Goal: Information Seeking & Learning: Check status

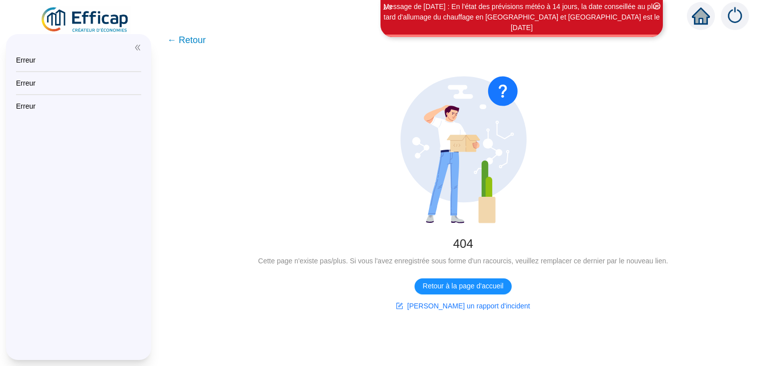
click at [111, 16] on img at bounding box center [85, 20] width 91 height 28
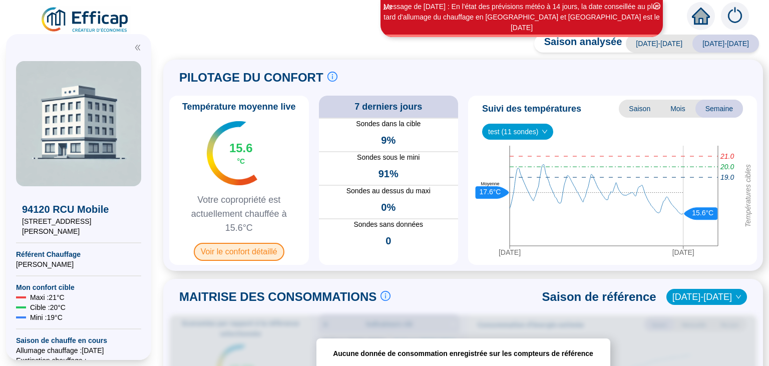
click at [241, 252] on span "Voir le confort détaillé" at bounding box center [239, 252] width 91 height 18
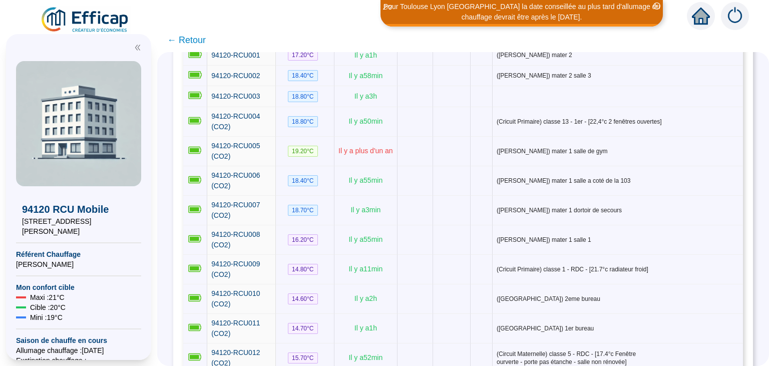
scroll to position [181, 0]
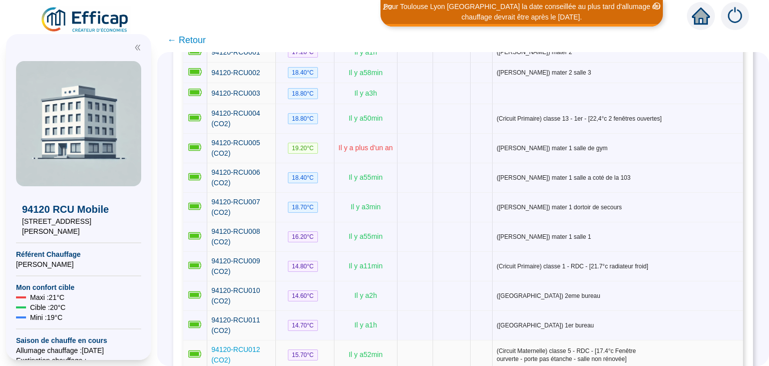
click at [255, 346] on span "94120-RCU012 (CO2)" at bounding box center [235, 355] width 49 height 19
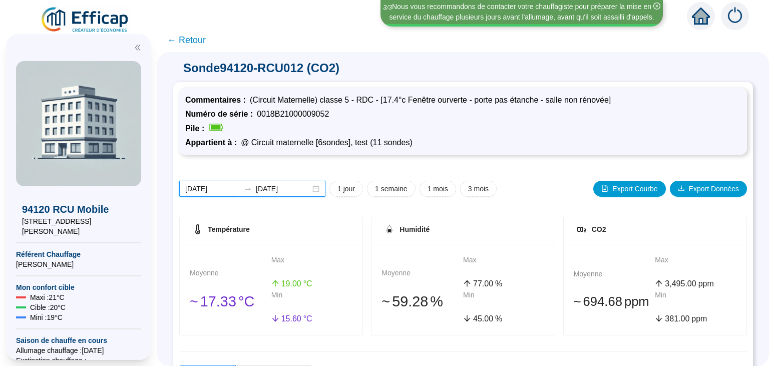
click at [215, 187] on input "[DATE]" at bounding box center [212, 189] width 55 height 11
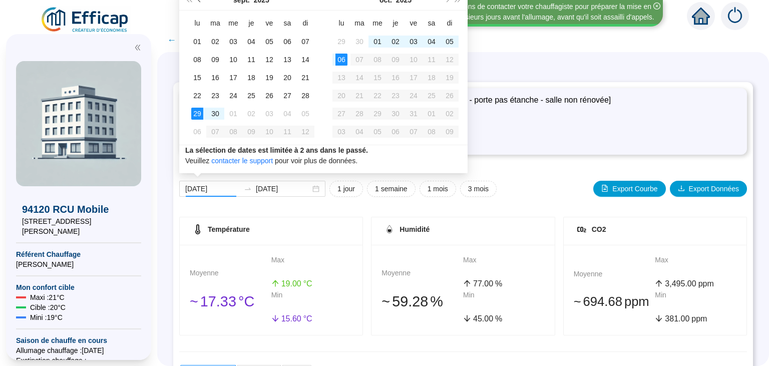
click at [199, 1] on span "Mois précédent (PageUp)" at bounding box center [200, -1] width 5 height 5
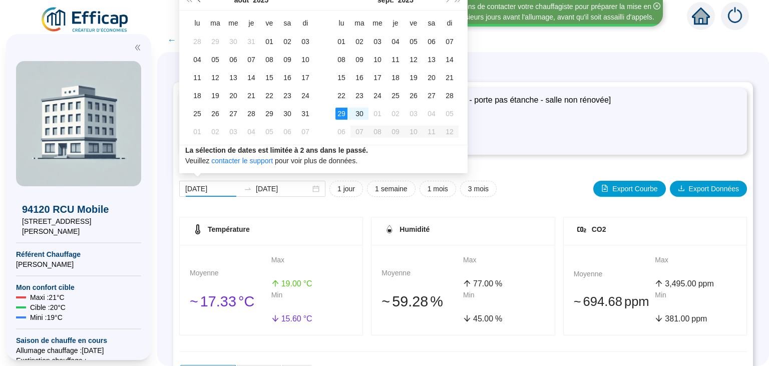
click at [199, 1] on span "Mois précédent (PageUp)" at bounding box center [200, -1] width 5 height 5
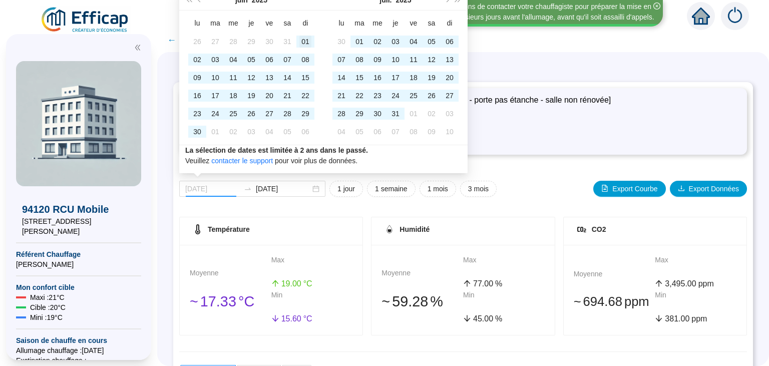
type input "[DATE]"
click at [304, 41] on div "01" at bounding box center [306, 42] width 12 height 12
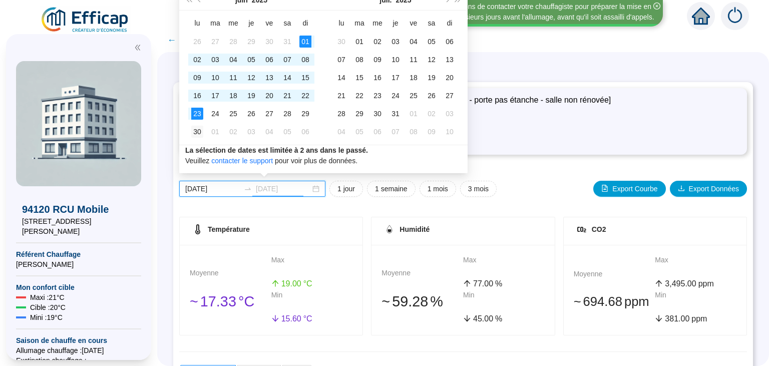
type input "[DATE]"
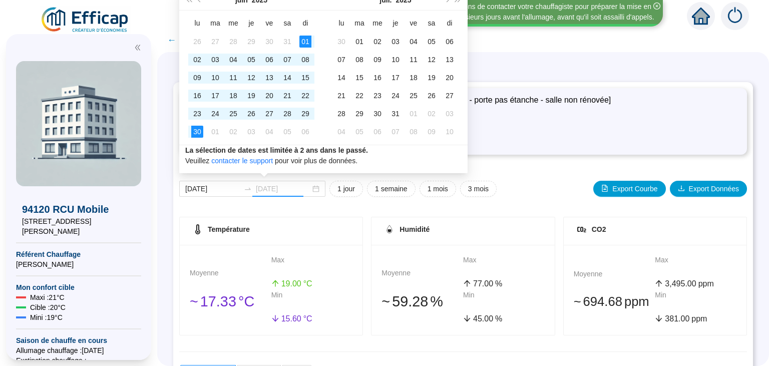
click at [196, 130] on div "30" at bounding box center [197, 132] width 12 height 12
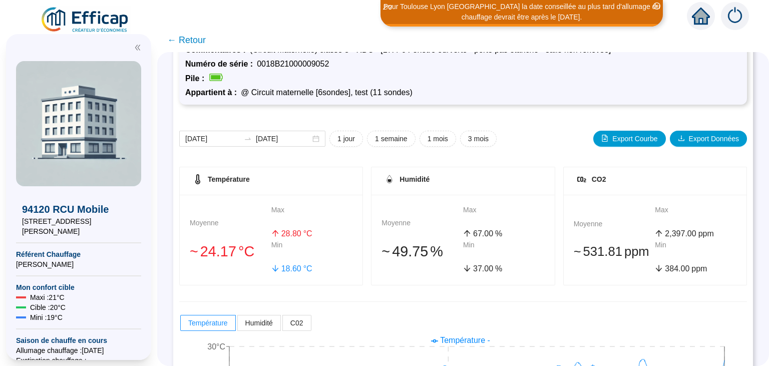
scroll to position [48, 0]
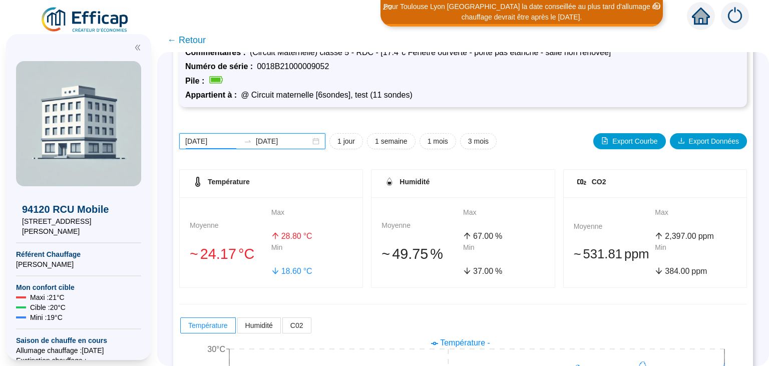
click at [219, 141] on input "[DATE]" at bounding box center [212, 141] width 55 height 11
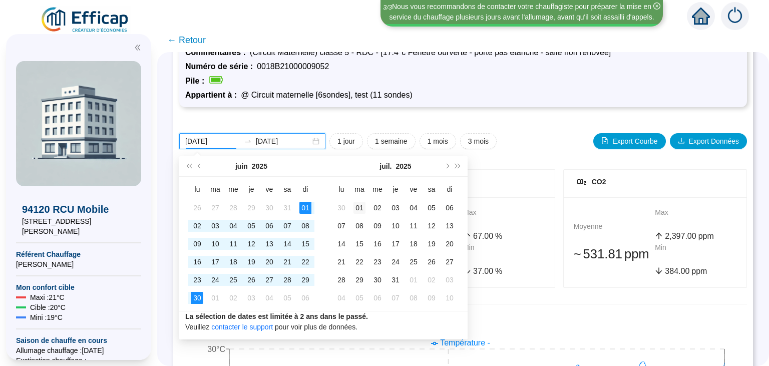
type input "[DATE]"
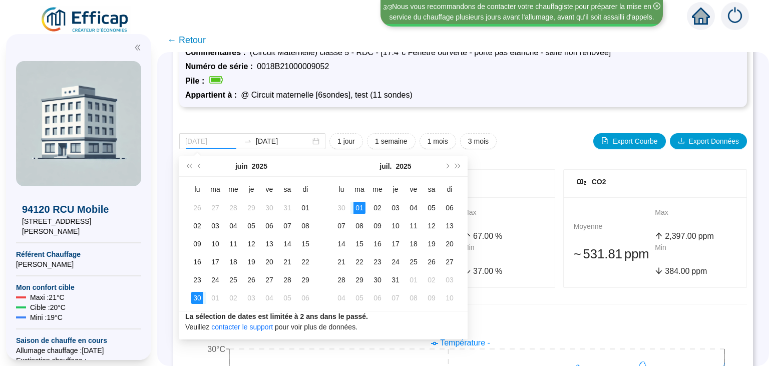
click at [360, 210] on div "01" at bounding box center [360, 208] width 12 height 12
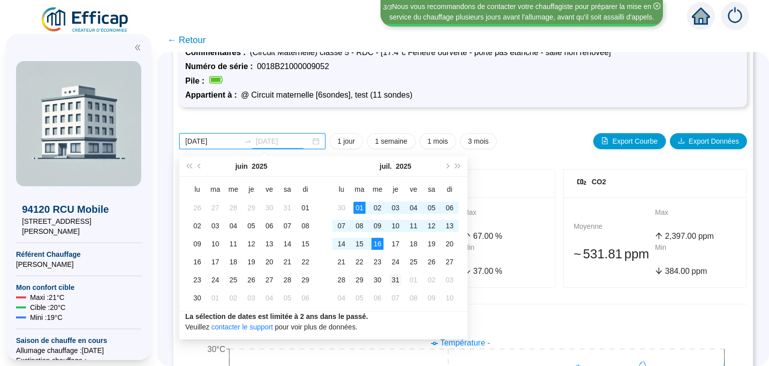
type input "[DATE]"
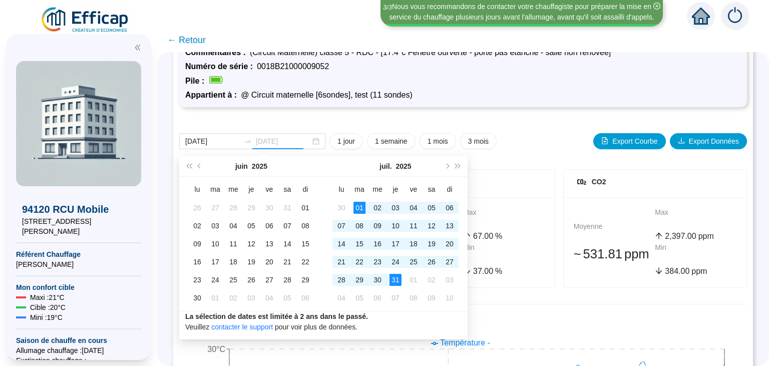
click at [395, 282] on div "31" at bounding box center [396, 280] width 12 height 12
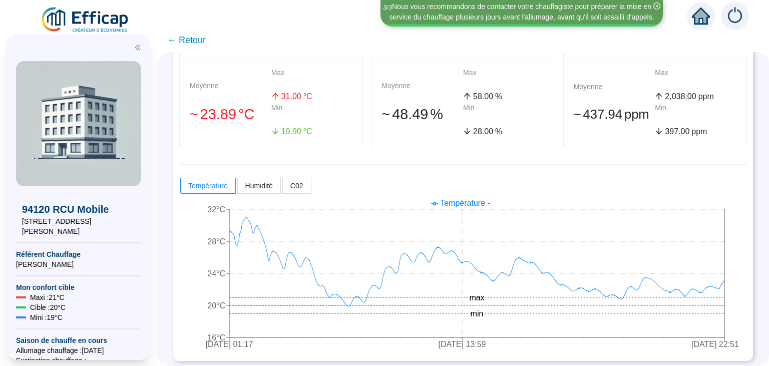
scroll to position [189, 0]
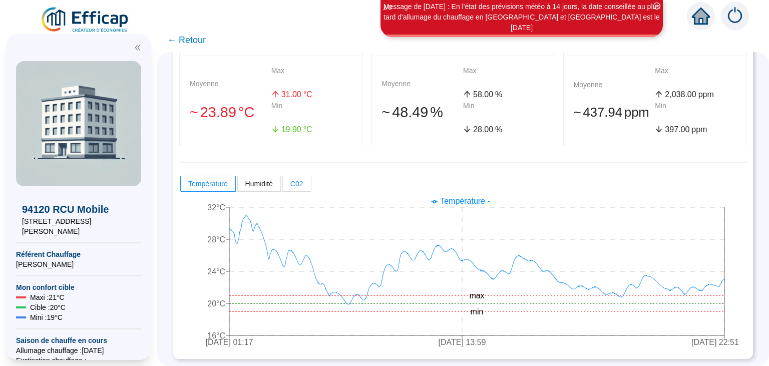
click at [298, 184] on span "C02" at bounding box center [297, 184] width 13 height 8
click at [283, 186] on input "C02" at bounding box center [283, 186] width 0 height 0
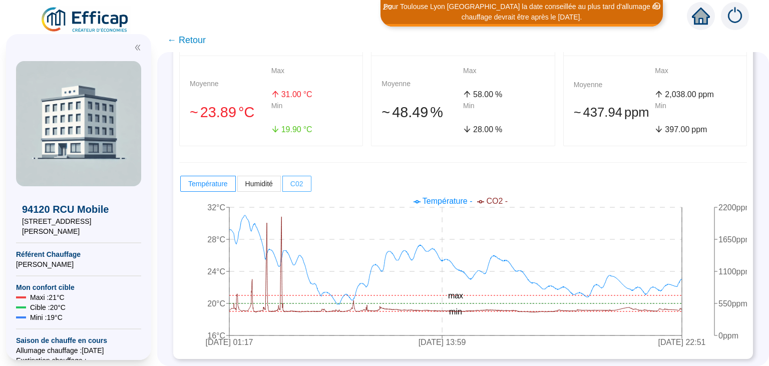
click at [295, 183] on span "C02" at bounding box center [297, 184] width 13 height 8
click at [283, 186] on input "C02" at bounding box center [283, 186] width 0 height 0
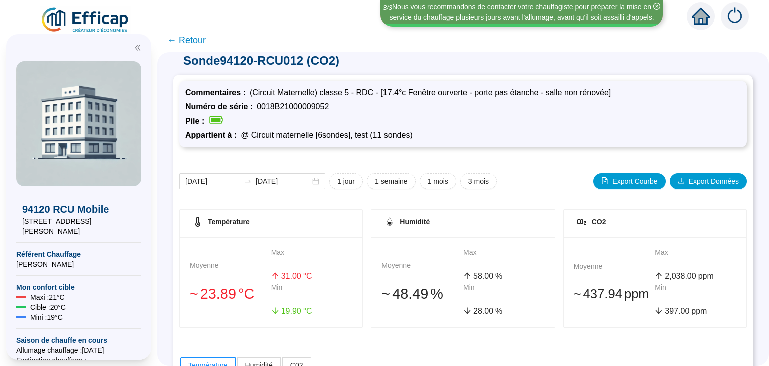
scroll to position [5, 0]
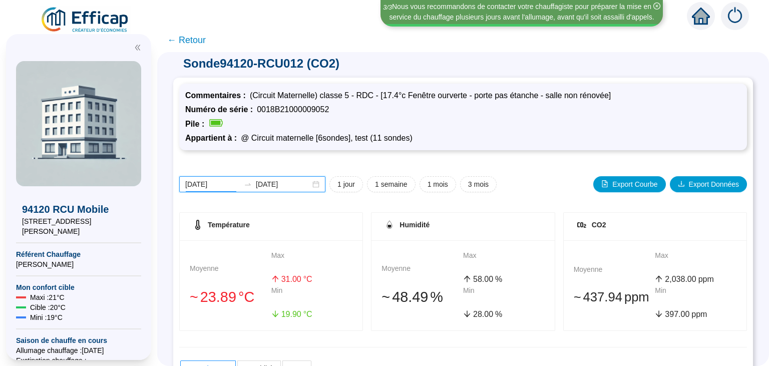
click at [215, 185] on input "[DATE]" at bounding box center [212, 184] width 55 height 11
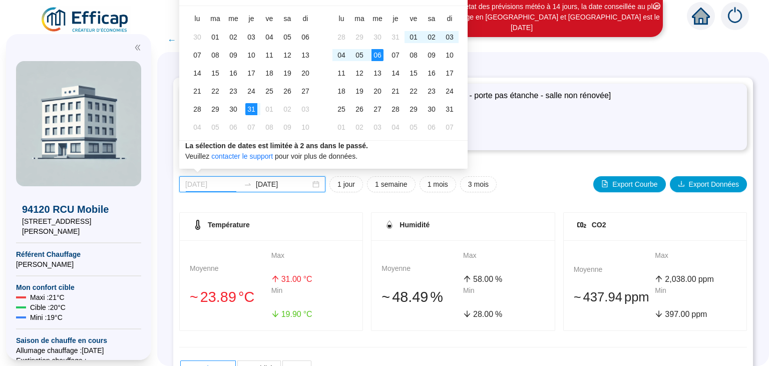
type input "[DATE]"
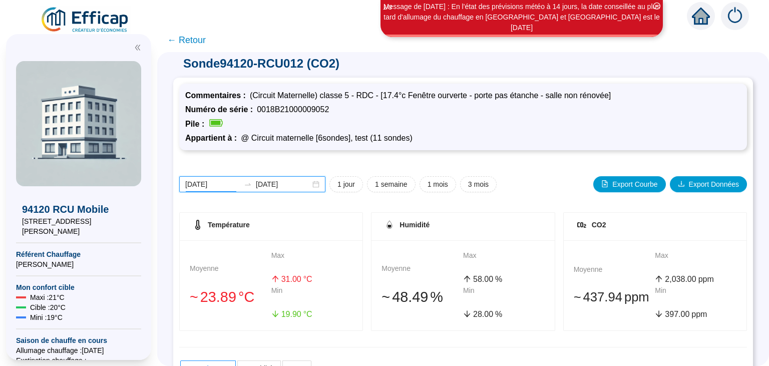
scroll to position [0, 0]
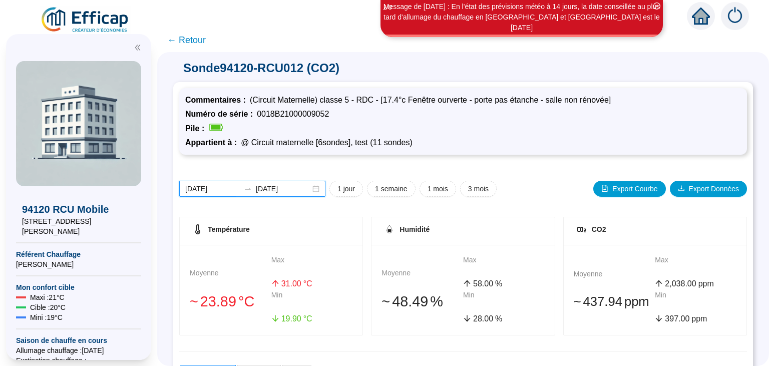
click at [290, 185] on input "[DATE]" at bounding box center [283, 189] width 55 height 11
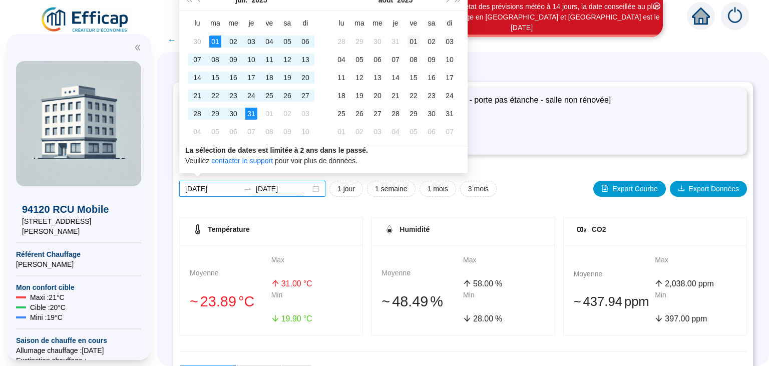
type input "[DATE]"
click at [413, 37] on div "01" at bounding box center [414, 42] width 12 height 12
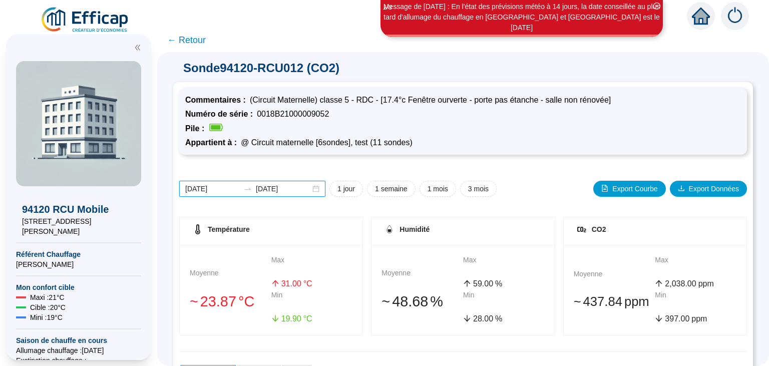
click at [231, 186] on input "[DATE]" at bounding box center [212, 189] width 55 height 11
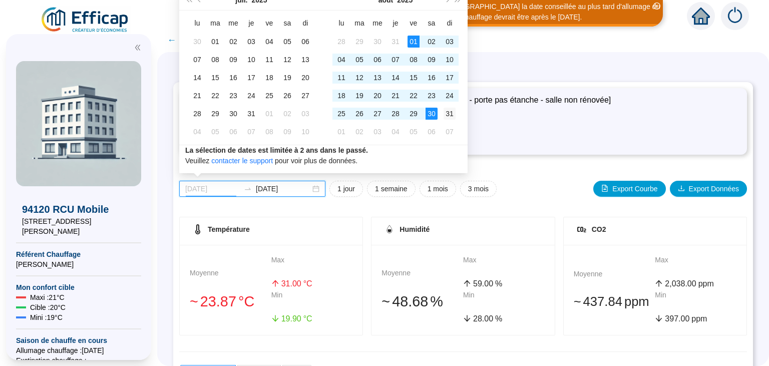
type input "[DATE]"
click at [448, 112] on div "31" at bounding box center [450, 114] width 12 height 12
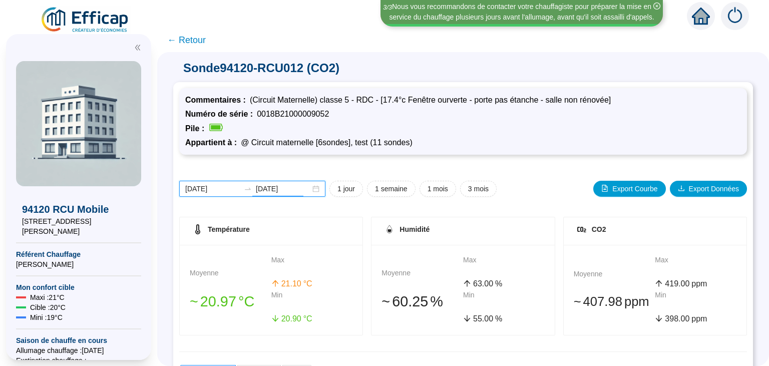
click at [262, 187] on input "[DATE]" at bounding box center [283, 189] width 55 height 11
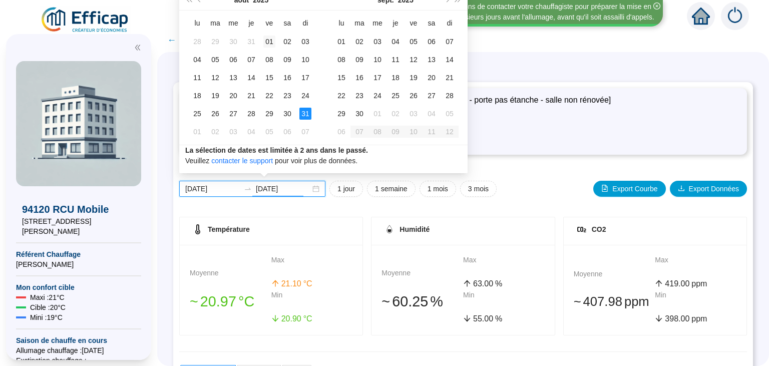
type input "[DATE]"
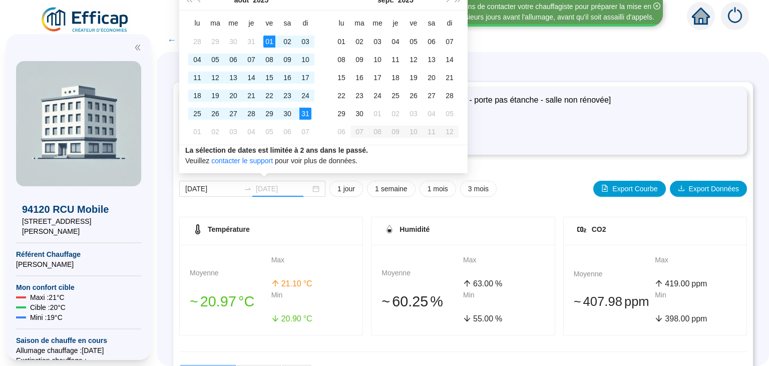
click at [265, 41] on div "01" at bounding box center [270, 42] width 12 height 12
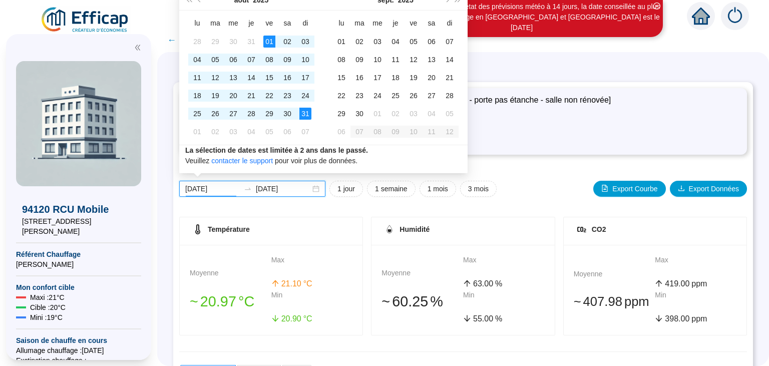
click at [205, 191] on input "[DATE]" at bounding box center [212, 189] width 55 height 11
type input "[DATE]"
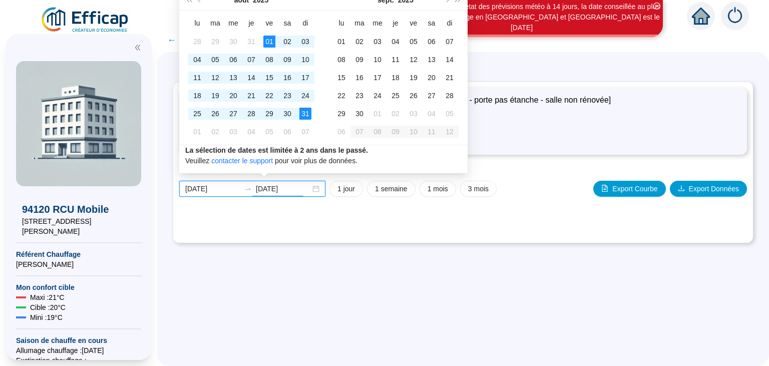
click at [265, 188] on input "[DATE]" at bounding box center [283, 189] width 55 height 11
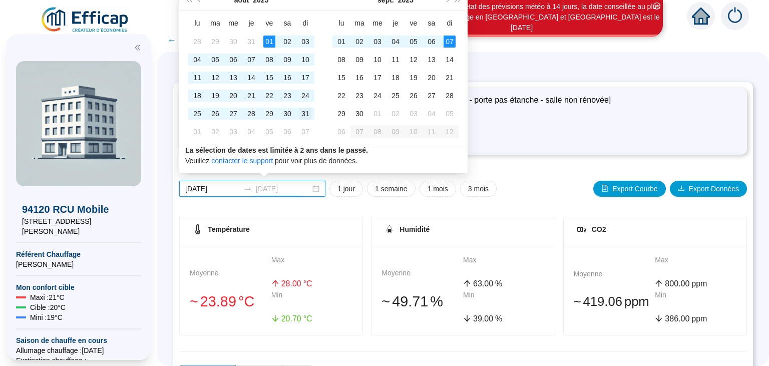
type input "[DATE]"
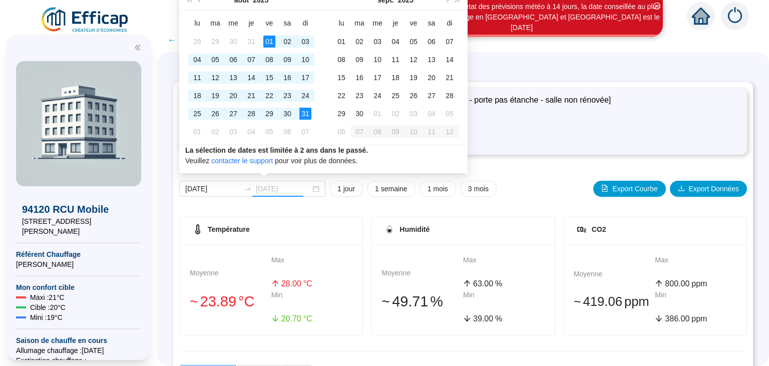
click at [305, 116] on div "31" at bounding box center [306, 114] width 12 height 12
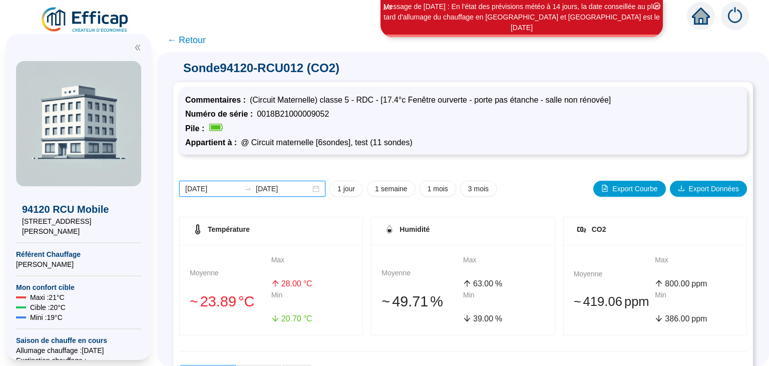
click at [219, 187] on input "[DATE]" at bounding box center [212, 189] width 55 height 11
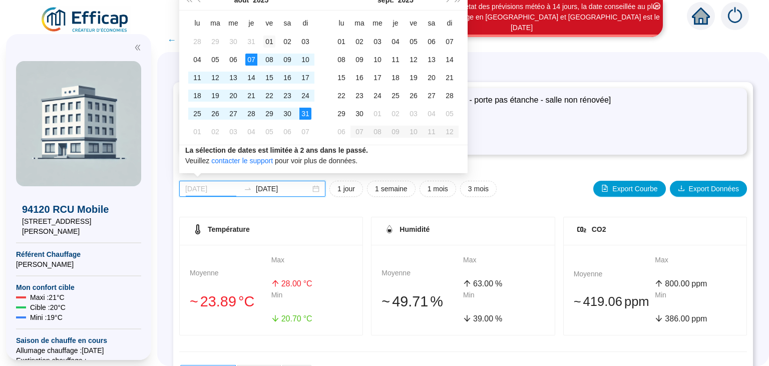
type input "[DATE]"
click at [268, 44] on div "01" at bounding box center [270, 42] width 12 height 12
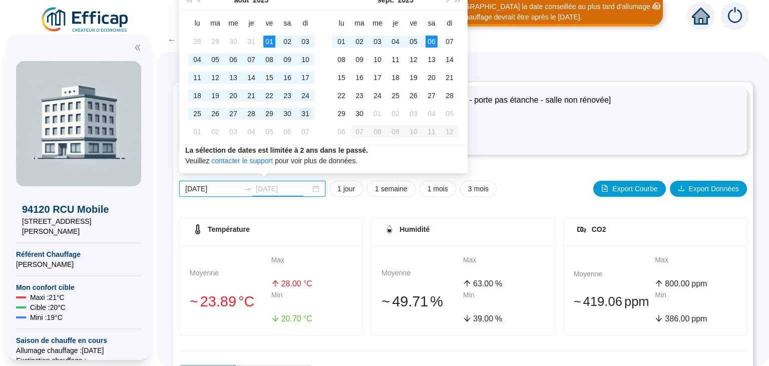
type input "[DATE]"
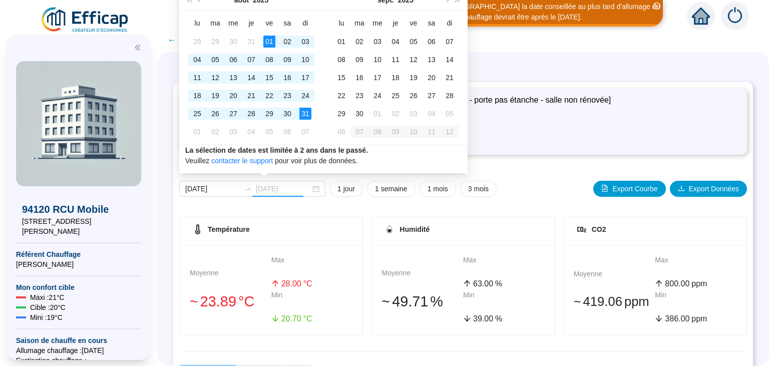
click at [304, 115] on div "31" at bounding box center [306, 114] width 12 height 12
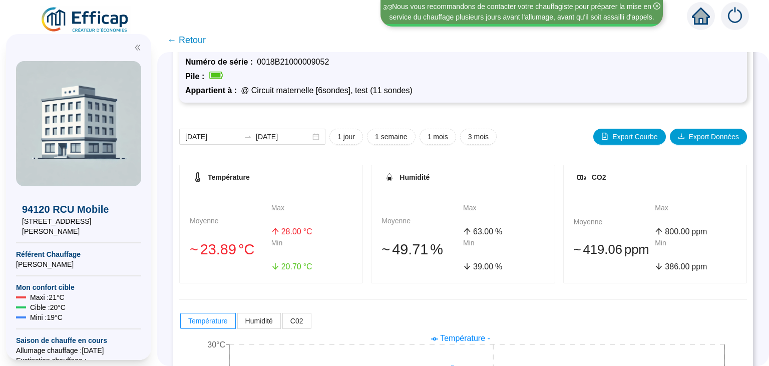
scroll to position [33, 0]
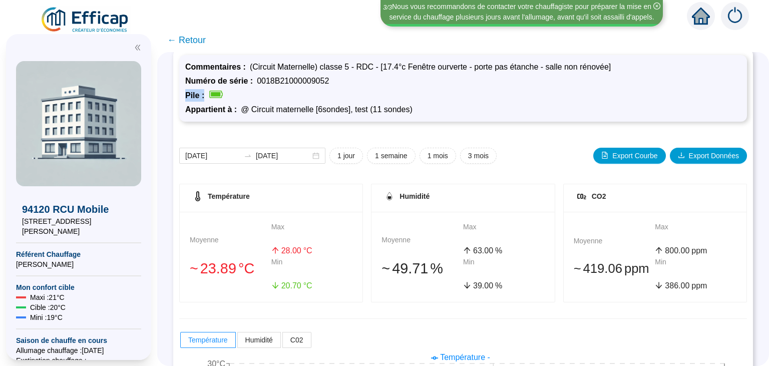
drag, startPoint x: 766, startPoint y: 211, endPoint x: 753, endPoint y: 79, distance: 132.9
click at [753, 79] on div "Sonde 94120-RCU012 (CO2) Commentaires : (Circuit Maternelle) classe 5 - RDC - […" at bounding box center [463, 209] width 612 height 314
click at [753, 79] on div "Commentaires : (Circuit Maternelle) classe 5 - RDC - [17.4°c Fenêtre ourverte -…" at bounding box center [463, 282] width 580 height 466
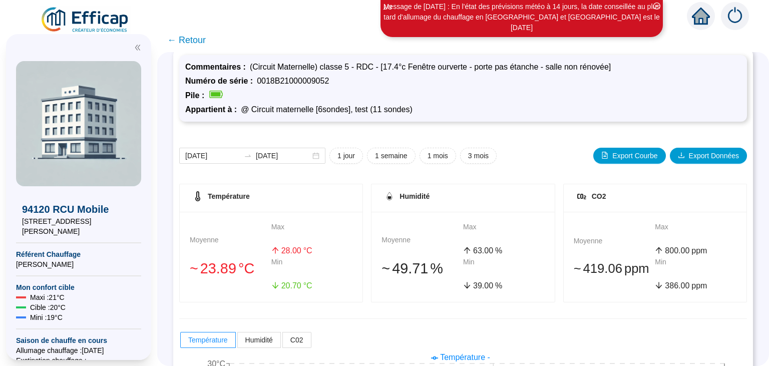
scroll to position [0, 0]
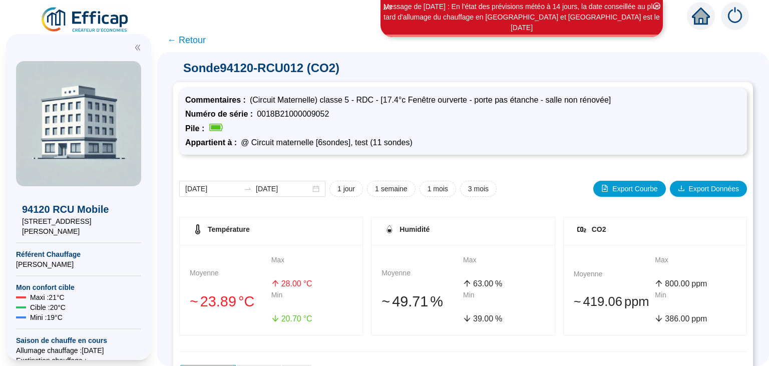
click at [193, 39] on span "← Retour" at bounding box center [186, 40] width 39 height 14
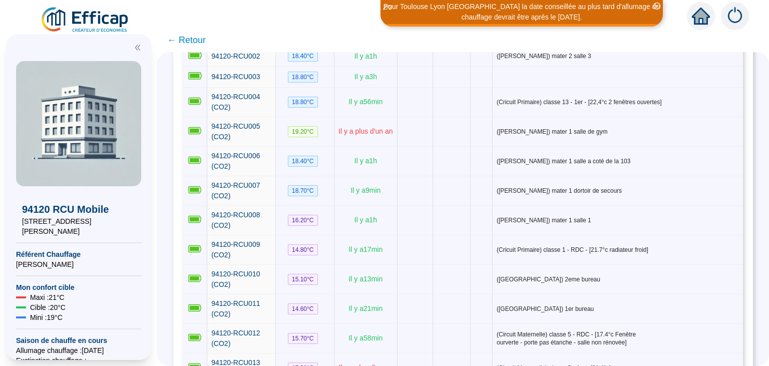
scroll to position [217, 0]
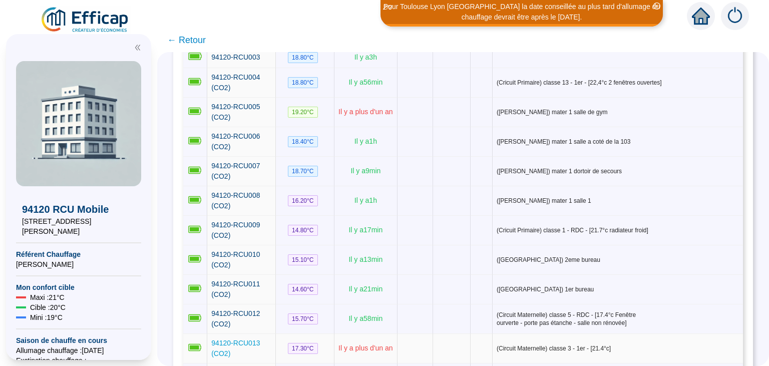
click at [260, 339] on span "94120-RCU013 (CO2)" at bounding box center [235, 348] width 49 height 19
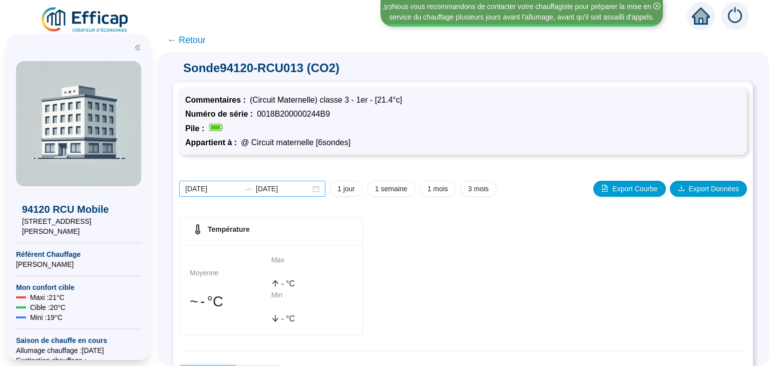
click at [214, 194] on div "2025-09-29 2025-10-06" at bounding box center [252, 189] width 146 height 16
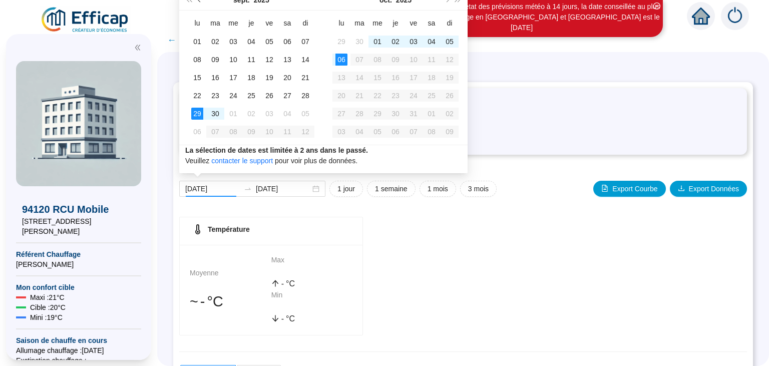
click at [198, 1] on span "Mois précédent (PageUp)" at bounding box center [200, -1] width 5 height 5
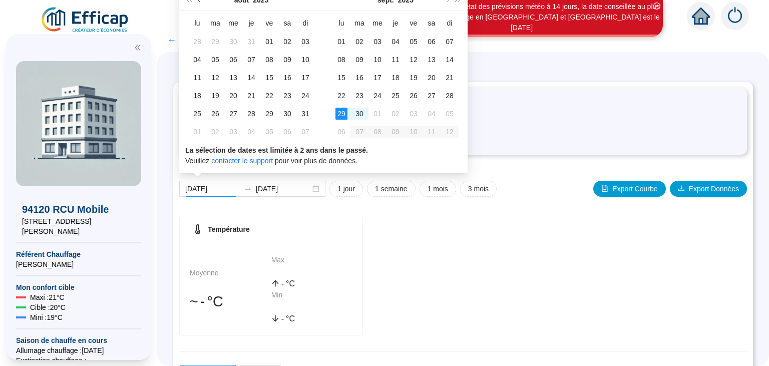
click at [198, 1] on span "Mois précédent (PageUp)" at bounding box center [200, -1] width 5 height 5
click at [198, 1] on button "Mois précédent (PageUp)" at bounding box center [199, 0] width 11 height 20
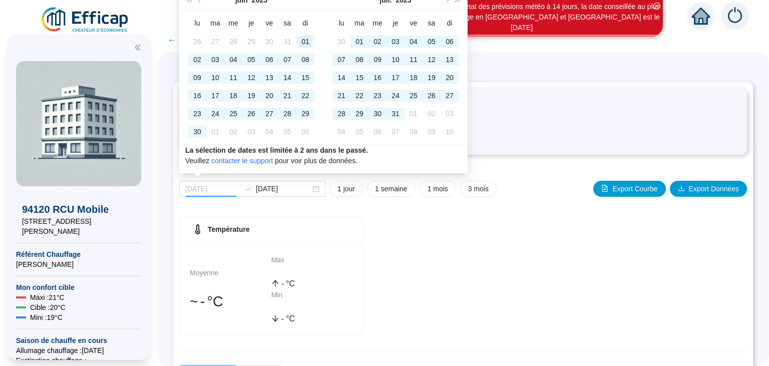
type input "[DATE]"
click at [305, 40] on div "01" at bounding box center [306, 42] width 12 height 12
type input "[DATE]"
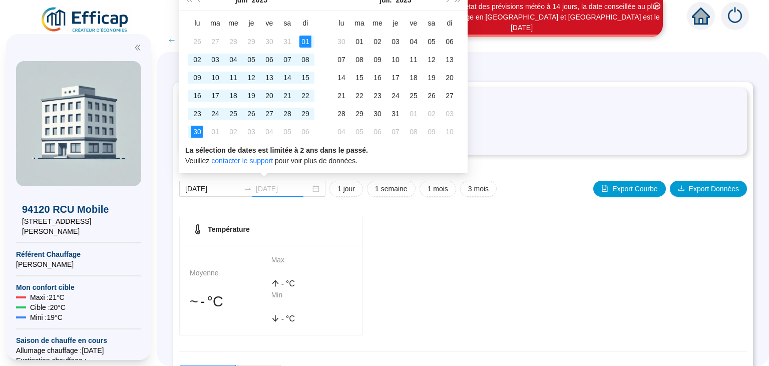
click at [195, 132] on div "30" at bounding box center [197, 132] width 12 height 12
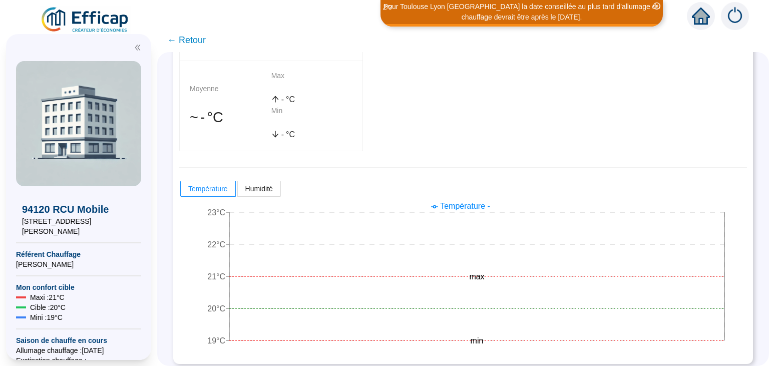
scroll to position [189, 0]
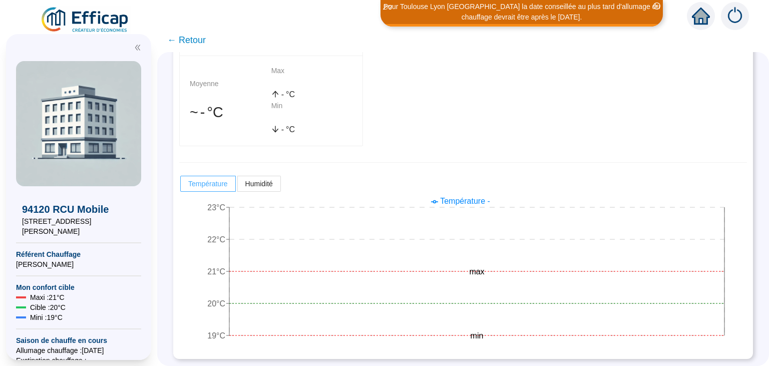
click at [223, 180] on span "Température" at bounding box center [208, 184] width 40 height 8
click at [181, 186] on input "Température" at bounding box center [181, 186] width 0 height 0
click at [255, 183] on span "Humidité" at bounding box center [259, 184] width 28 height 8
click at [238, 186] on input "Humidité" at bounding box center [238, 186] width 0 height 0
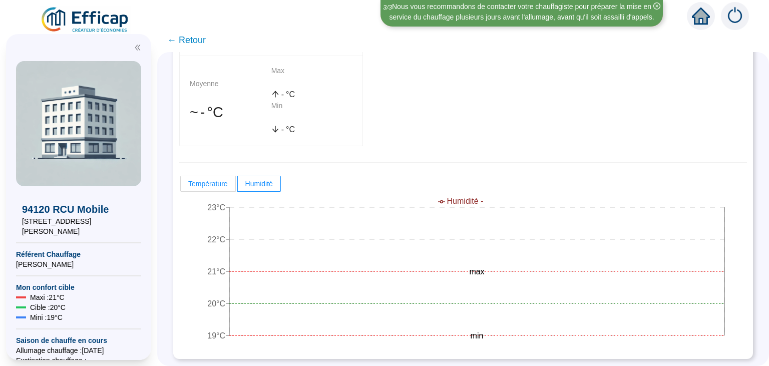
click at [205, 187] on label "Température" at bounding box center [208, 184] width 56 height 16
click at [181, 186] on input "Température" at bounding box center [181, 186] width 0 height 0
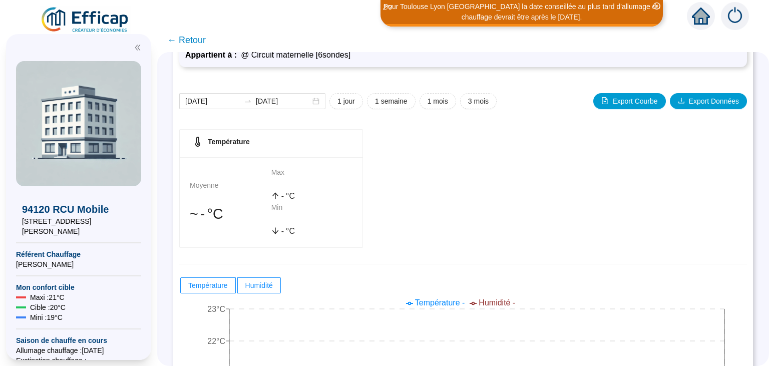
scroll to position [87, 0]
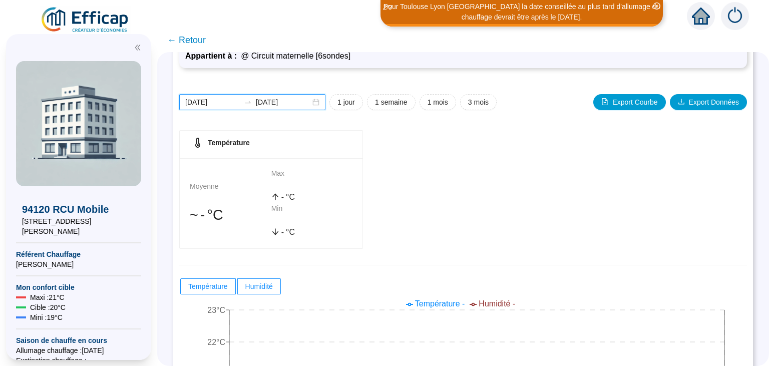
click at [217, 101] on input "[DATE]" at bounding box center [212, 102] width 55 height 11
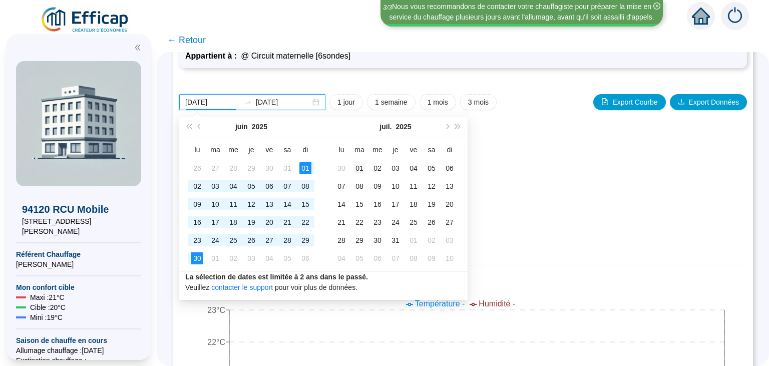
type input "[DATE]"
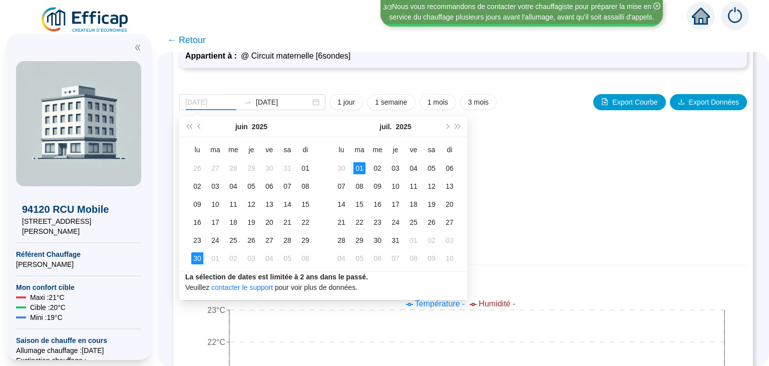
click at [359, 168] on div "01" at bounding box center [360, 168] width 12 height 12
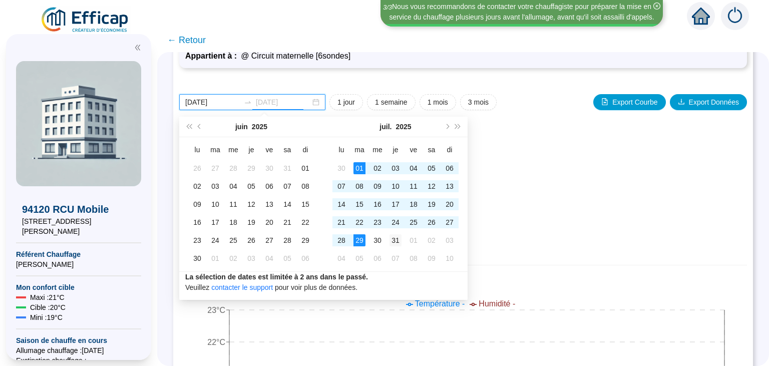
type input "[DATE]"
click at [401, 237] on div "31" at bounding box center [396, 240] width 12 height 12
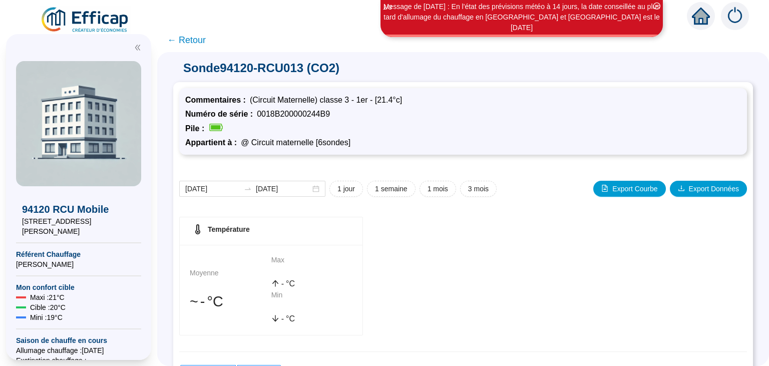
click at [185, 41] on span "← Retour" at bounding box center [186, 40] width 39 height 14
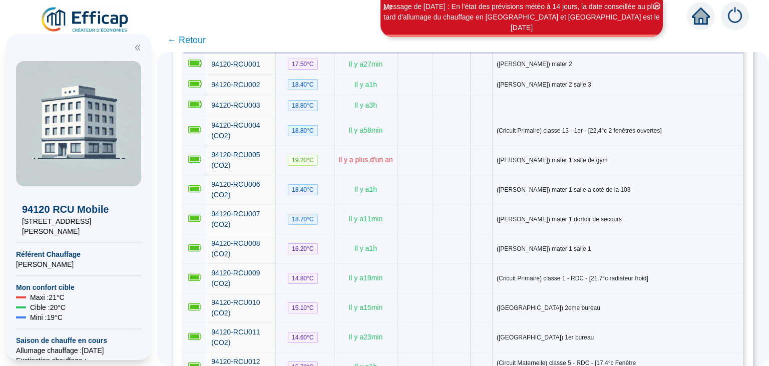
scroll to position [190, 0]
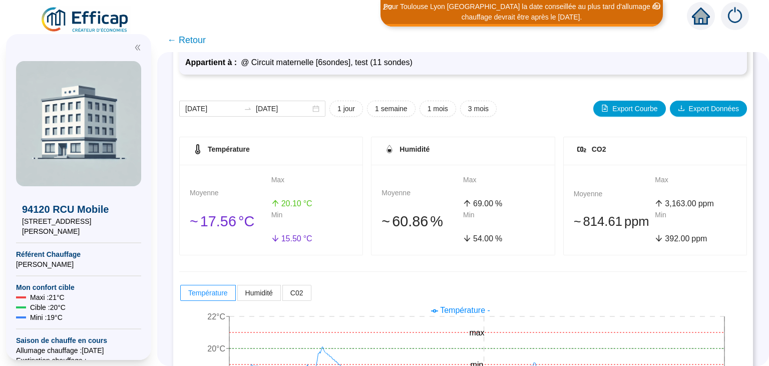
scroll to position [80, 0]
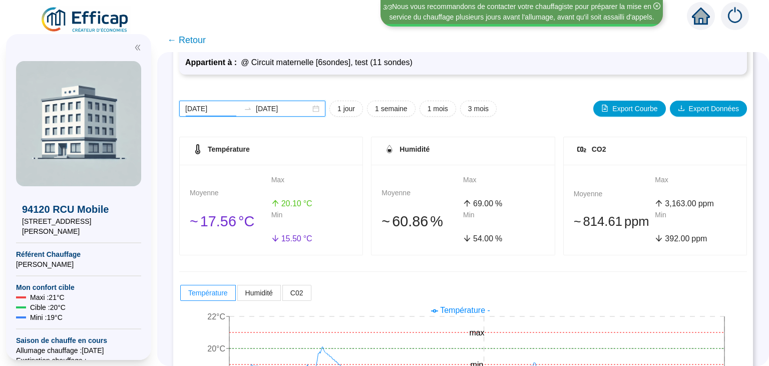
click at [197, 111] on input "[DATE]" at bounding box center [212, 109] width 55 height 11
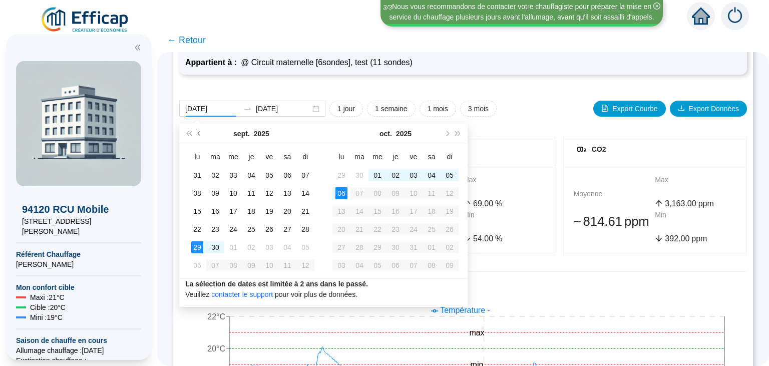
click at [202, 133] on span "Mois précédent (PageUp)" at bounding box center [200, 133] width 5 height 5
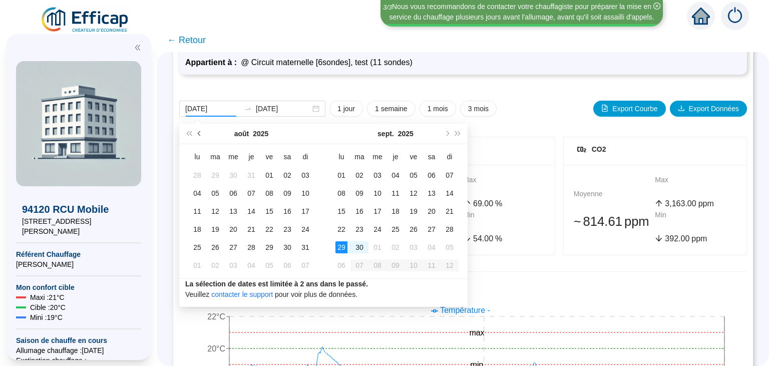
click at [202, 133] on span "Mois précédent (PageUp)" at bounding box center [200, 133] width 5 height 5
click at [201, 134] on span "Mois précédent (PageUp)" at bounding box center [200, 133] width 5 height 5
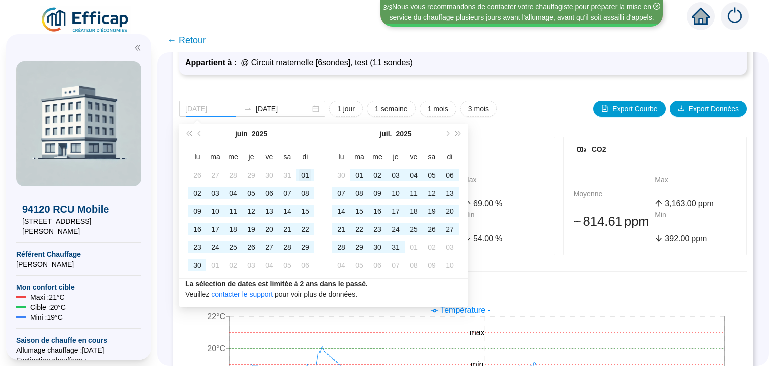
type input "[DATE]"
click at [306, 173] on div "01" at bounding box center [306, 175] width 12 height 12
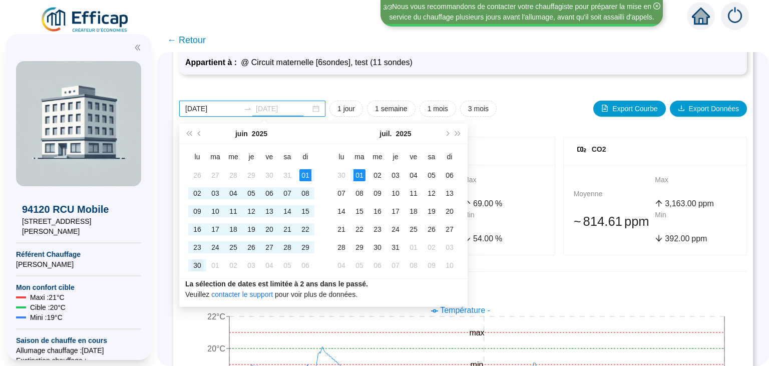
type input "[DATE]"
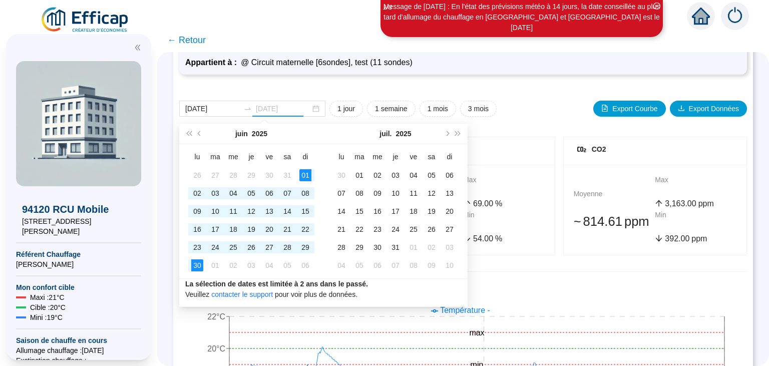
click at [202, 262] on div "30" at bounding box center [197, 266] width 12 height 12
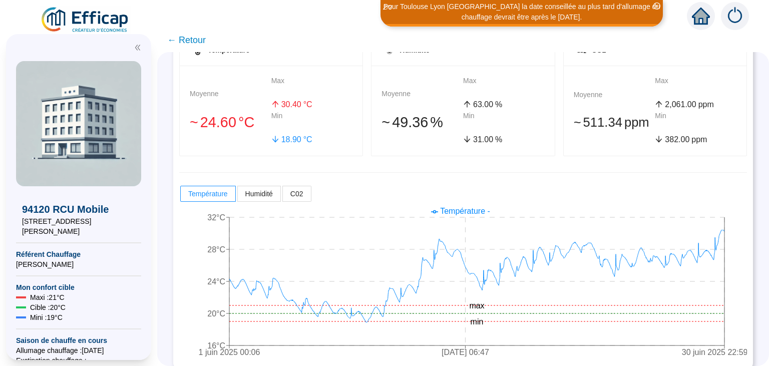
scroll to position [189, 0]
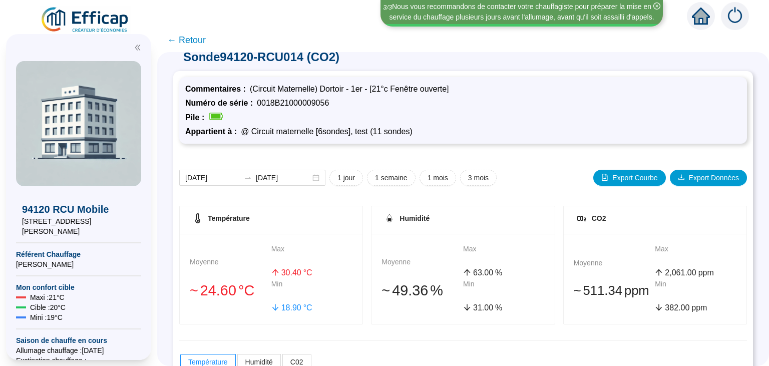
scroll to position [9, 0]
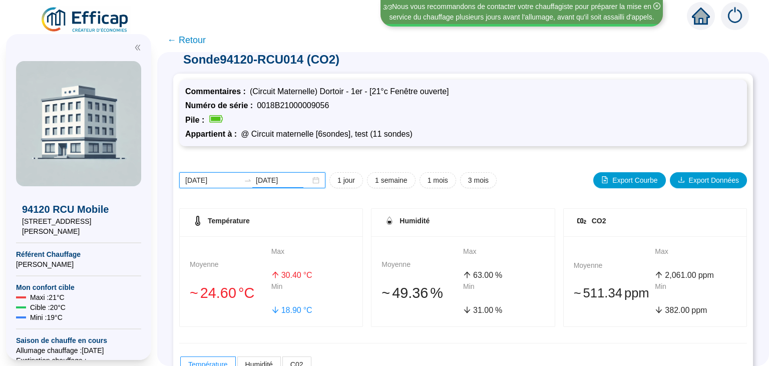
click at [207, 180] on input "[DATE]" at bounding box center [212, 180] width 55 height 11
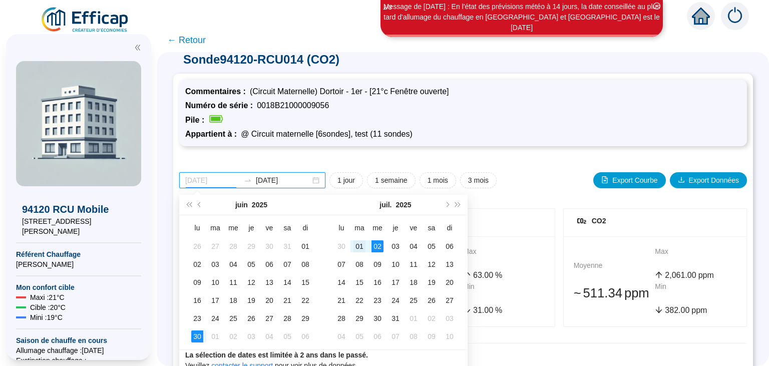
type input "[DATE]"
click at [360, 246] on div "01" at bounding box center [360, 246] width 12 height 12
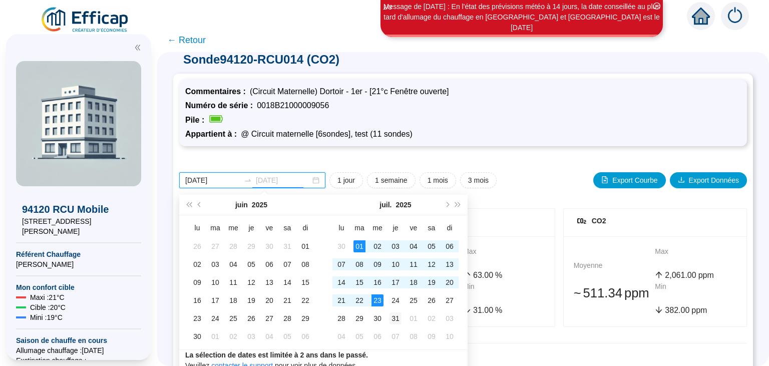
type input "[DATE]"
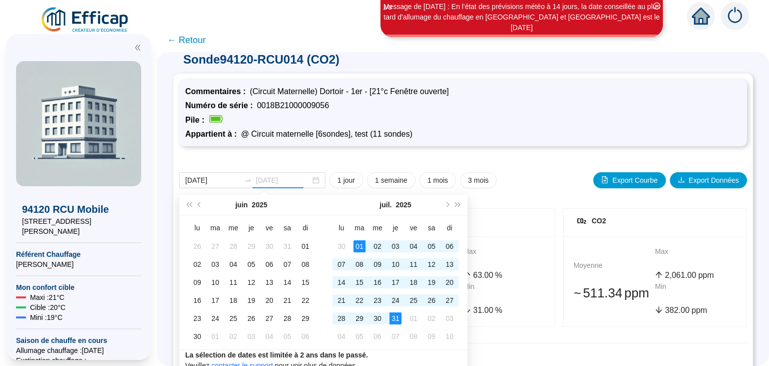
click at [395, 318] on div "31" at bounding box center [396, 319] width 12 height 12
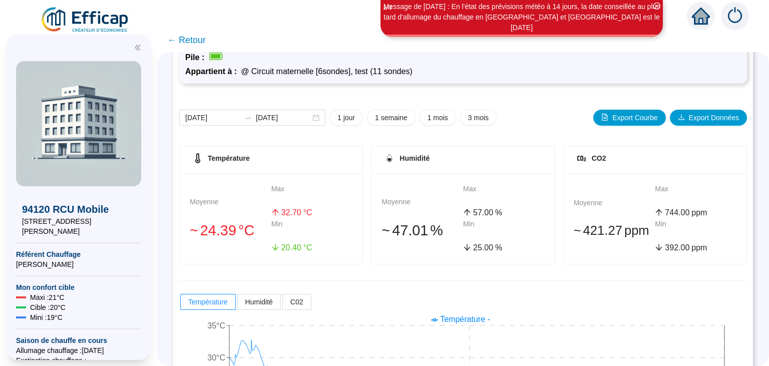
scroll to position [72, 0]
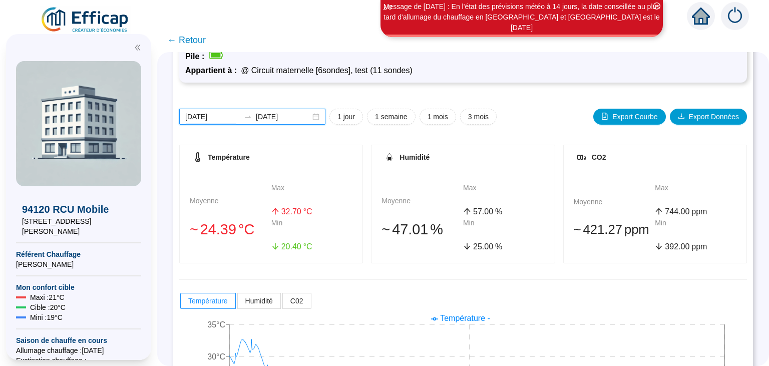
click at [213, 115] on input "[DATE]" at bounding box center [212, 117] width 55 height 11
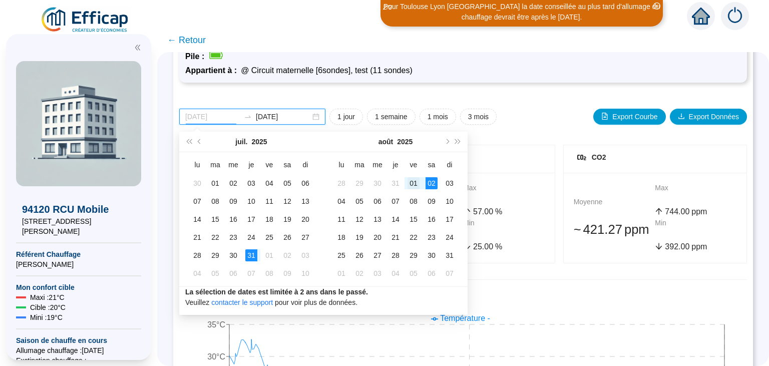
type input "[DATE]"
click at [413, 183] on div "01" at bounding box center [414, 183] width 12 height 12
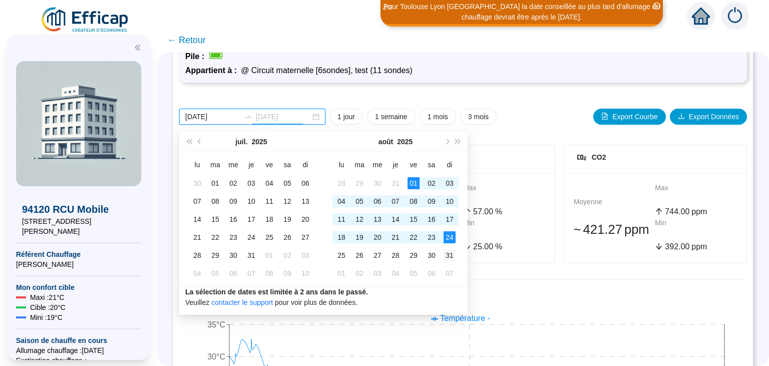
type input "[DATE]"
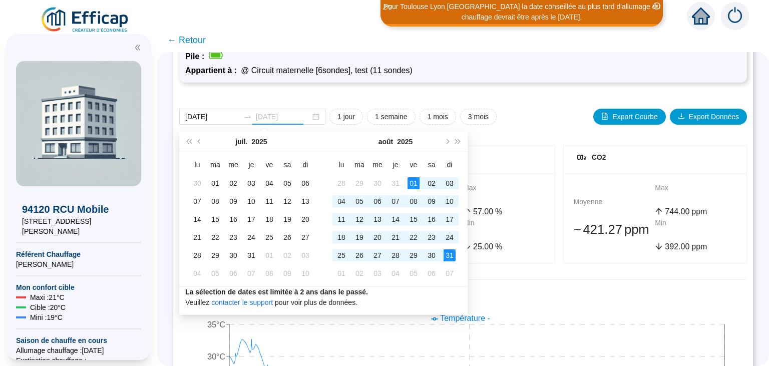
click at [453, 257] on div "31" at bounding box center [450, 255] width 12 height 12
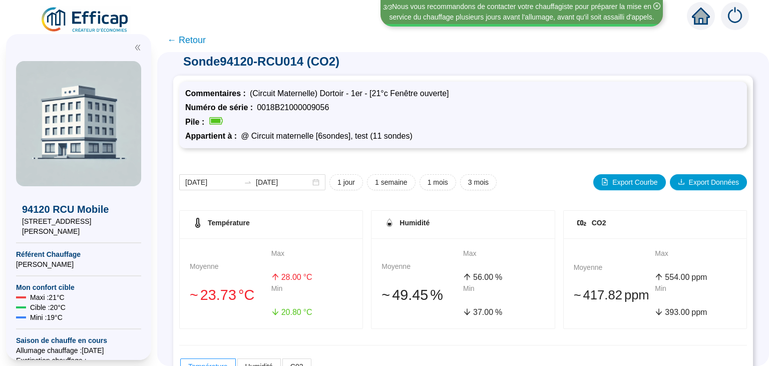
scroll to position [0, 0]
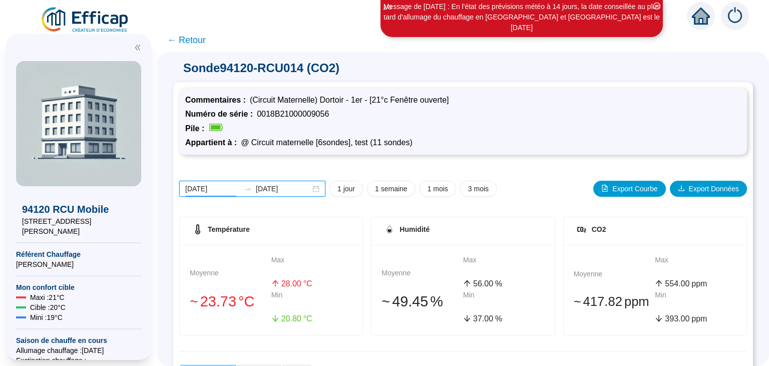
click at [199, 190] on input "[DATE]" at bounding box center [212, 189] width 55 height 11
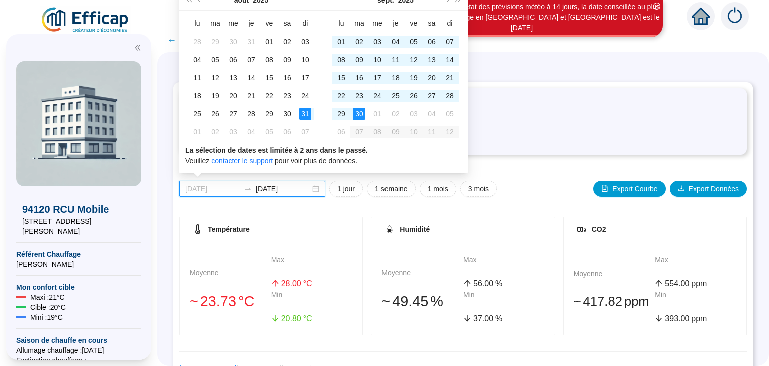
type input "[DATE]"
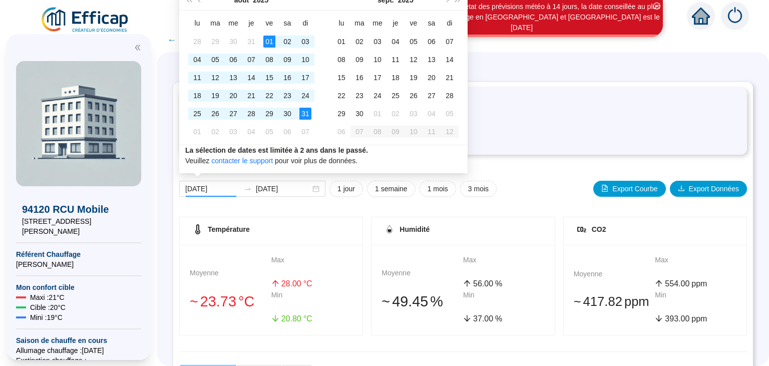
click at [535, 123] on div "Pile :" at bounding box center [463, 128] width 556 height 13
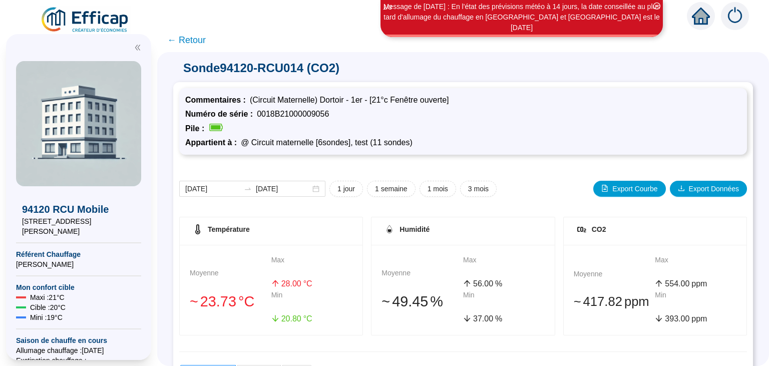
click at [75, 16] on img at bounding box center [85, 20] width 91 height 28
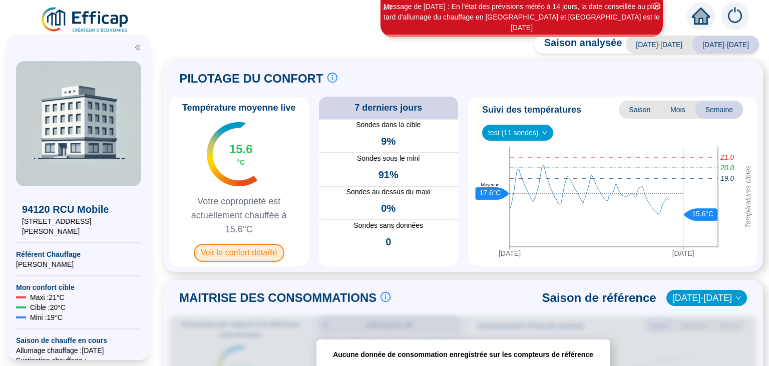
click at [255, 262] on span "Voir le confort détaillé" at bounding box center [239, 253] width 91 height 18
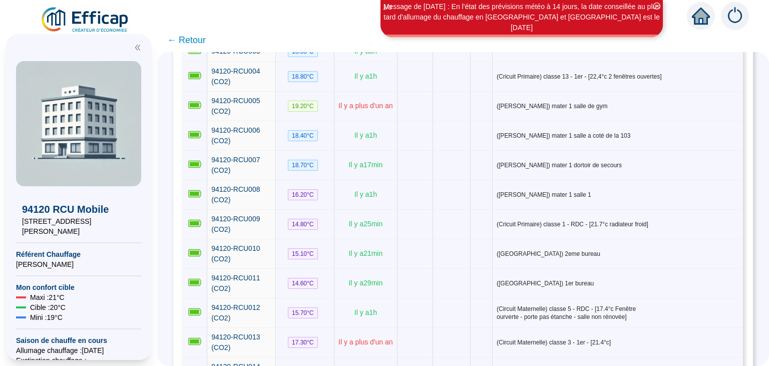
scroll to position [240, 0]
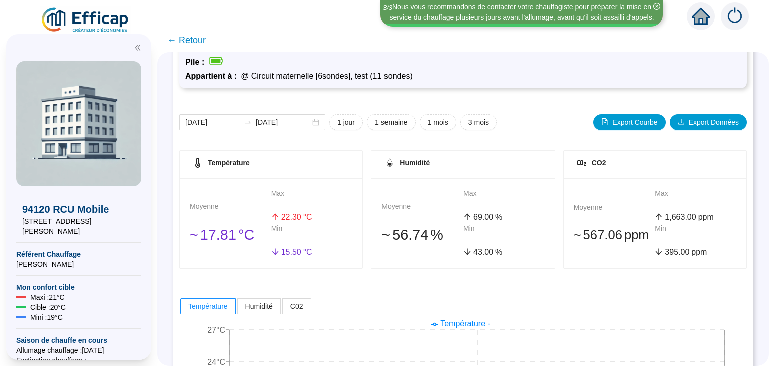
scroll to position [63, 0]
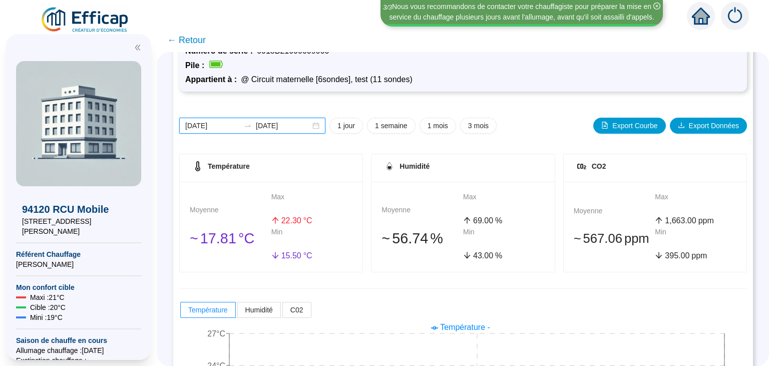
click at [219, 124] on input "[DATE]" at bounding box center [212, 126] width 55 height 11
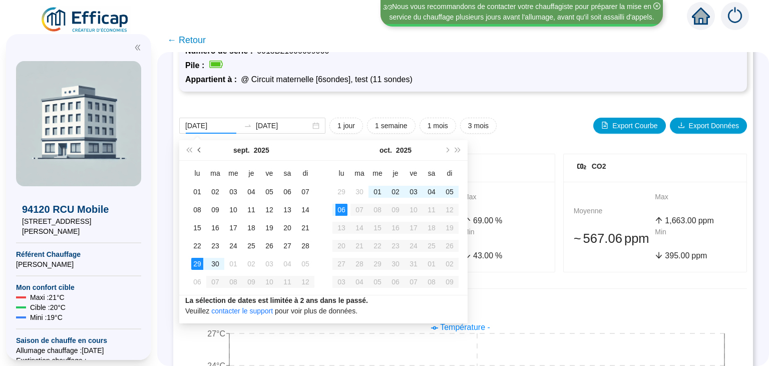
click at [199, 151] on span "Mois précédent (PageUp)" at bounding box center [200, 150] width 5 height 5
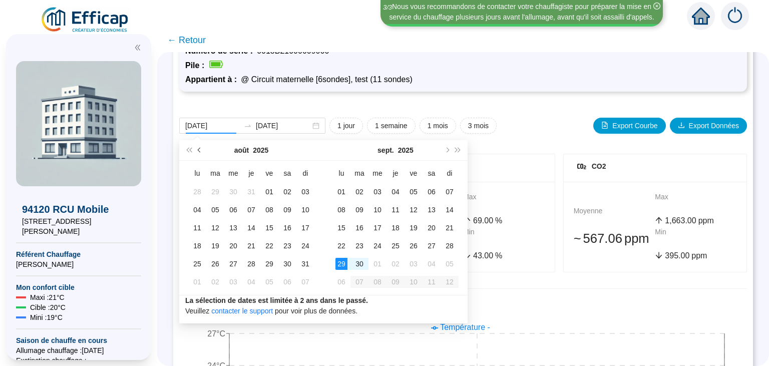
click at [199, 151] on span "Mois précédent (PageUp)" at bounding box center [200, 150] width 5 height 5
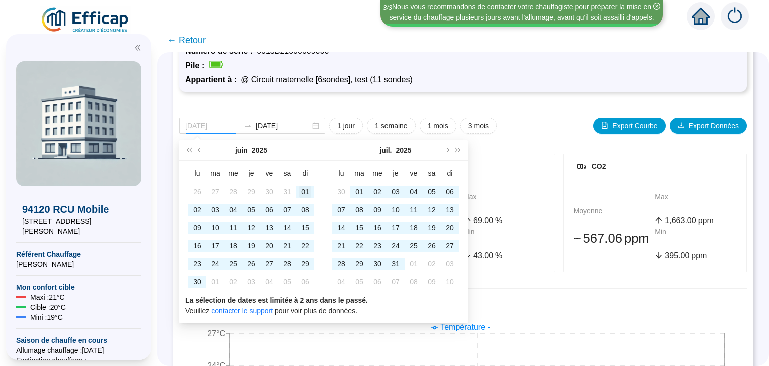
type input "[DATE]"
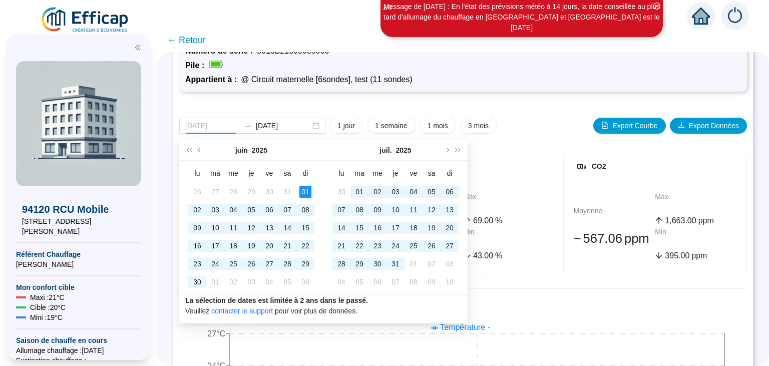
click at [306, 191] on div "01" at bounding box center [306, 192] width 12 height 12
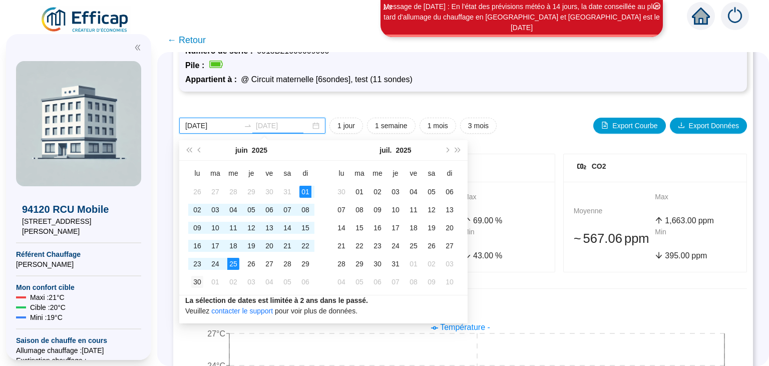
type input "[DATE]"
click at [200, 280] on div "30" at bounding box center [197, 282] width 12 height 12
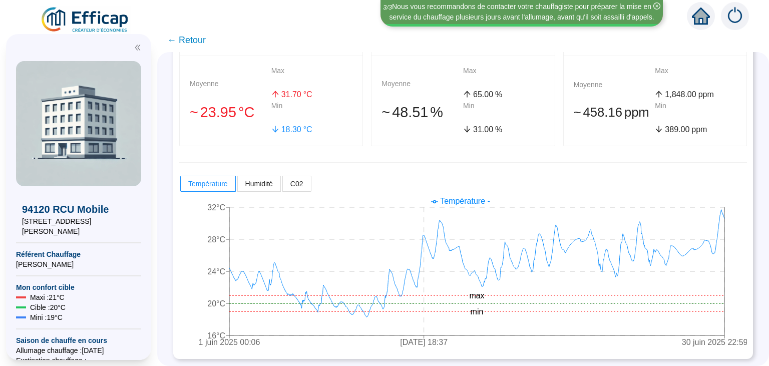
scroll to position [0, 0]
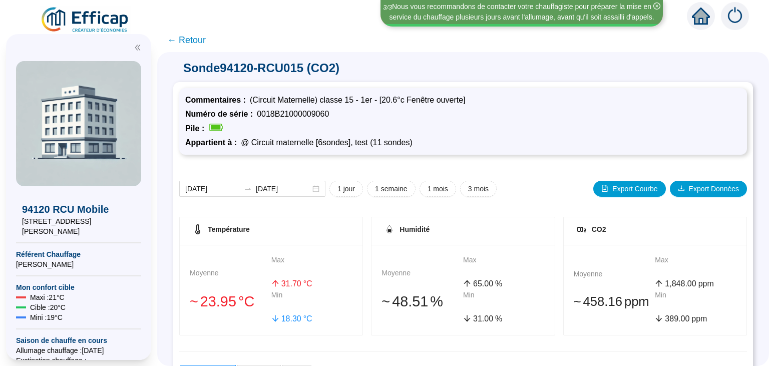
click at [191, 43] on span "← Retour" at bounding box center [186, 40] width 39 height 14
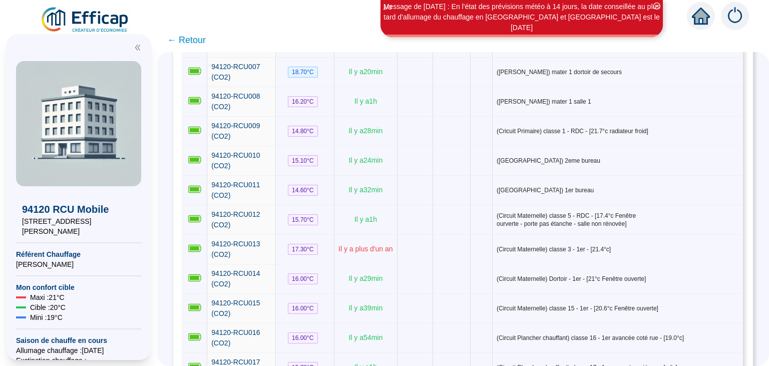
scroll to position [318, 0]
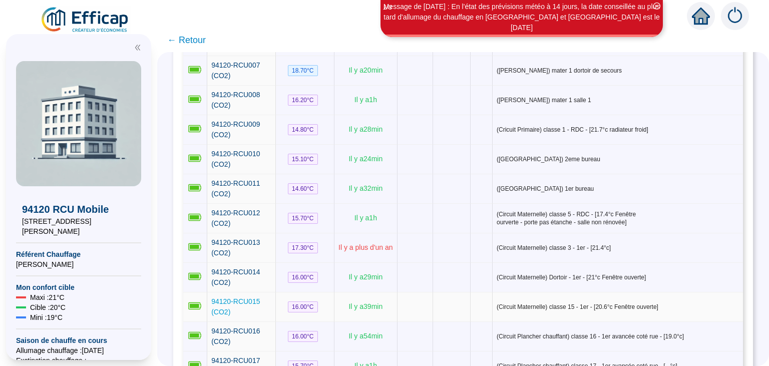
click at [241, 298] on span "94120-RCU015 (CO2)" at bounding box center [235, 307] width 49 height 19
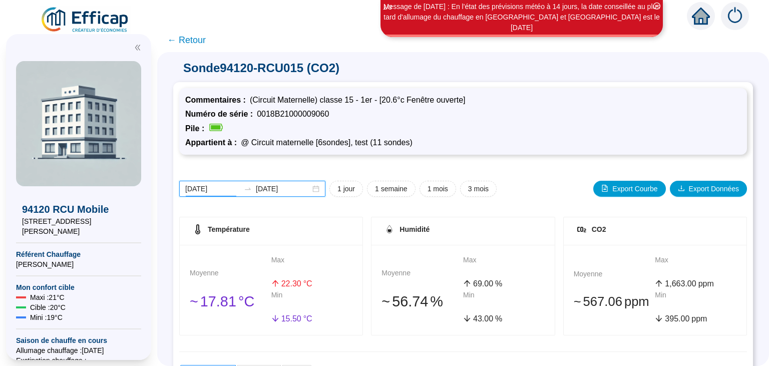
click at [218, 187] on input "[DATE]" at bounding box center [212, 189] width 55 height 11
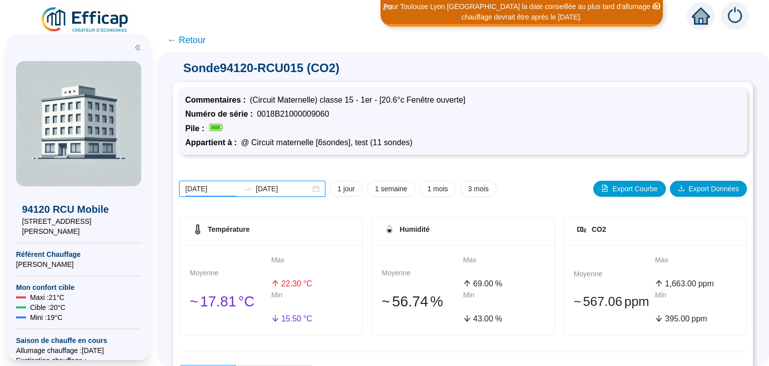
click at [202, 191] on input "[DATE]" at bounding box center [212, 189] width 55 height 11
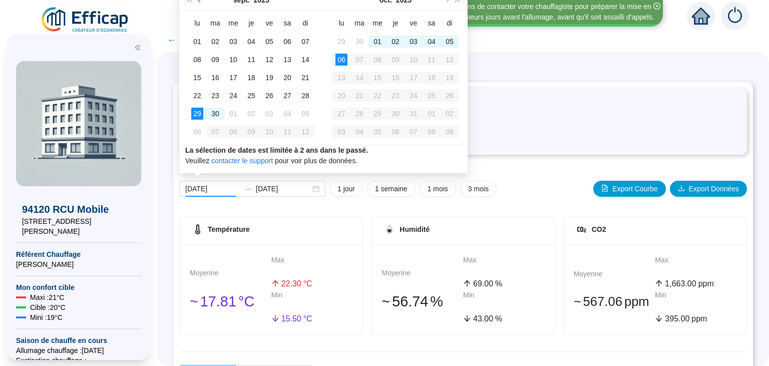
click at [200, 0] on span "Mois précédent (PageUp)" at bounding box center [200, -1] width 5 height 5
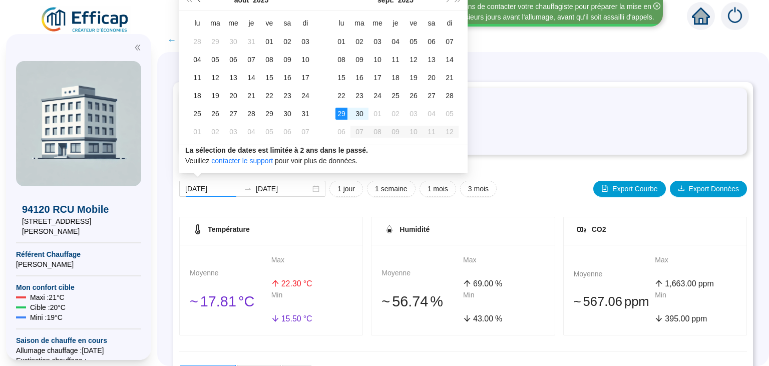
click at [200, 0] on span "Mois précédent (PageUp)" at bounding box center [200, -1] width 5 height 5
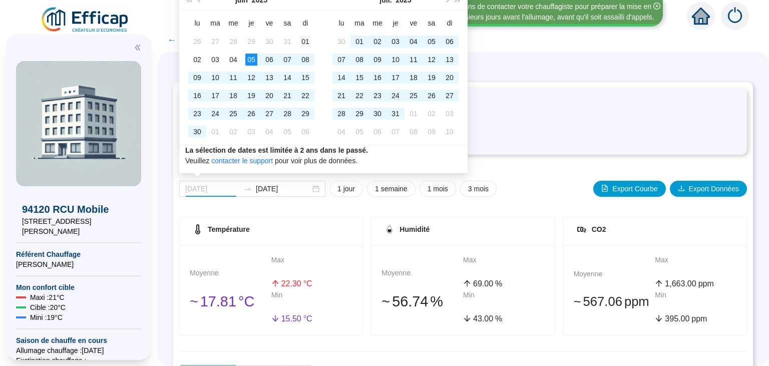
type input "[DATE]"
click at [308, 41] on div "01" at bounding box center [306, 42] width 12 height 12
type input "[DATE]"
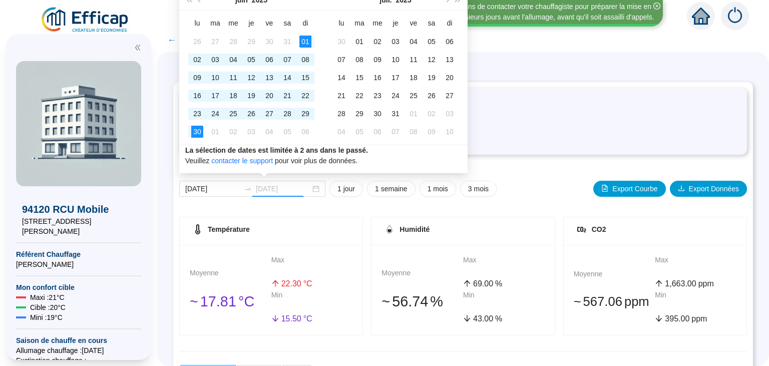
click at [196, 129] on div "30" at bounding box center [197, 132] width 12 height 12
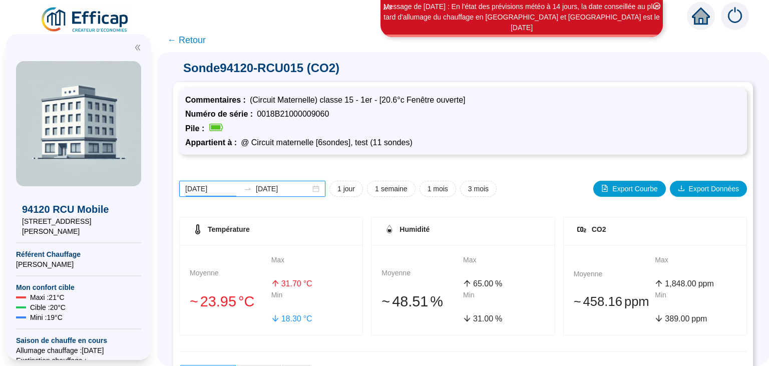
click at [216, 189] on input "[DATE]" at bounding box center [212, 189] width 55 height 11
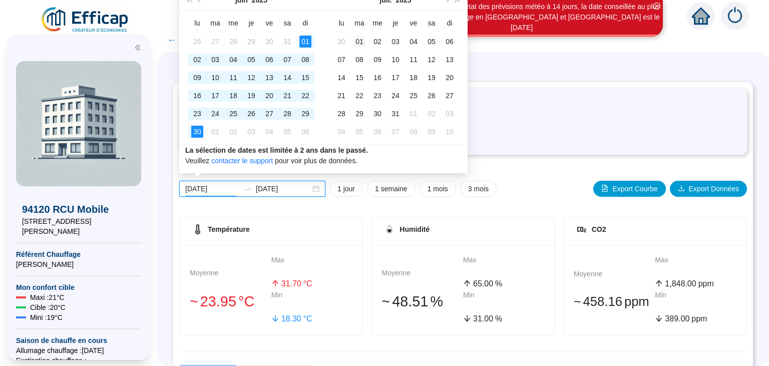
type input "[DATE]"
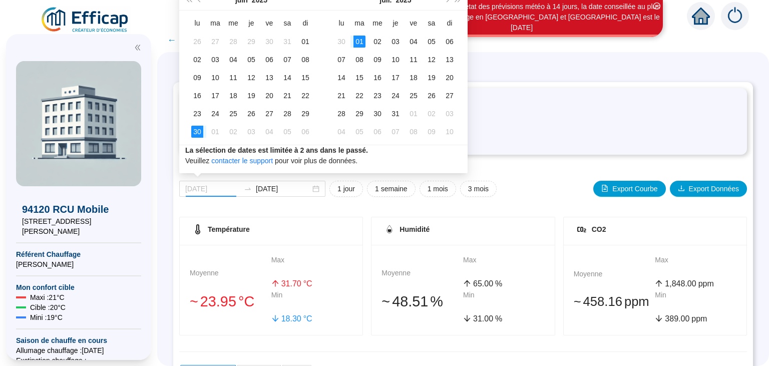
click at [358, 45] on div "01" at bounding box center [360, 42] width 12 height 12
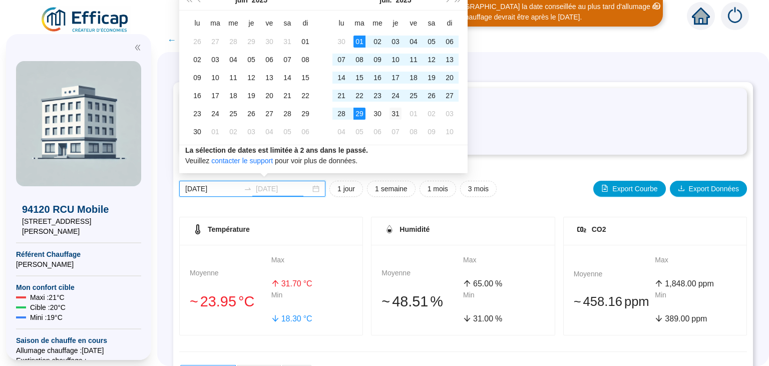
type input "[DATE]"
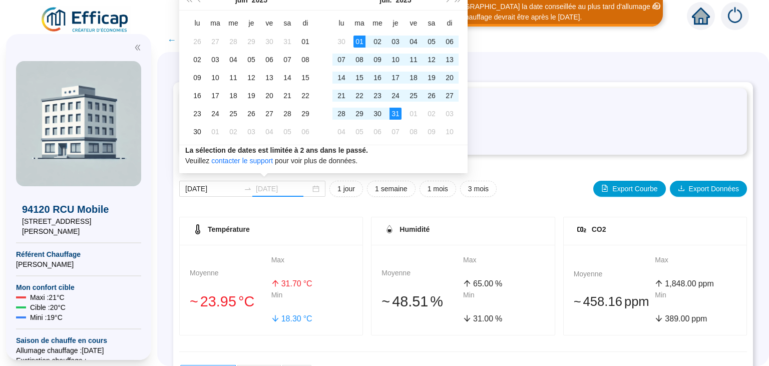
click at [392, 113] on div "31" at bounding box center [396, 114] width 12 height 12
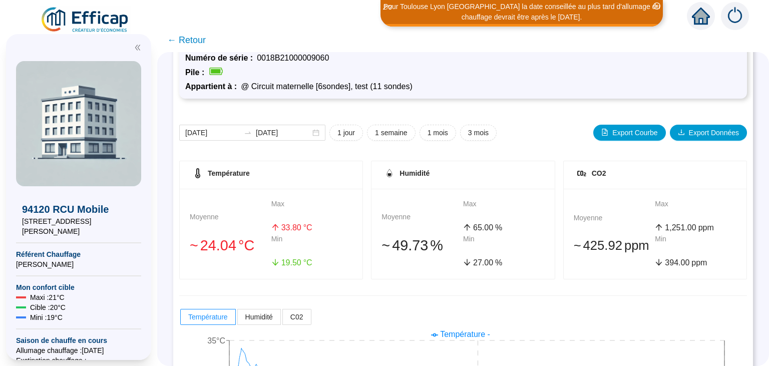
scroll to position [51, 0]
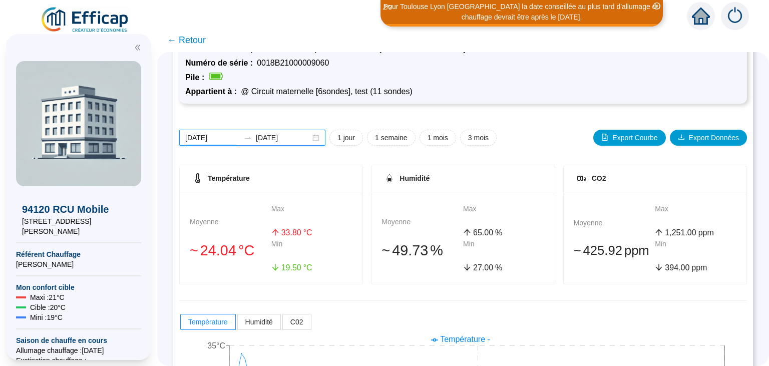
click at [219, 137] on input "[DATE]" at bounding box center [212, 138] width 55 height 11
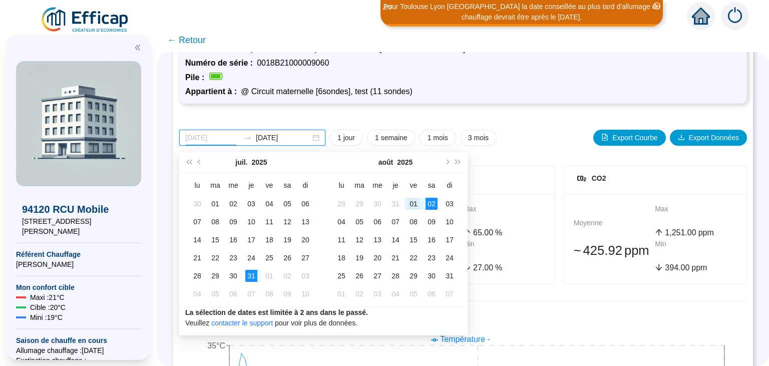
type input "[DATE]"
click at [419, 204] on div "01" at bounding box center [414, 204] width 12 height 12
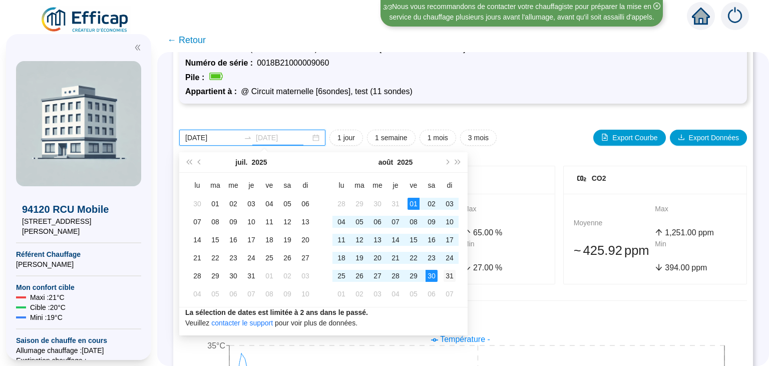
type input "[DATE]"
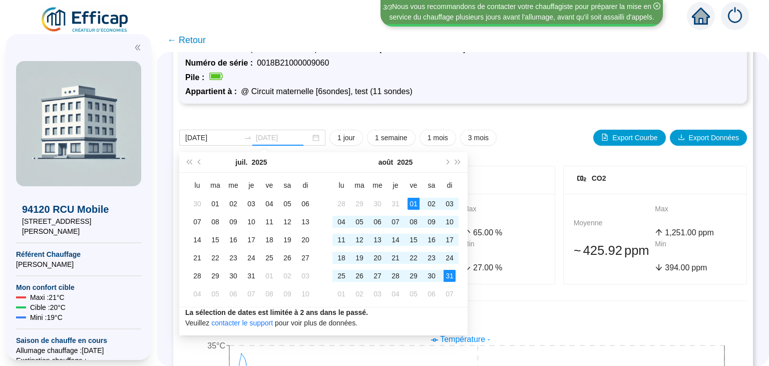
click at [453, 272] on div "31" at bounding box center [450, 276] width 12 height 12
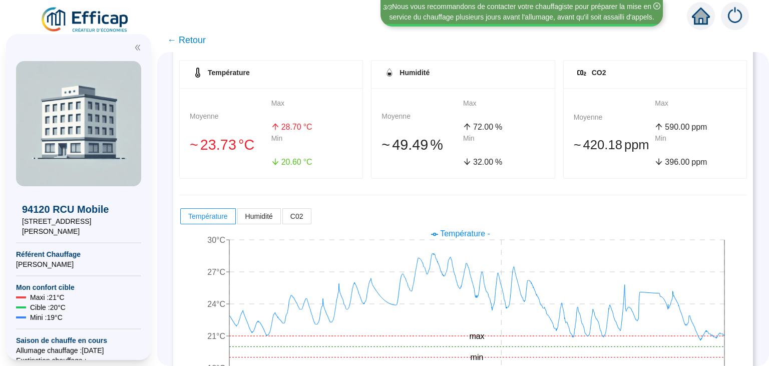
scroll to position [157, 0]
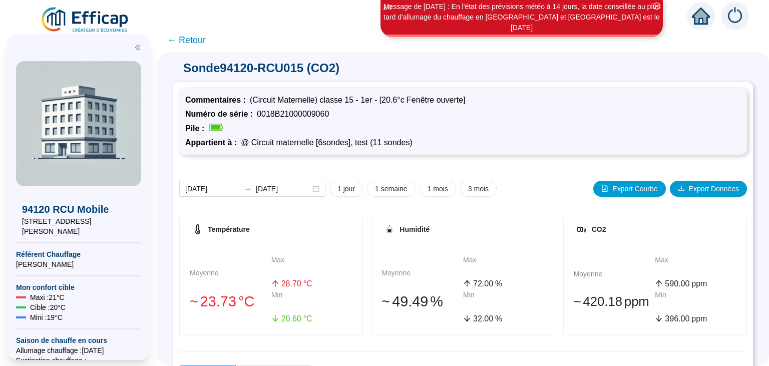
click at [191, 42] on span "← Retour" at bounding box center [186, 40] width 39 height 14
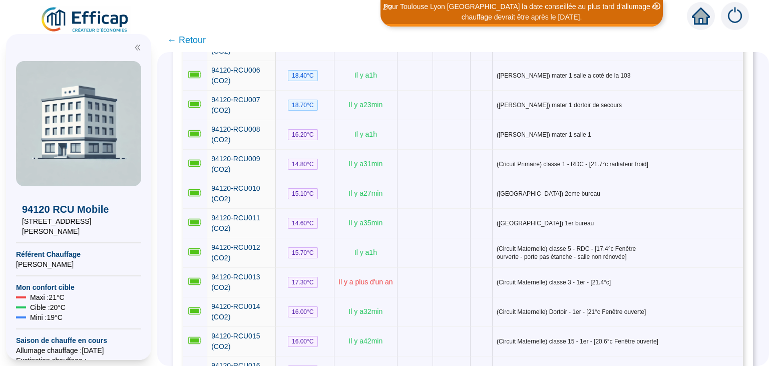
scroll to position [287, 0]
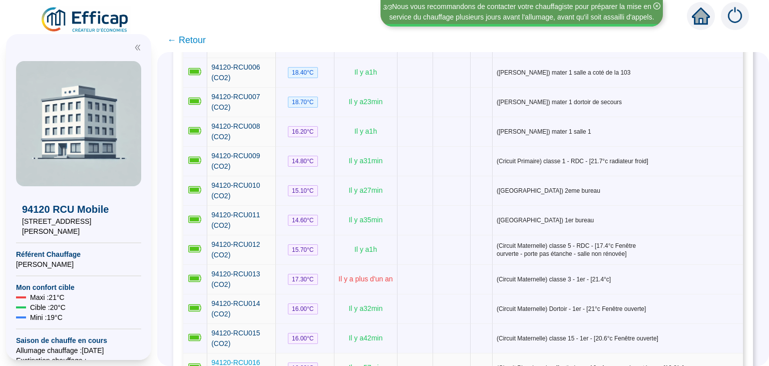
click at [251, 359] on span "94120-RCU016 (CO2)" at bounding box center [235, 368] width 49 height 19
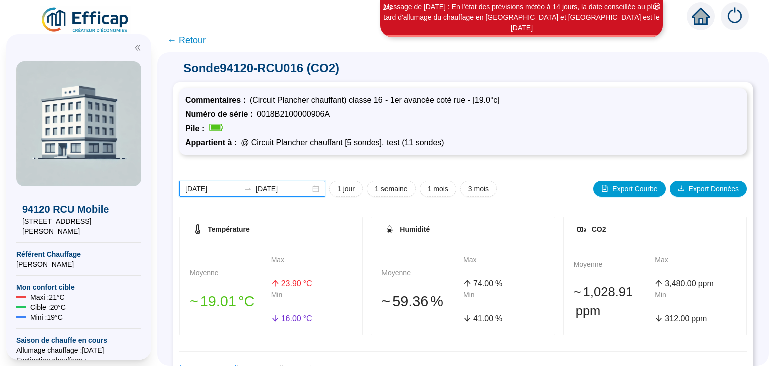
click at [211, 190] on input "[DATE]" at bounding box center [212, 189] width 55 height 11
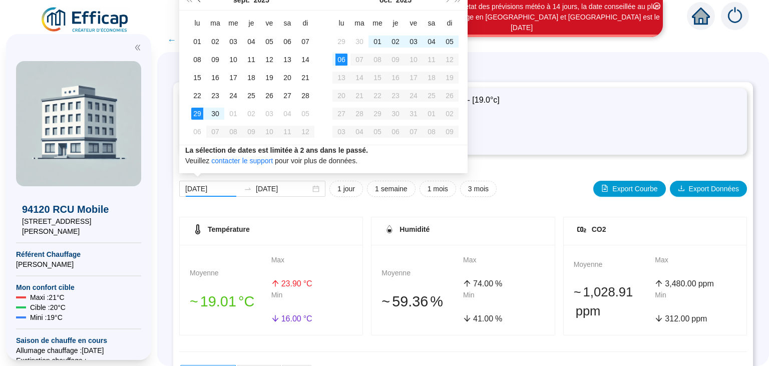
click at [199, 1] on span "Mois précédent (PageUp)" at bounding box center [200, -1] width 5 height 5
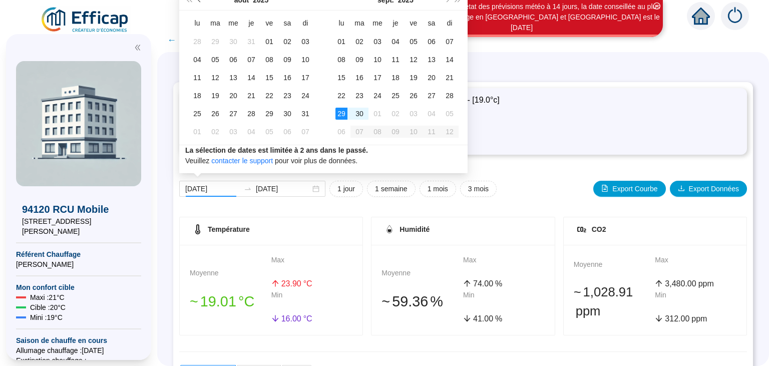
click at [199, 1] on span "Mois précédent (PageUp)" at bounding box center [200, -1] width 5 height 5
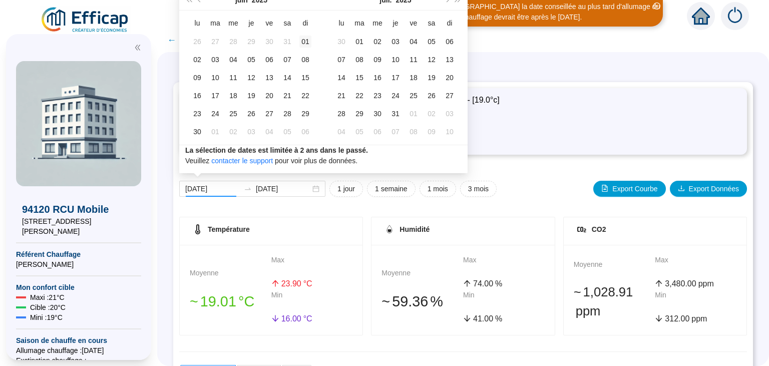
type input "[DATE]"
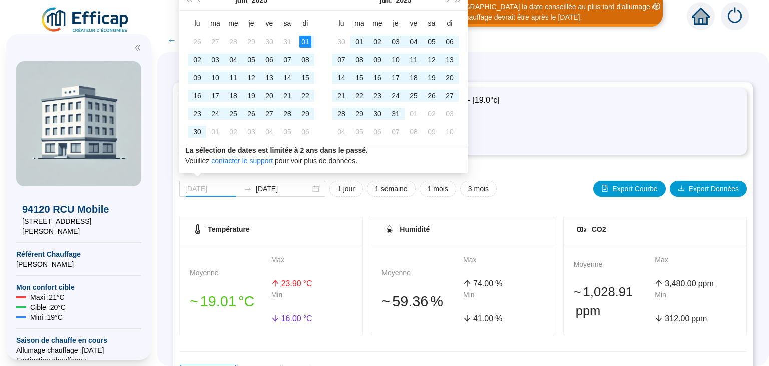
click at [308, 39] on div "01" at bounding box center [306, 42] width 12 height 12
type input "[DATE]"
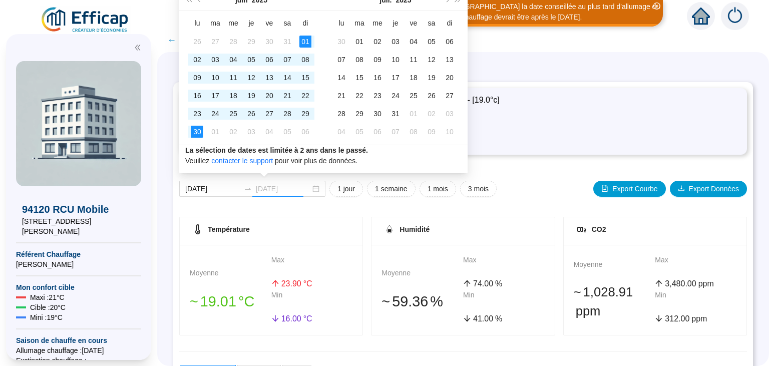
click at [196, 131] on div "30" at bounding box center [197, 132] width 12 height 12
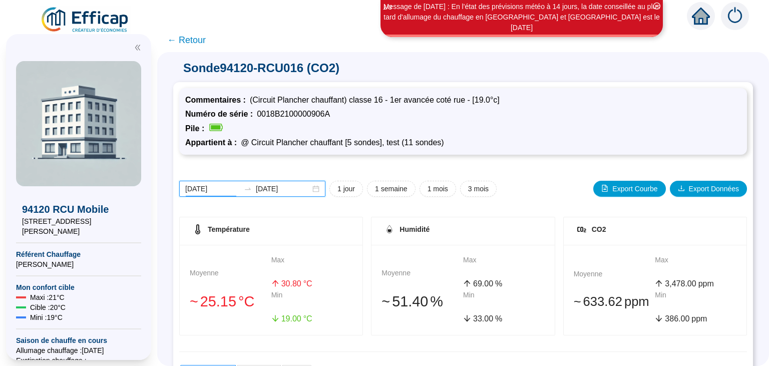
click at [218, 189] on input "[DATE]" at bounding box center [212, 189] width 55 height 11
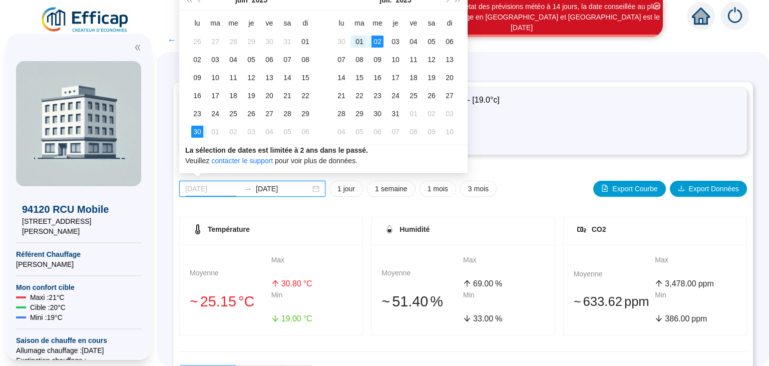
type input "[DATE]"
click at [359, 41] on div "01" at bounding box center [360, 42] width 12 height 12
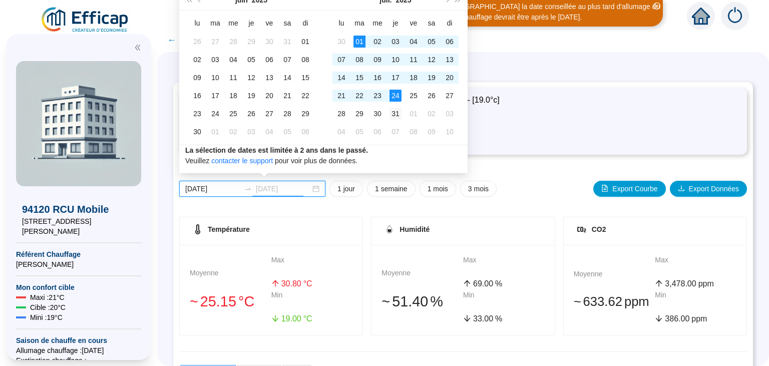
type input "[DATE]"
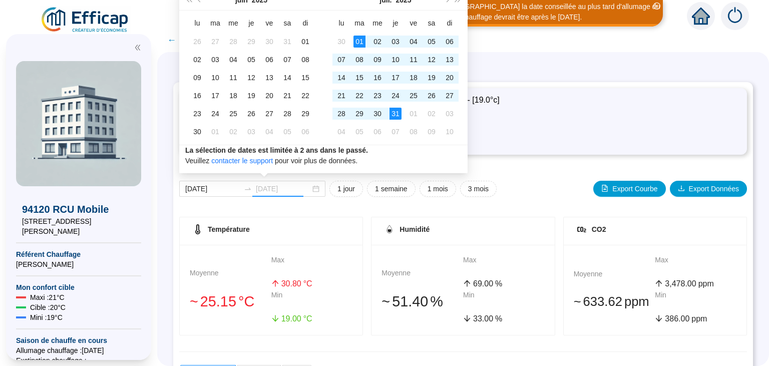
click at [395, 114] on div "31" at bounding box center [396, 114] width 12 height 12
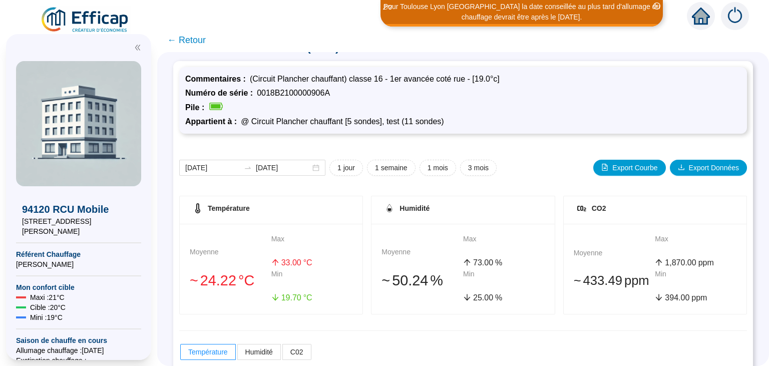
scroll to position [22, 0]
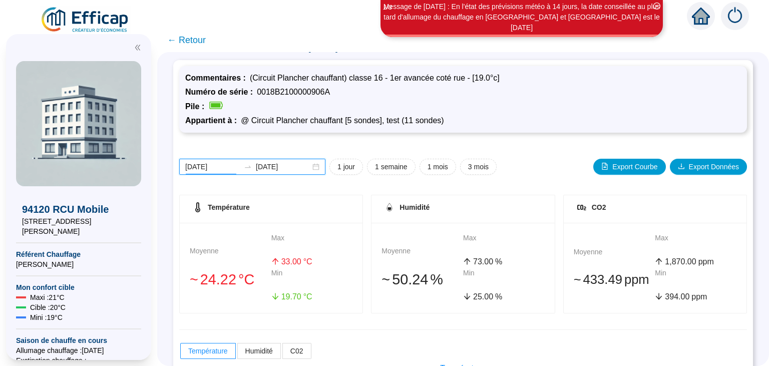
click at [205, 168] on input "[DATE]" at bounding box center [212, 167] width 55 height 11
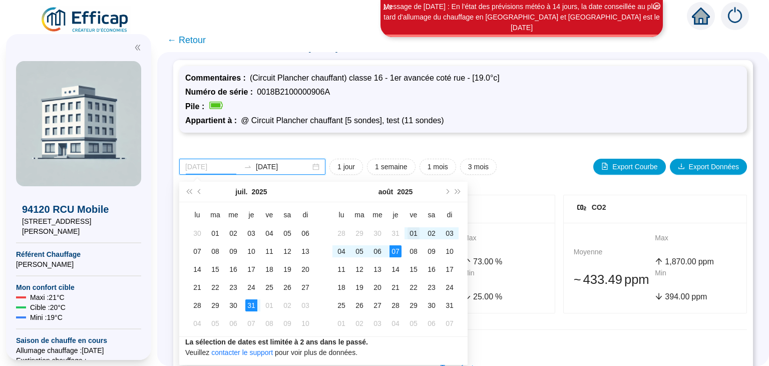
type input "[DATE]"
click at [413, 233] on div "01" at bounding box center [414, 233] width 12 height 12
type input "[DATE]"
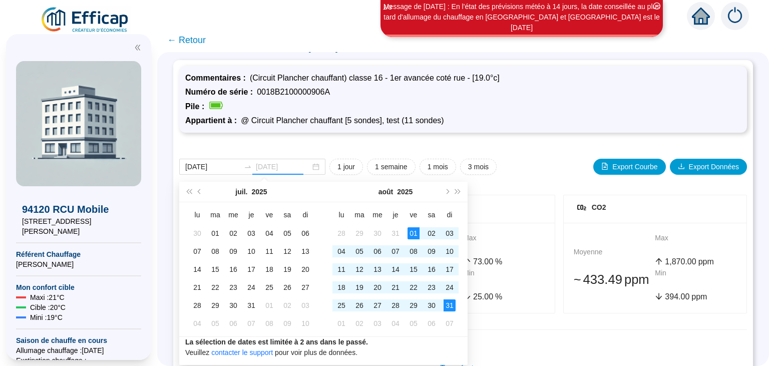
click at [450, 308] on div "31" at bounding box center [450, 306] width 12 height 12
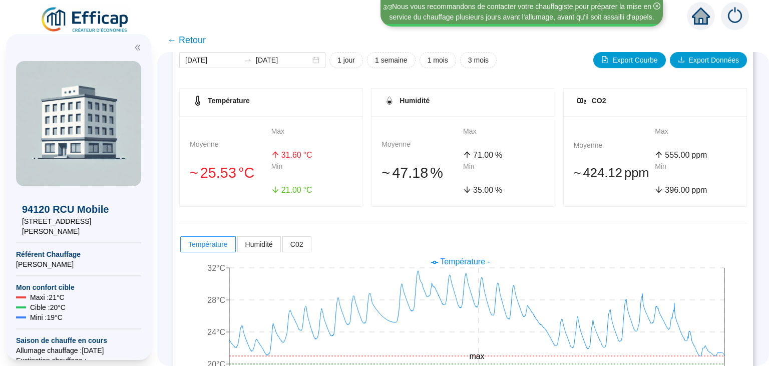
scroll to position [189, 0]
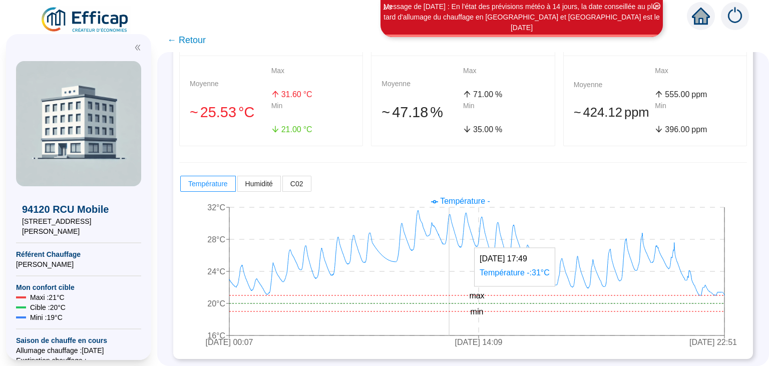
drag, startPoint x: 420, startPoint y: 312, endPoint x: 449, endPoint y: 311, distance: 29.6
click at [449, 311] on icon "1 août 2025 00:07 16 août 2025 14:09 31 août 2025 22:51 16°C 20°C 24°C 28°C 32°…" at bounding box center [463, 273] width 568 height 160
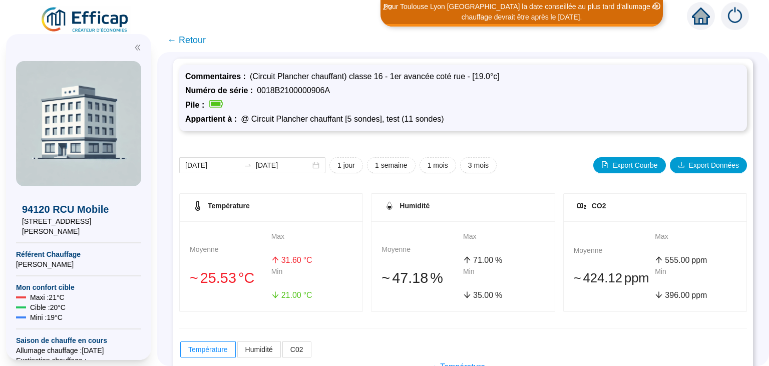
scroll to position [0, 0]
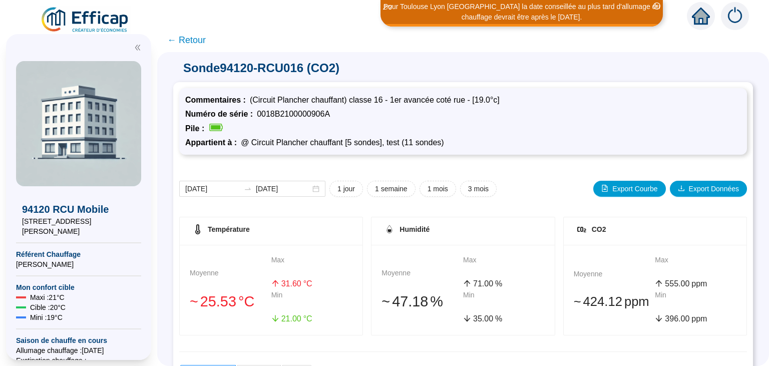
click at [183, 41] on span "← Retour" at bounding box center [186, 40] width 39 height 14
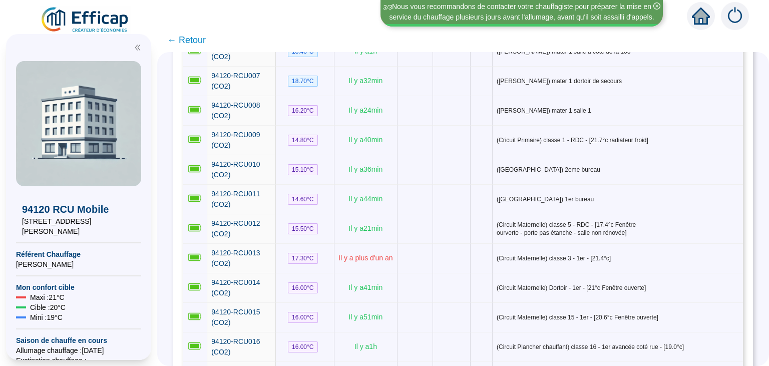
scroll to position [306, 0]
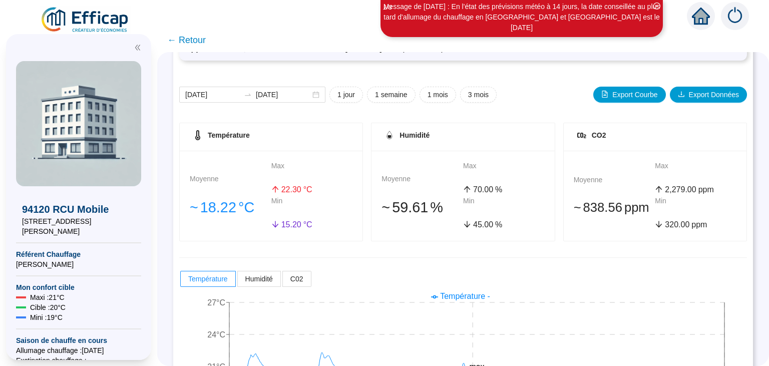
scroll to position [98, 0]
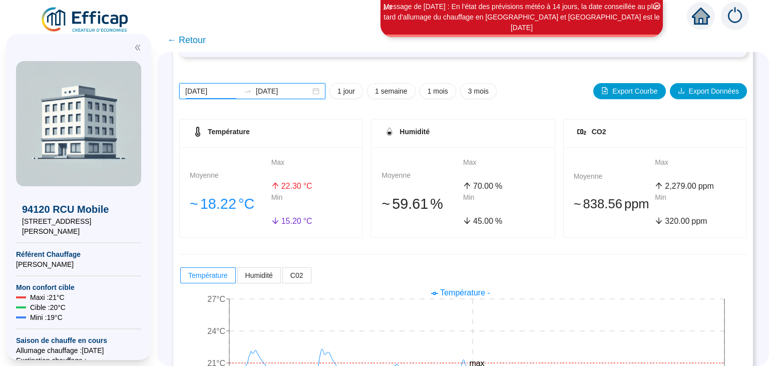
click at [218, 89] on input "[DATE]" at bounding box center [212, 91] width 55 height 11
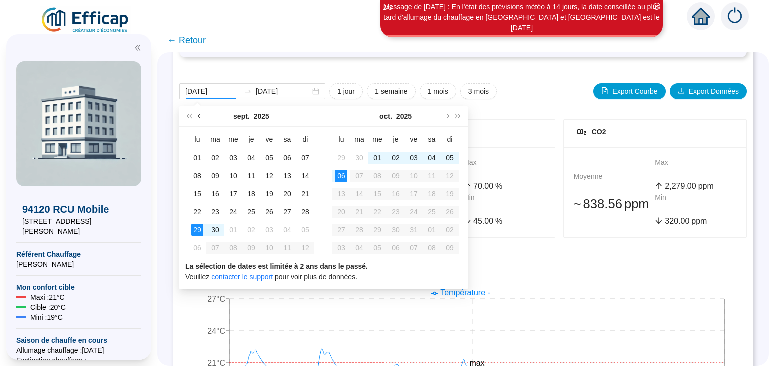
click at [201, 115] on span "Mois précédent (PageUp)" at bounding box center [200, 116] width 5 height 5
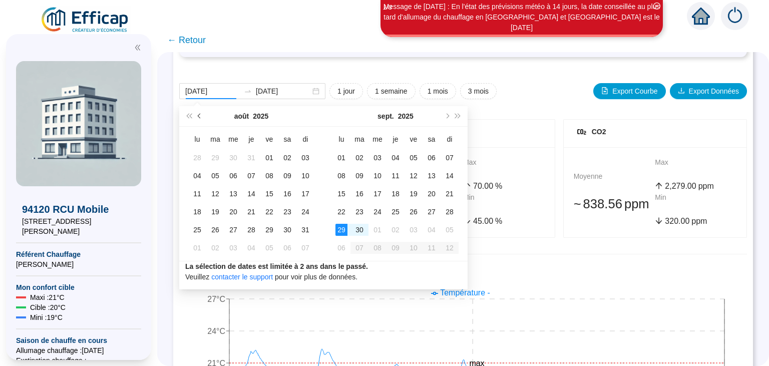
click at [201, 115] on span "Mois précédent (PageUp)" at bounding box center [200, 116] width 5 height 5
type input "[DATE]"
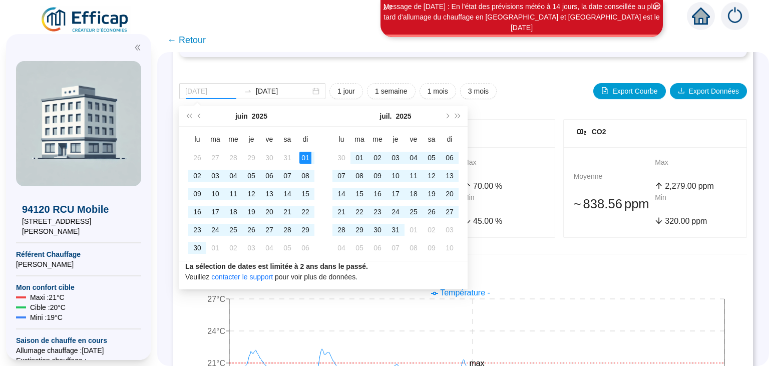
click at [306, 158] on div "01" at bounding box center [306, 158] width 12 height 12
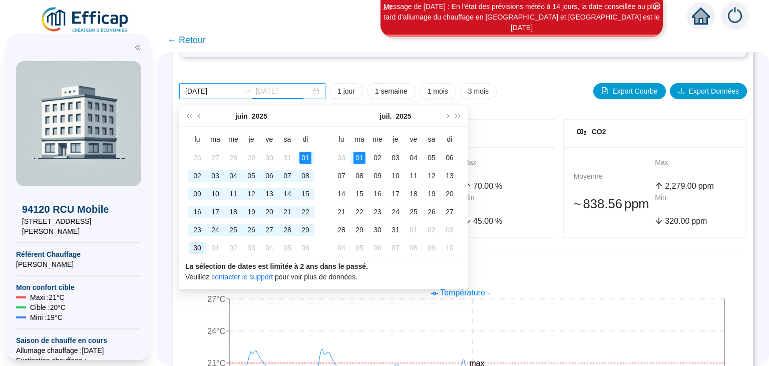
type input "[DATE]"
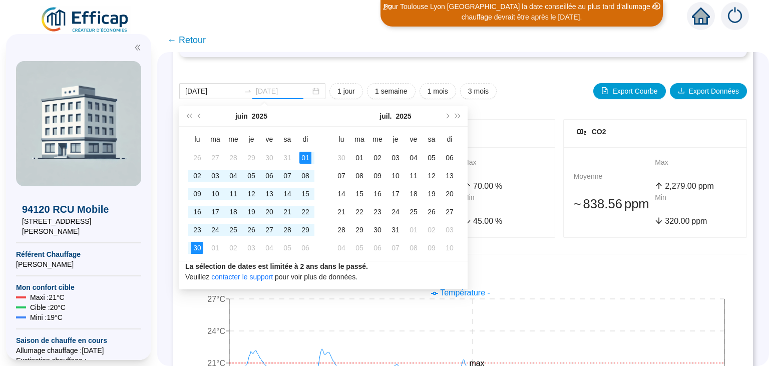
click at [199, 250] on div "30" at bounding box center [197, 248] width 12 height 12
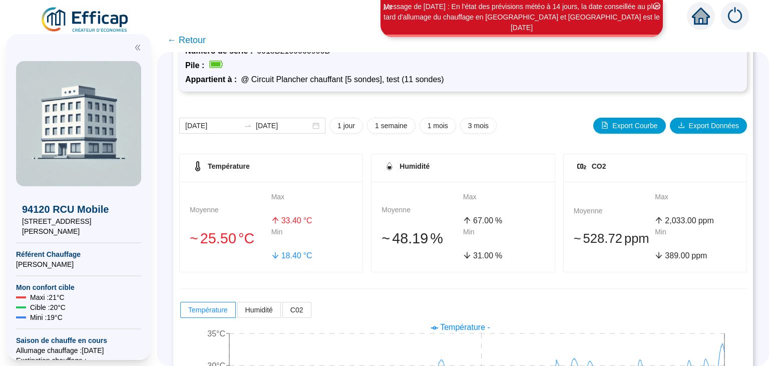
scroll to position [70, 0]
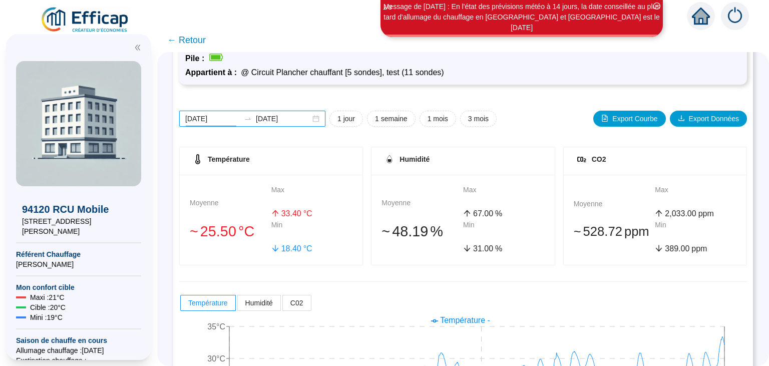
click at [217, 117] on input "[DATE]" at bounding box center [212, 119] width 55 height 11
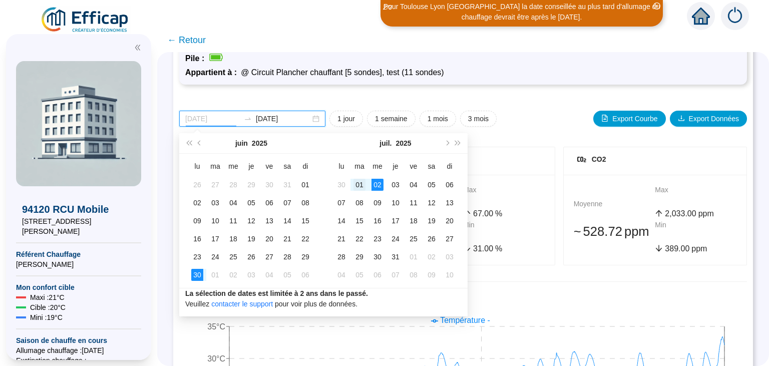
type input "[DATE]"
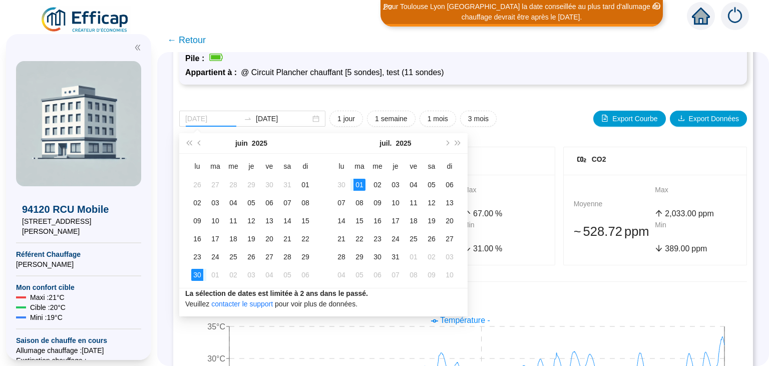
click at [357, 187] on div "01" at bounding box center [360, 185] width 12 height 12
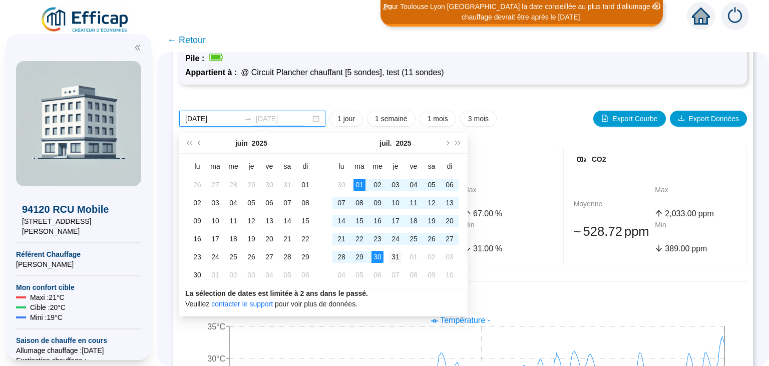
type input "[DATE]"
click at [398, 260] on div "31" at bounding box center [396, 257] width 12 height 12
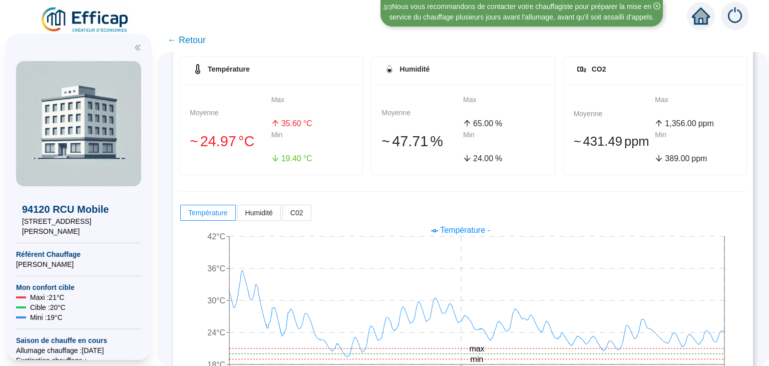
scroll to position [164, 0]
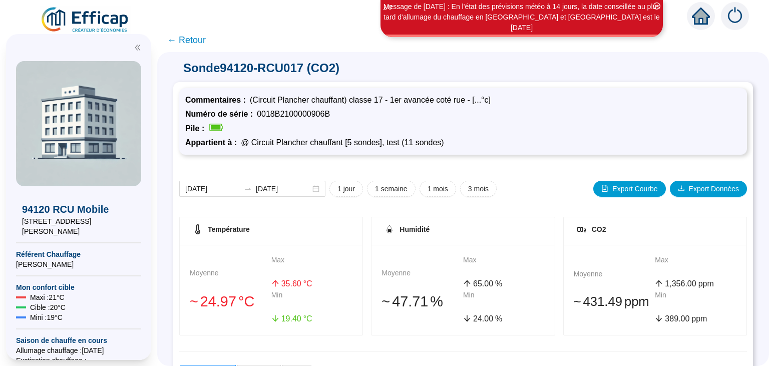
scroll to position [164, 0]
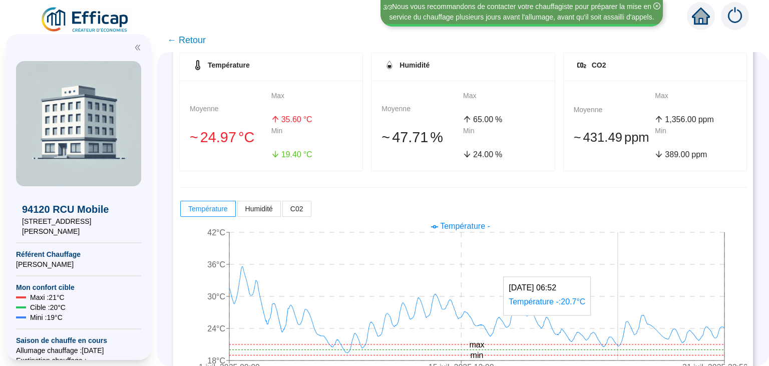
click at [618, 339] on icon "1 juil. 2025 00:09 15 juil. 2025 12:00 31 juil. 2025 22:52 18°C 24°C 30°C 36°C …" at bounding box center [463, 298] width 568 height 160
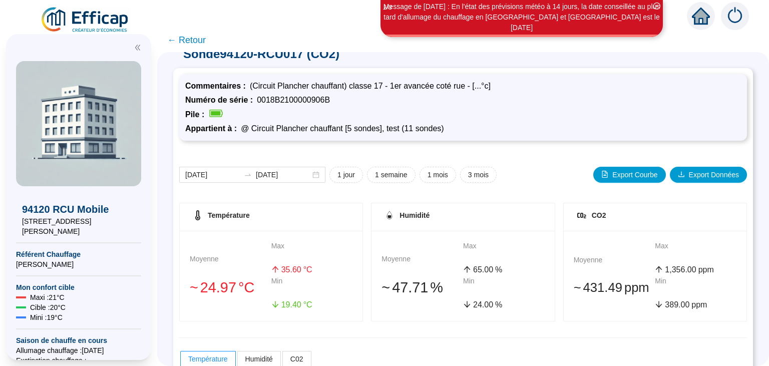
scroll to position [0, 0]
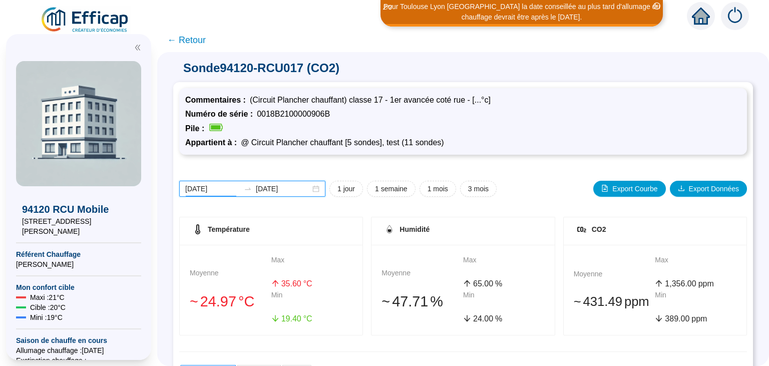
click at [210, 185] on input "[DATE]" at bounding box center [212, 189] width 55 height 11
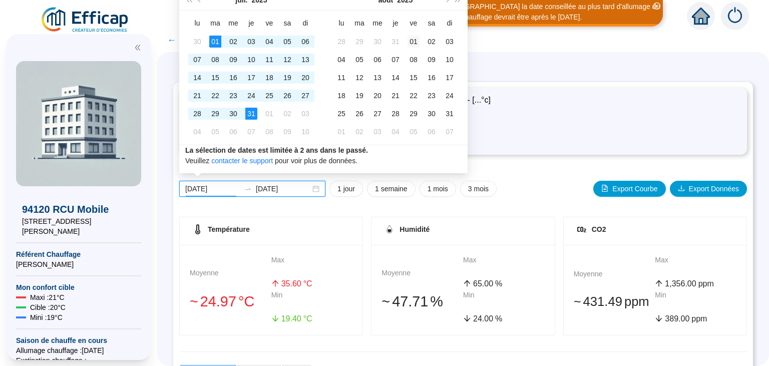
type input "[DATE]"
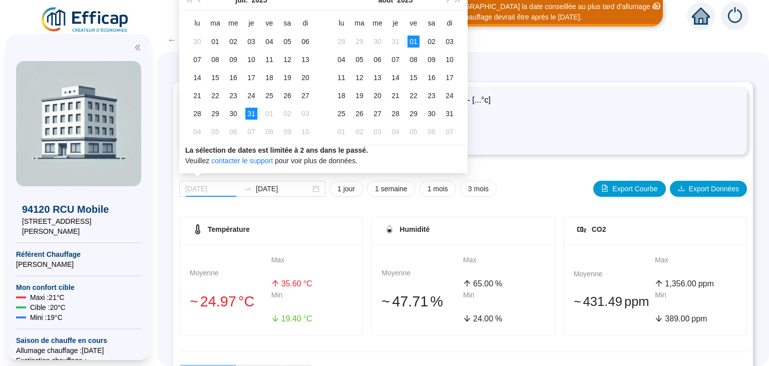
click at [410, 42] on div "01" at bounding box center [414, 42] width 12 height 12
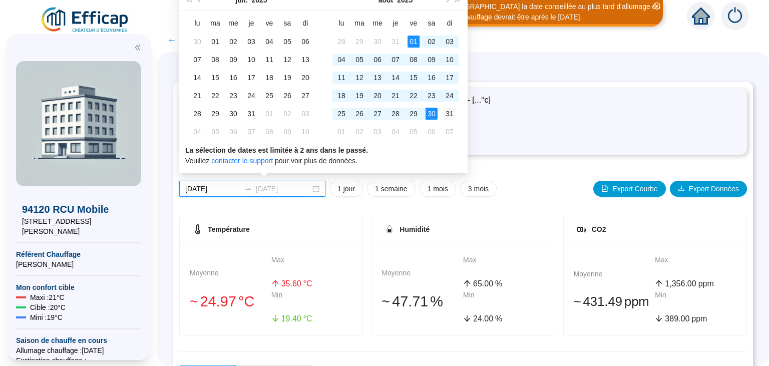
type input "[DATE]"
click at [452, 110] on div "31" at bounding box center [450, 114] width 12 height 12
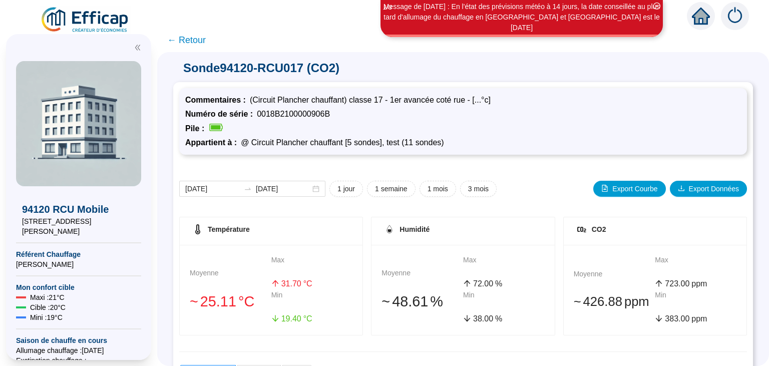
click at [194, 40] on span "← Retour" at bounding box center [186, 40] width 39 height 14
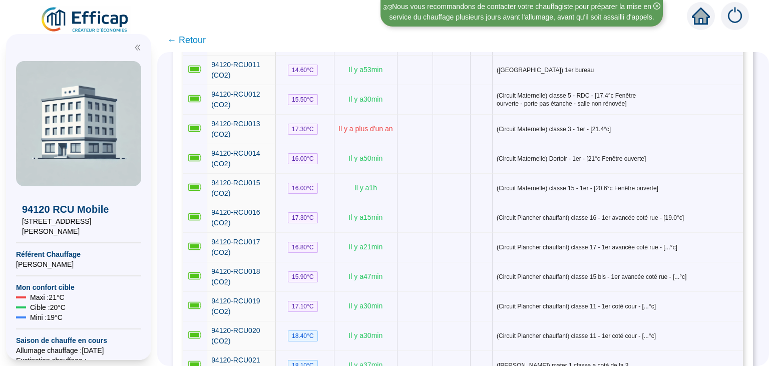
scroll to position [432, 0]
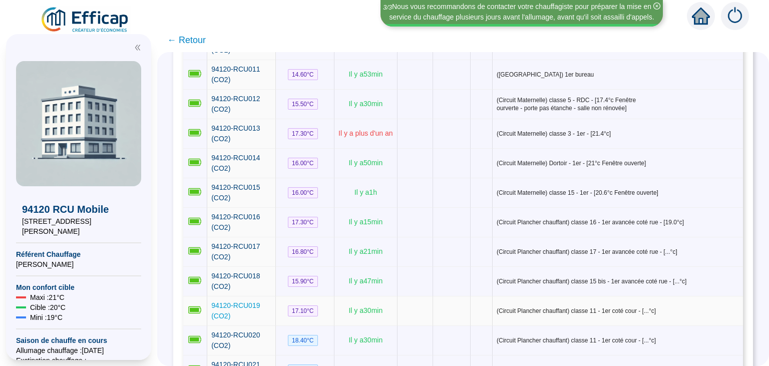
click at [258, 302] on span "94120-RCU019 (CO2)" at bounding box center [235, 311] width 49 height 19
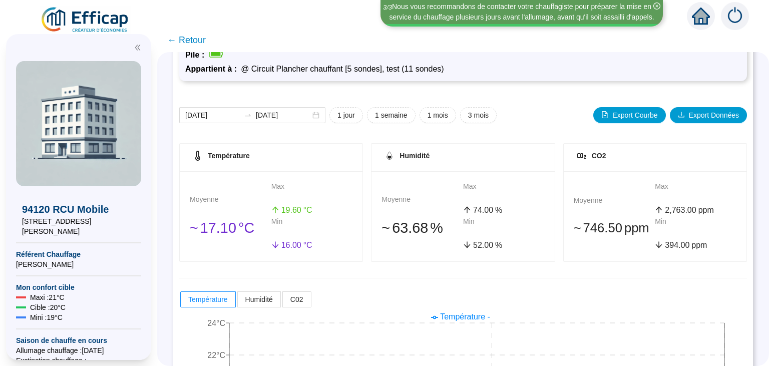
scroll to position [72, 0]
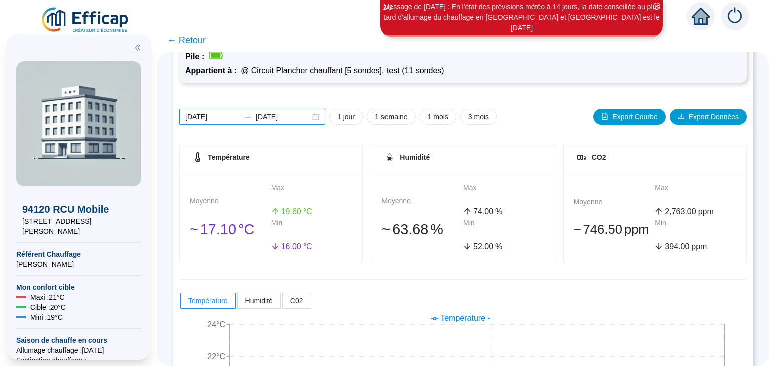
click at [219, 116] on input "[DATE]" at bounding box center [212, 117] width 55 height 11
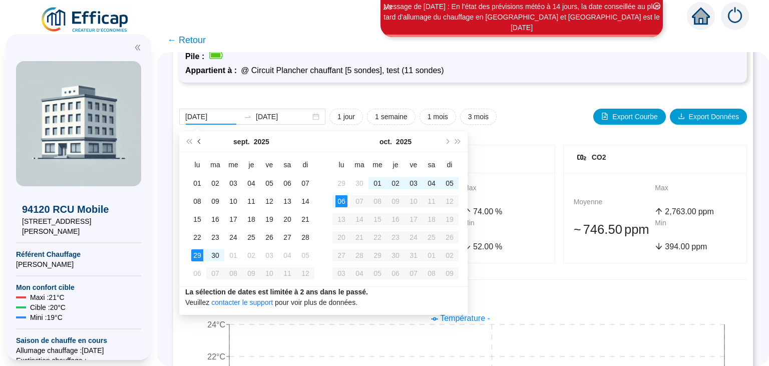
click at [201, 141] on span "Mois précédent (PageUp)" at bounding box center [200, 141] width 5 height 5
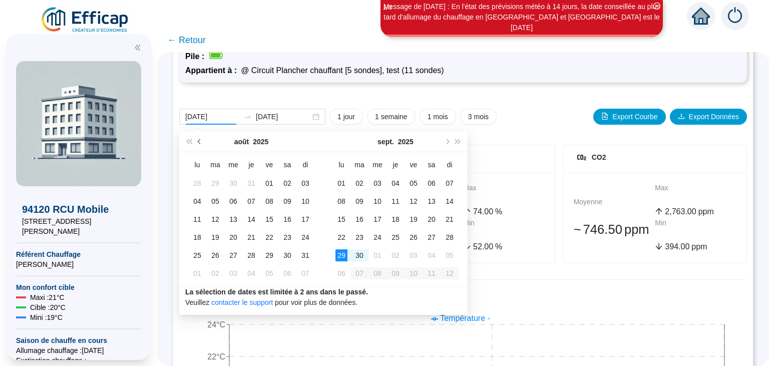
click at [201, 141] on span "Mois précédent (PageUp)" at bounding box center [200, 141] width 5 height 5
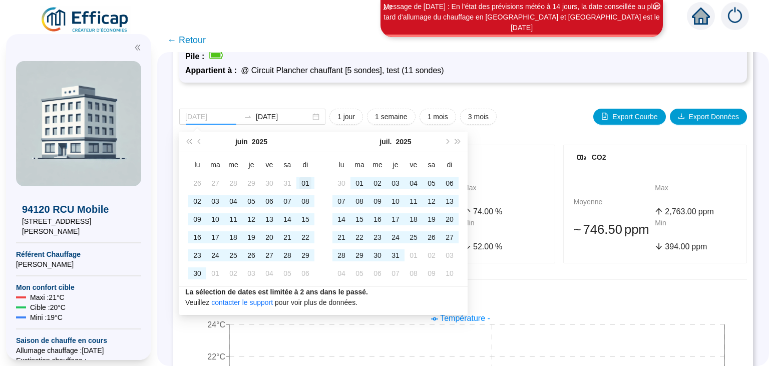
type input "[DATE]"
click at [303, 183] on div "01" at bounding box center [306, 183] width 12 height 12
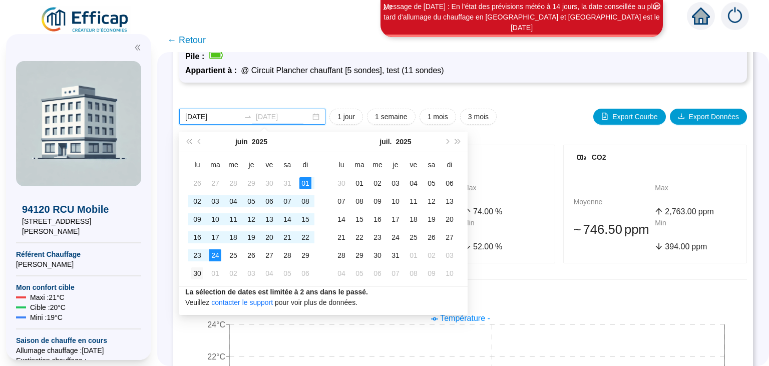
type input "[DATE]"
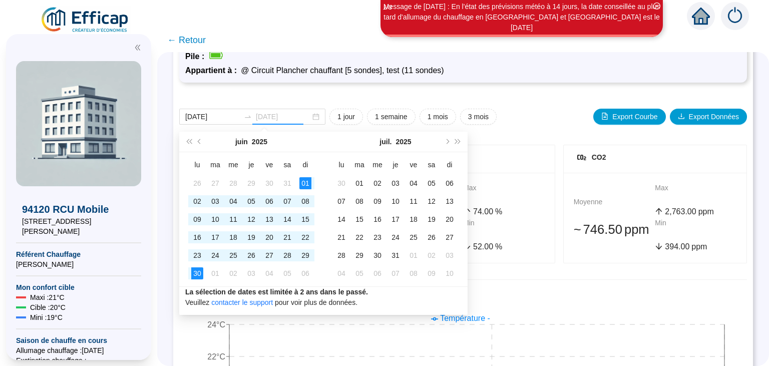
click at [197, 274] on div "30" at bounding box center [197, 274] width 12 height 12
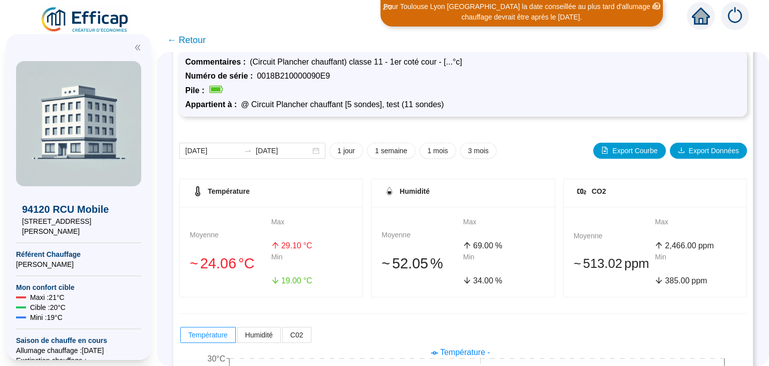
scroll to position [36, 0]
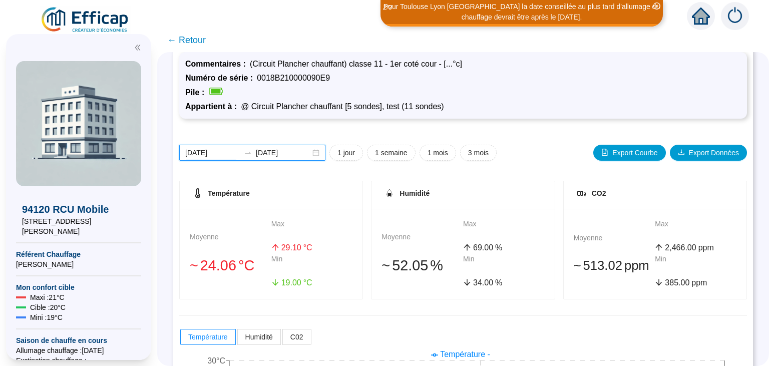
click at [208, 156] on input "[DATE]" at bounding box center [212, 153] width 55 height 11
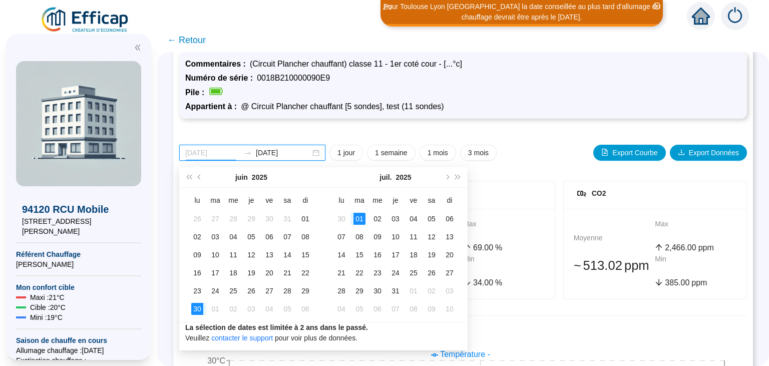
type input "[DATE]"
click at [358, 224] on div "01" at bounding box center [360, 219] width 12 height 12
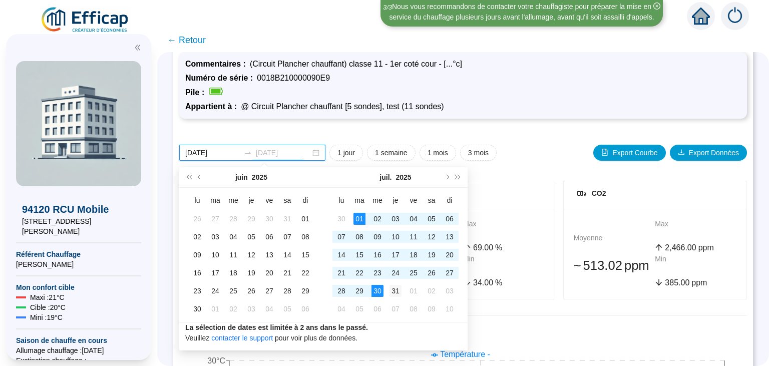
type input "[DATE]"
click at [394, 295] on div "31" at bounding box center [396, 291] width 12 height 12
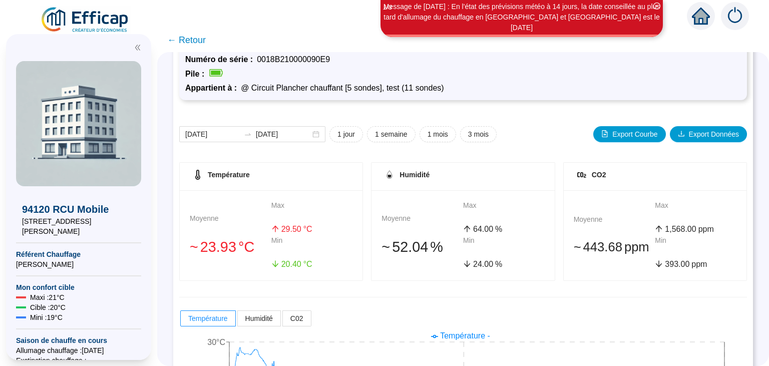
scroll to position [54, 0]
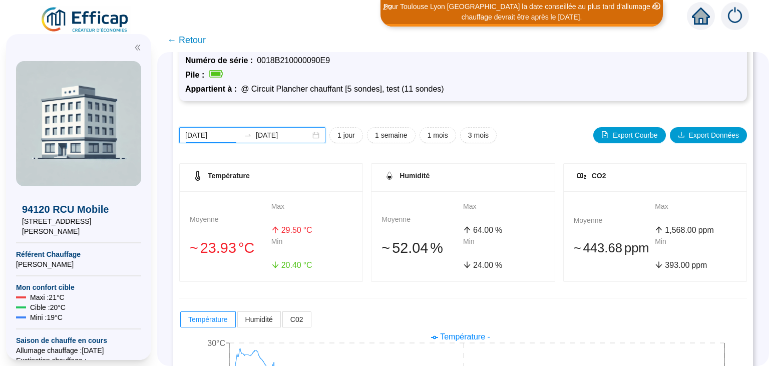
click at [220, 136] on input "[DATE]" at bounding box center [212, 135] width 55 height 11
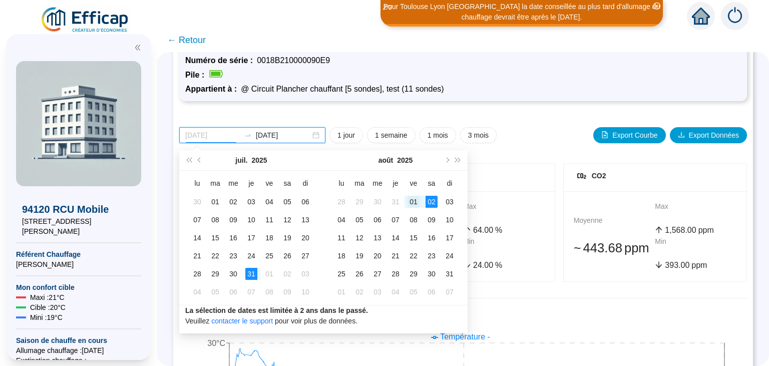
type input "[DATE]"
click at [412, 201] on div "01" at bounding box center [414, 202] width 12 height 12
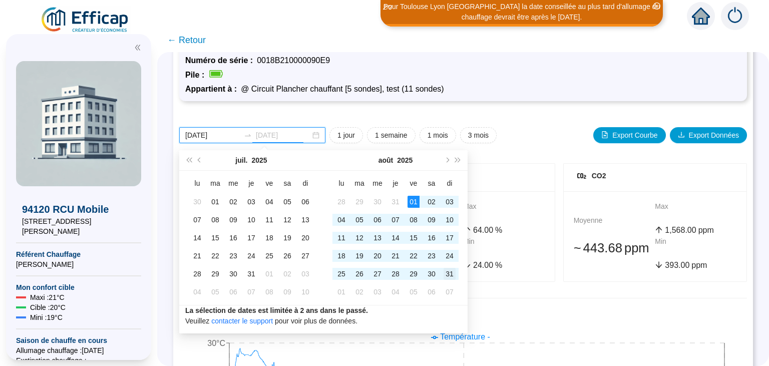
type input "[DATE]"
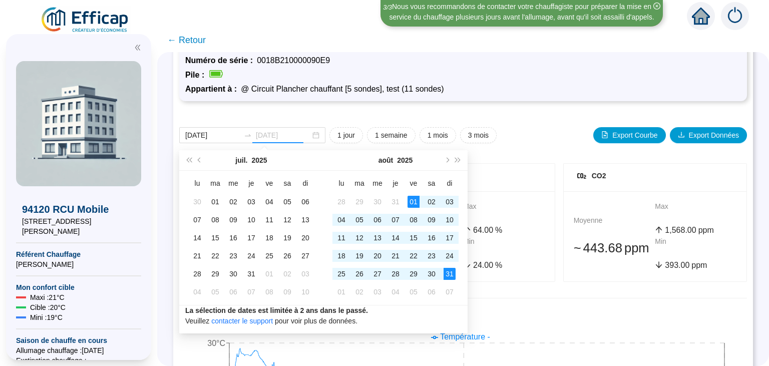
click at [449, 278] on div "31" at bounding box center [450, 274] width 12 height 12
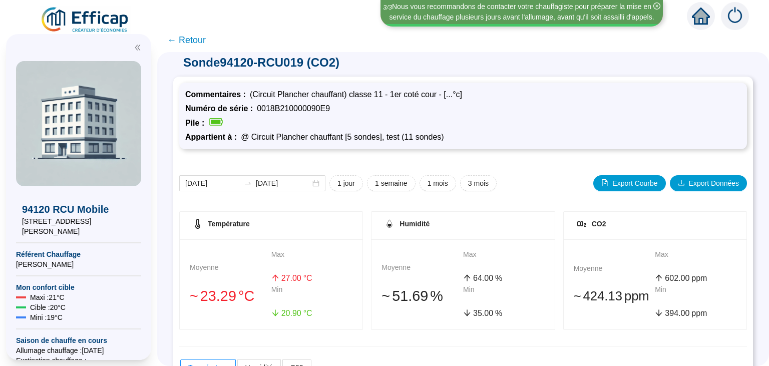
scroll to position [0, 0]
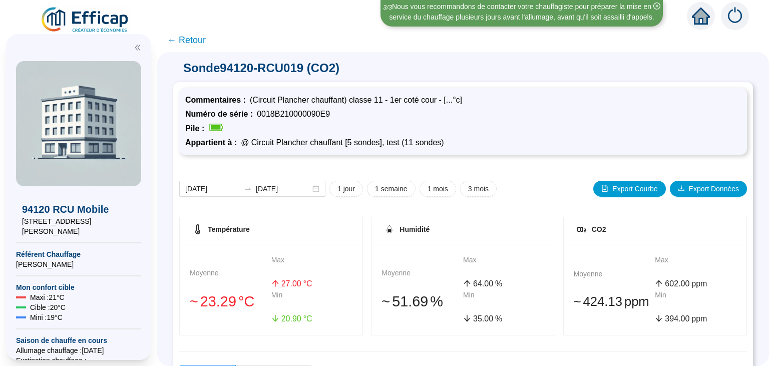
click at [180, 39] on span "← Retour" at bounding box center [186, 40] width 39 height 14
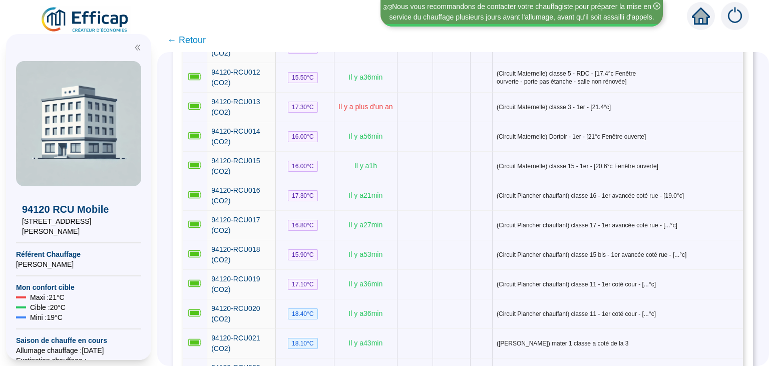
scroll to position [554, 0]
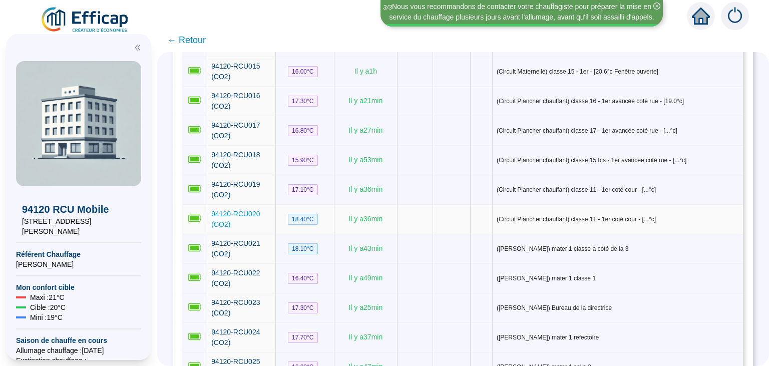
click at [222, 210] on span "94120-RCU020 (CO2)" at bounding box center [235, 219] width 49 height 19
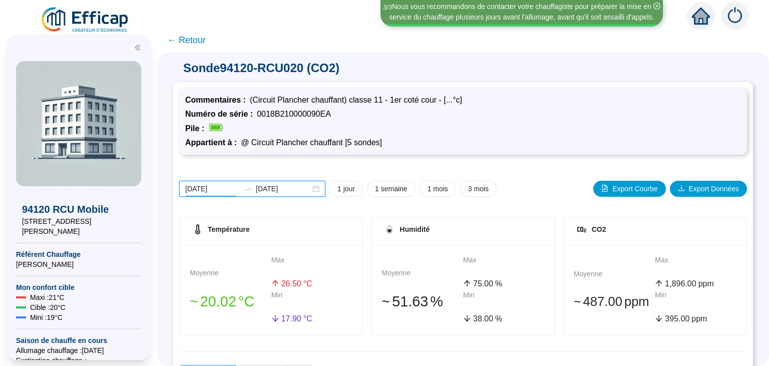
click at [207, 190] on input "[DATE]" at bounding box center [212, 189] width 55 height 11
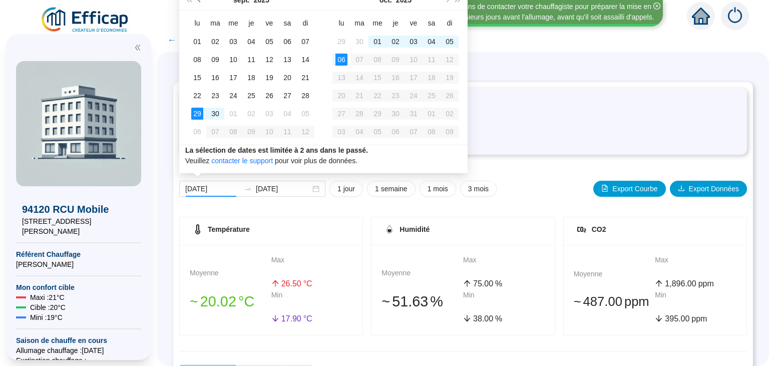
click at [199, 1] on span "Mois précédent (PageUp)" at bounding box center [200, -1] width 5 height 5
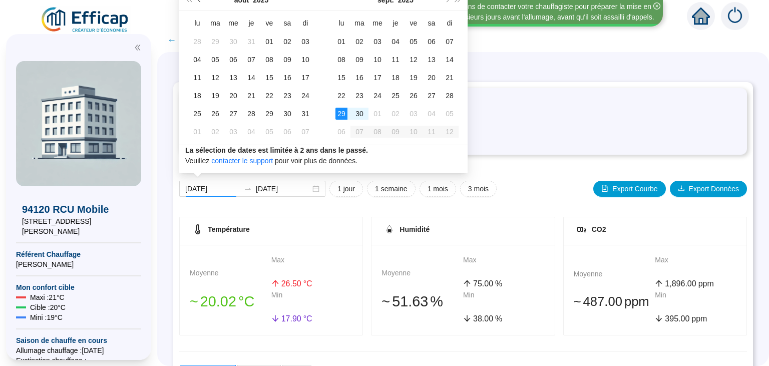
click at [199, 1] on span "Mois précédent (PageUp)" at bounding box center [200, -1] width 5 height 5
type input "[DATE]"
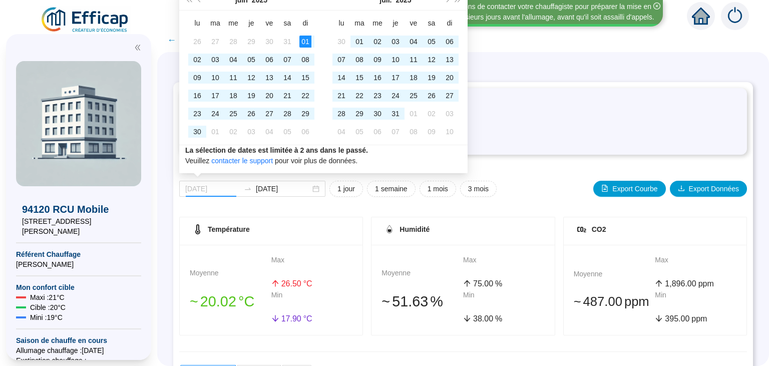
click at [303, 39] on div "01" at bounding box center [306, 42] width 12 height 12
type input "[DATE]"
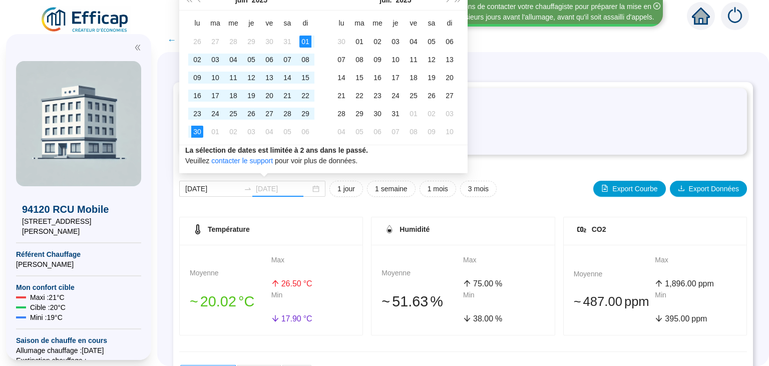
click at [194, 135] on div "30" at bounding box center [197, 132] width 12 height 12
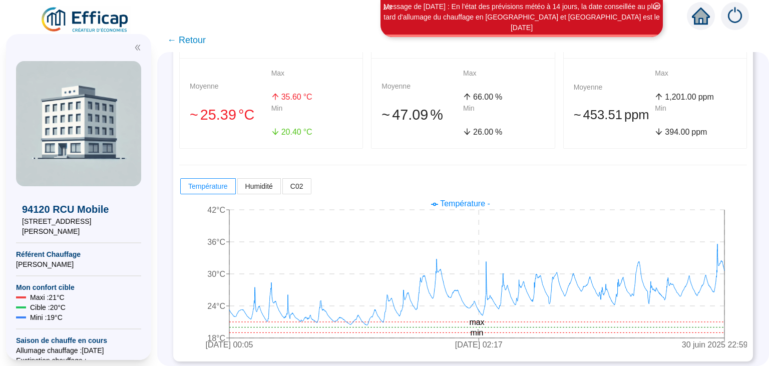
scroll to position [189, 0]
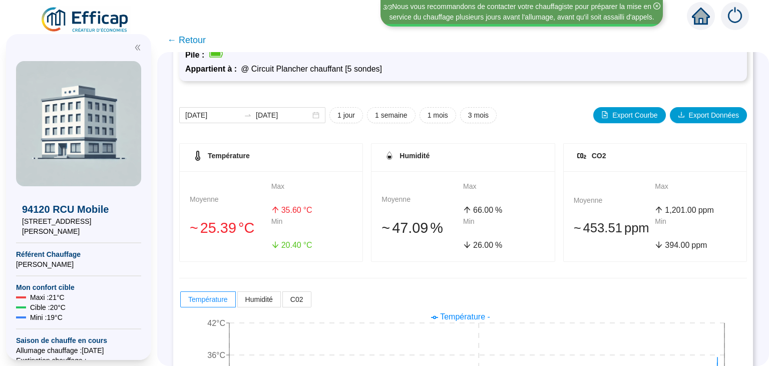
scroll to position [72, 0]
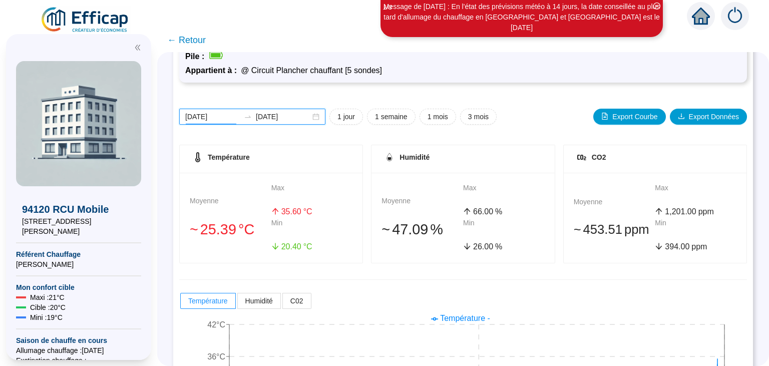
click at [209, 115] on input "[DATE]" at bounding box center [212, 117] width 55 height 11
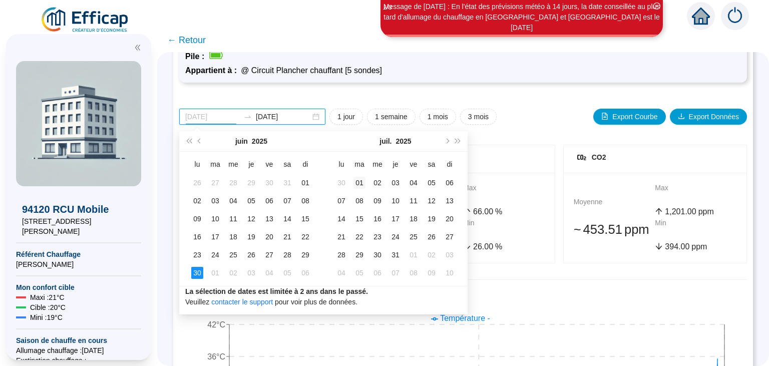
type input "[DATE]"
click at [358, 181] on div "01" at bounding box center [360, 183] width 12 height 12
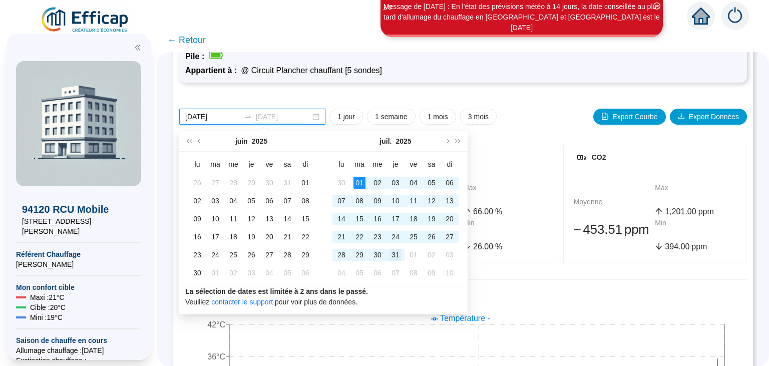
type input "[DATE]"
click at [398, 257] on div "31" at bounding box center [396, 255] width 12 height 12
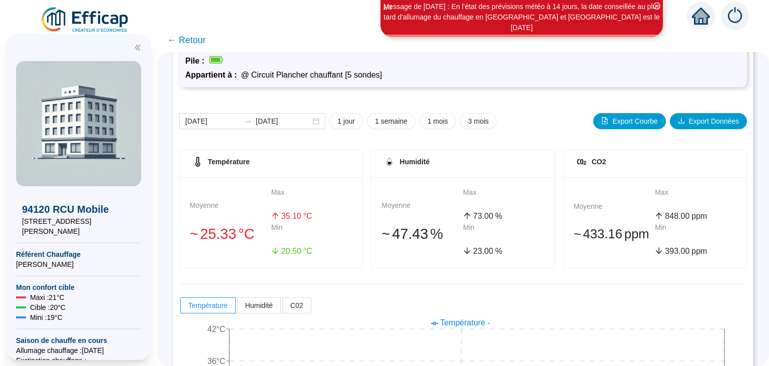
scroll to position [66, 0]
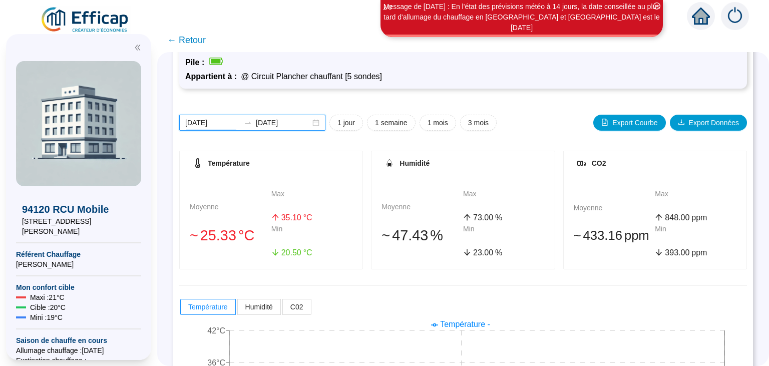
click at [215, 119] on input "[DATE]" at bounding box center [212, 123] width 55 height 11
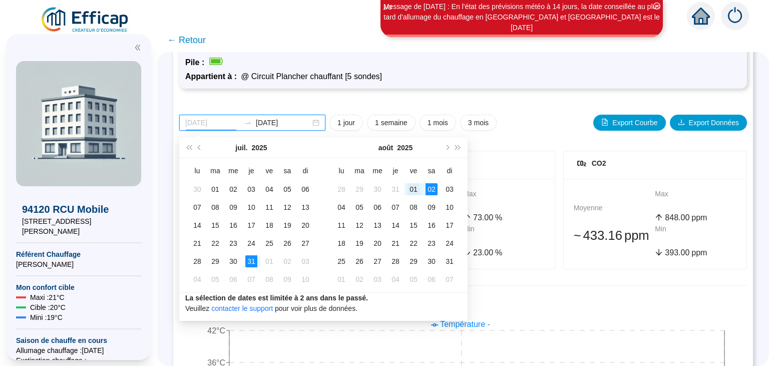
type input "[DATE]"
click at [411, 188] on div "01" at bounding box center [414, 189] width 12 height 12
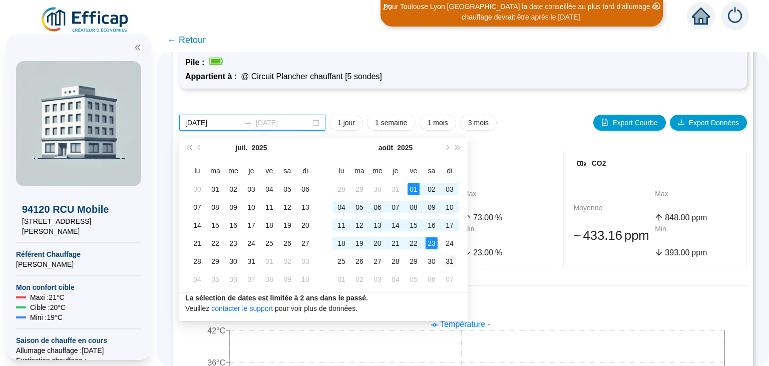
type input "[DATE]"
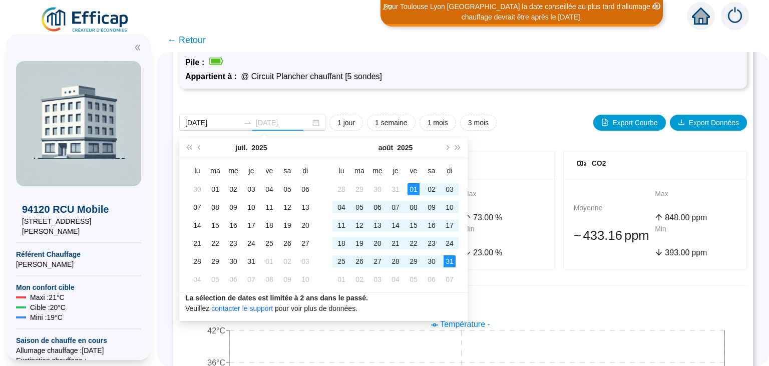
click at [449, 262] on div "31" at bounding box center [450, 261] width 12 height 12
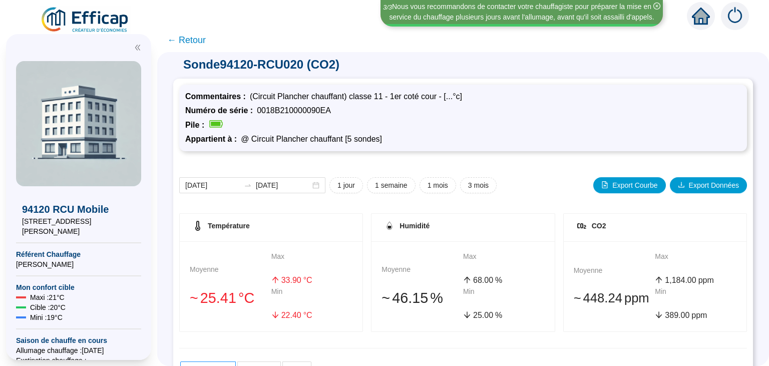
scroll to position [0, 0]
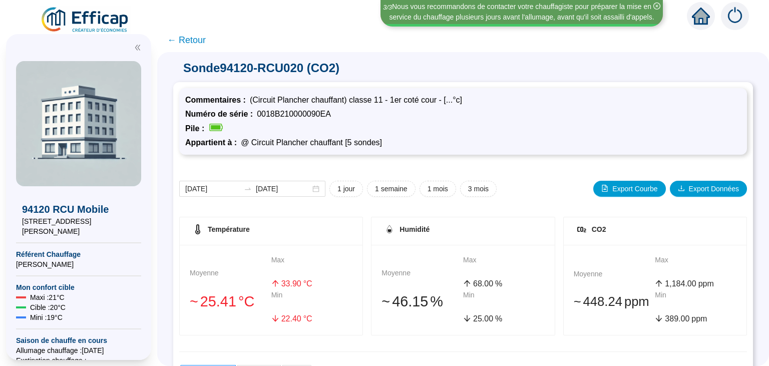
click at [189, 41] on span "← Retour" at bounding box center [186, 40] width 39 height 14
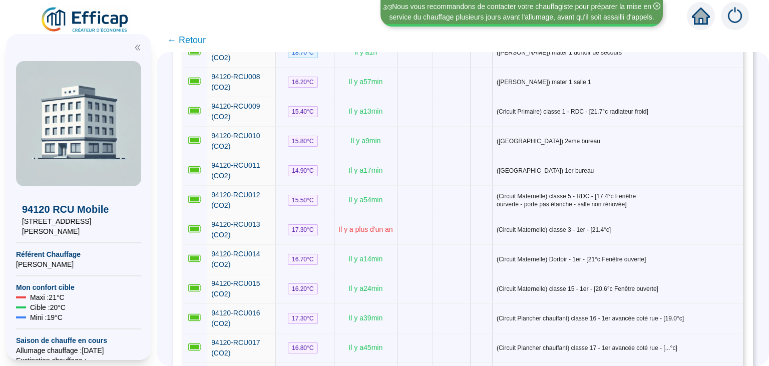
scroll to position [344, 0]
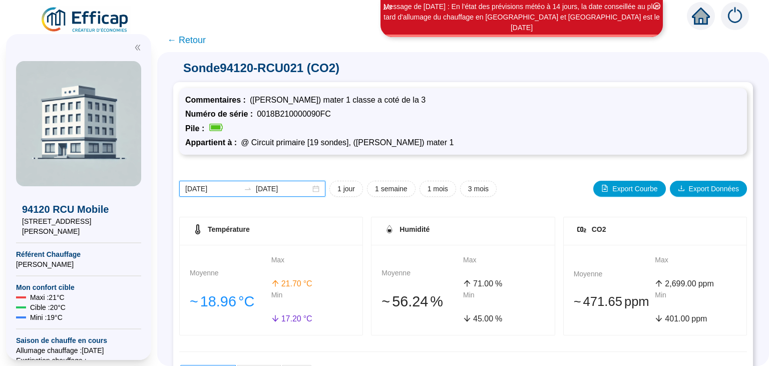
click at [207, 190] on input "[DATE]" at bounding box center [212, 189] width 55 height 11
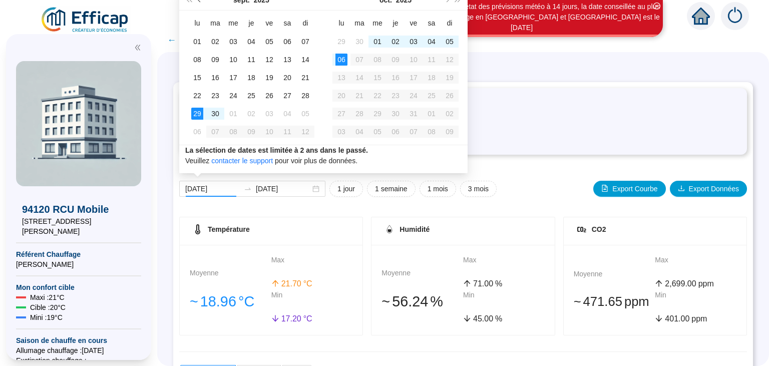
click at [198, 0] on span "Mois précédent (PageUp)" at bounding box center [200, -1] width 5 height 5
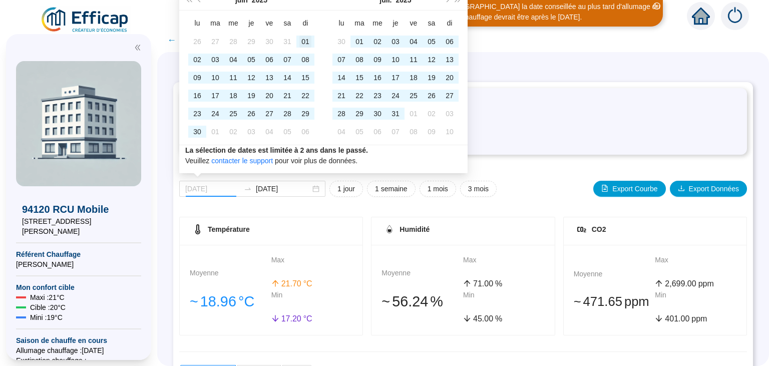
type input "[DATE]"
click at [305, 43] on div "01" at bounding box center [306, 42] width 12 height 12
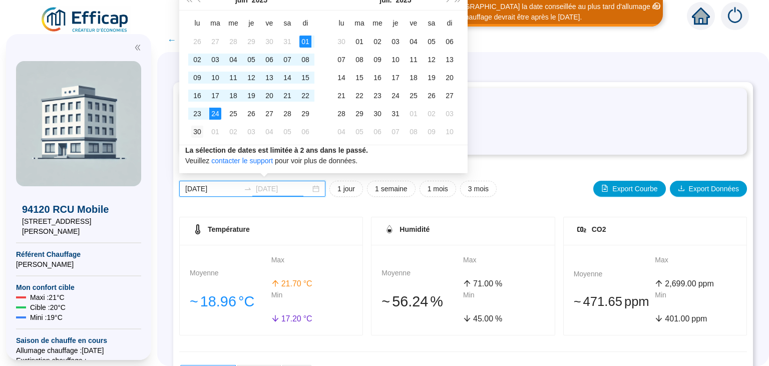
type input "[DATE]"
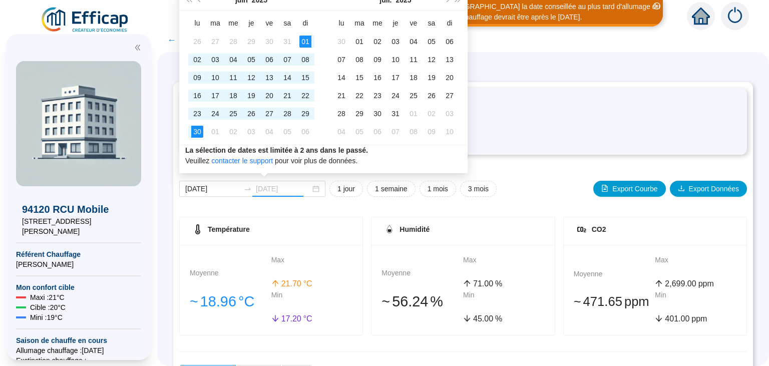
click at [199, 126] on div "30" at bounding box center [197, 132] width 12 height 12
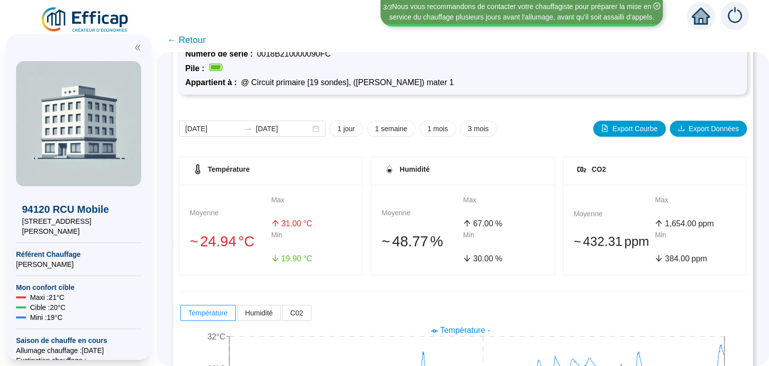
scroll to position [62, 0]
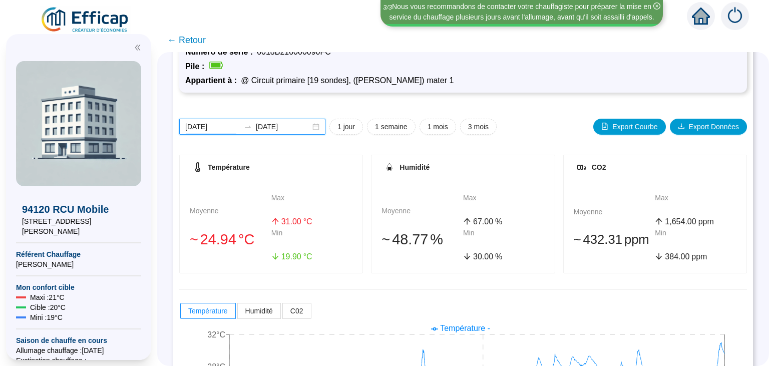
click at [208, 129] on input "[DATE]" at bounding box center [212, 127] width 55 height 11
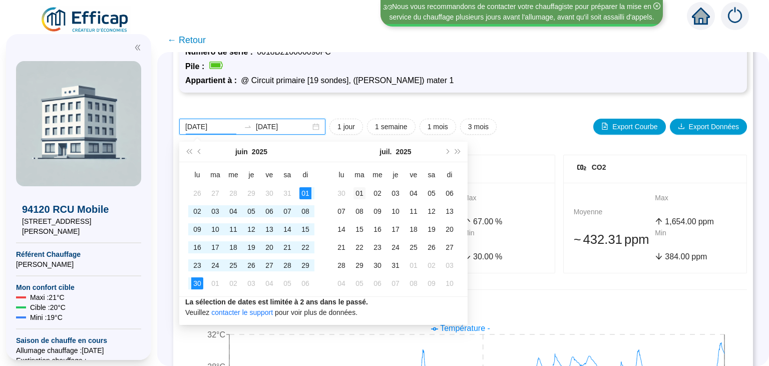
type input "[DATE]"
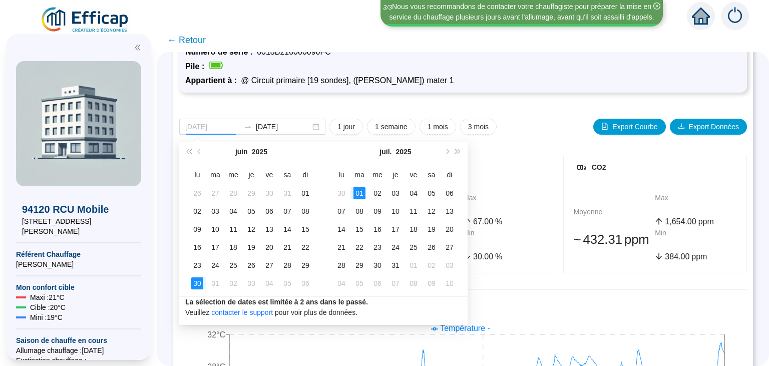
click at [357, 190] on div "01" at bounding box center [360, 193] width 12 height 12
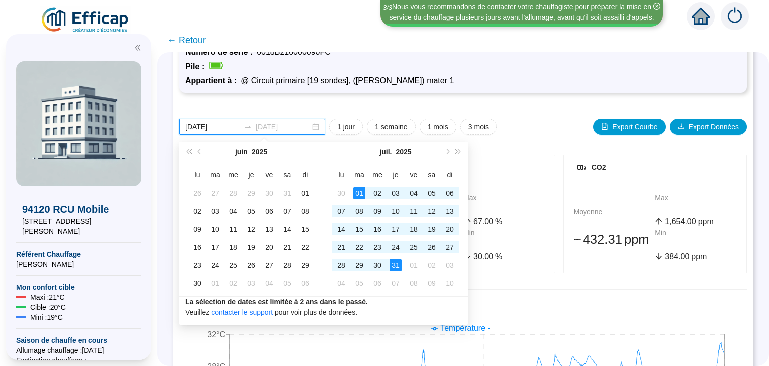
type input "[DATE]"
click at [399, 267] on div "31" at bounding box center [396, 266] width 12 height 12
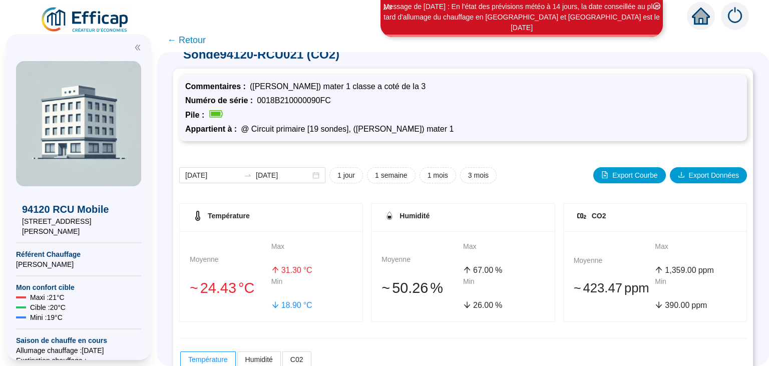
scroll to position [2, 0]
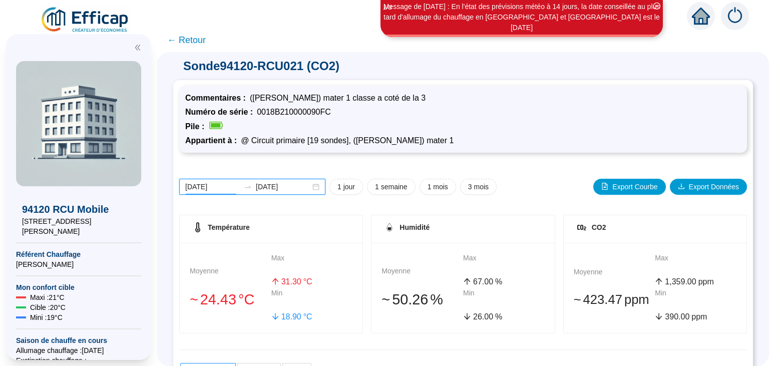
click at [225, 191] on input "[DATE]" at bounding box center [212, 187] width 55 height 11
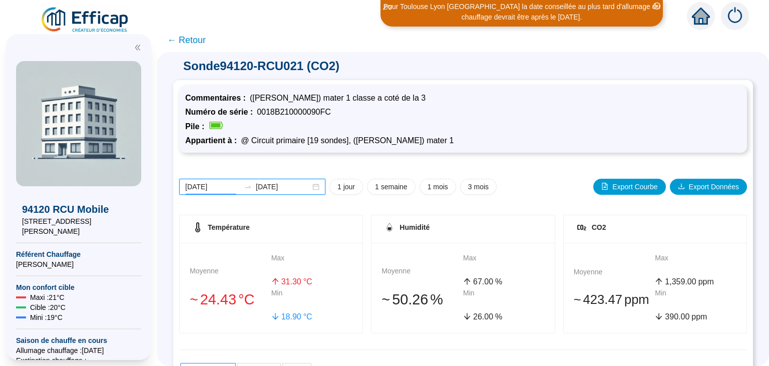
scroll to position [0, 0]
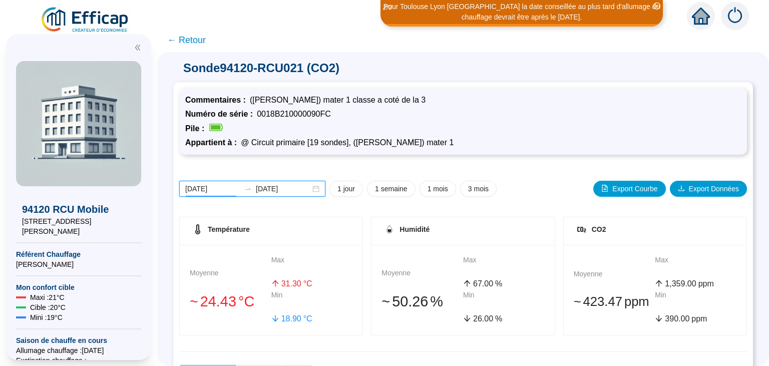
click at [207, 191] on input "[DATE]" at bounding box center [212, 189] width 55 height 11
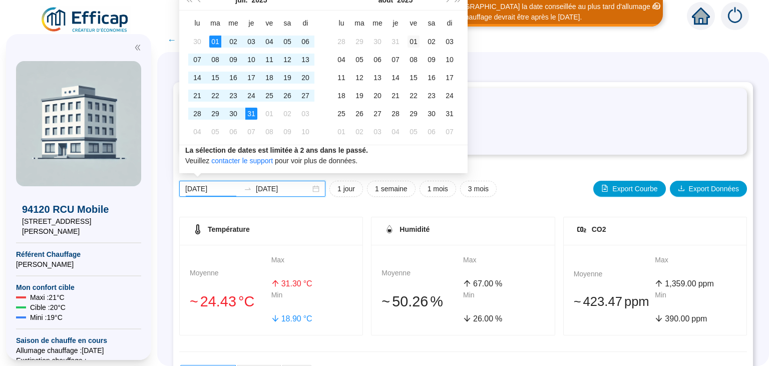
type input "[DATE]"
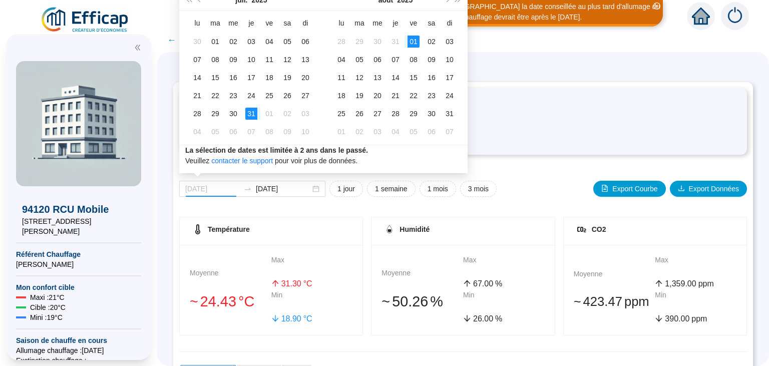
click at [412, 37] on div "01" at bounding box center [414, 42] width 12 height 12
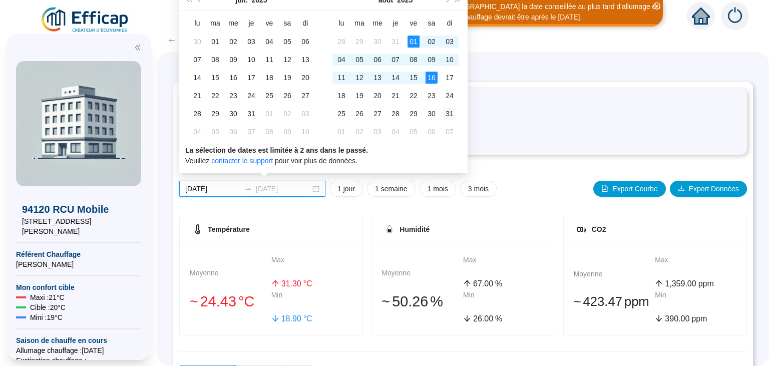
type input "[DATE]"
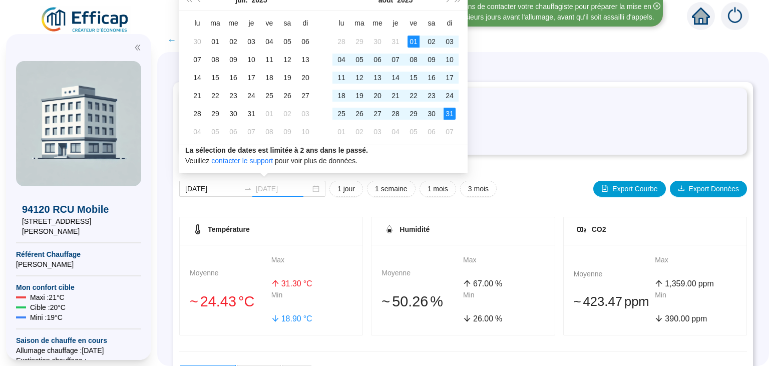
click at [449, 116] on div "31" at bounding box center [450, 114] width 12 height 12
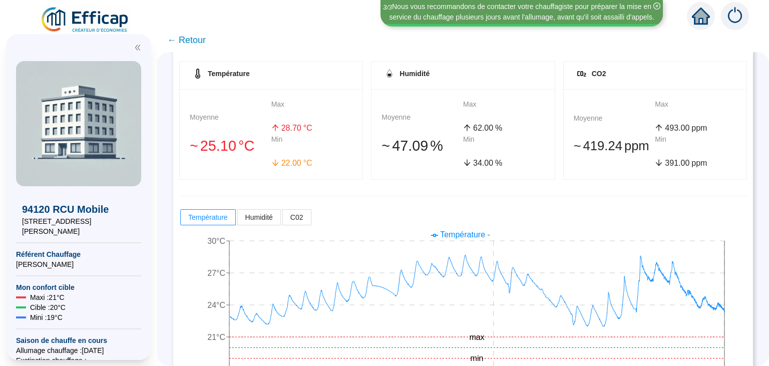
scroll to position [153, 0]
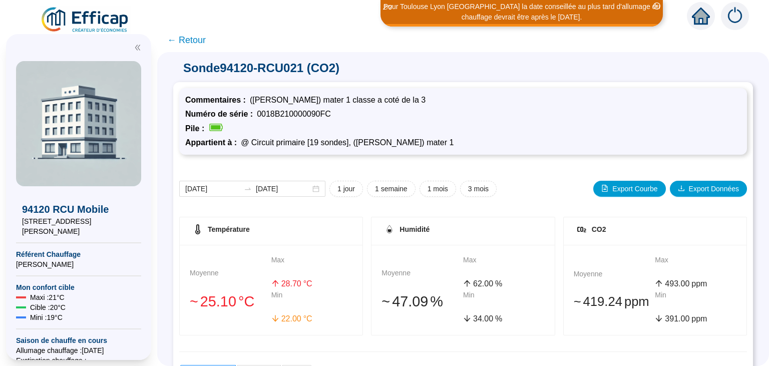
click at [187, 43] on span "← Retour" at bounding box center [186, 40] width 39 height 14
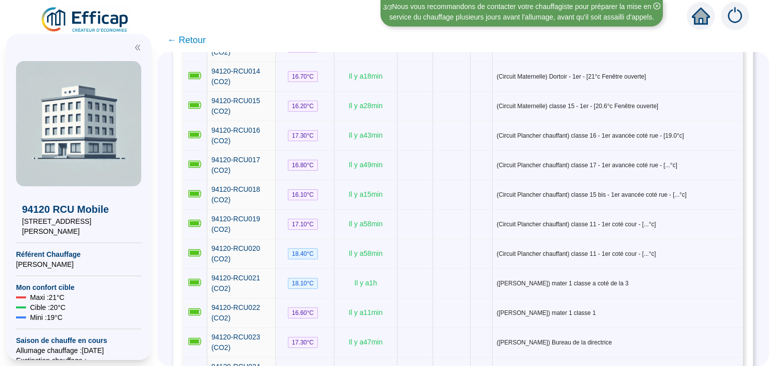
scroll to position [515, 0]
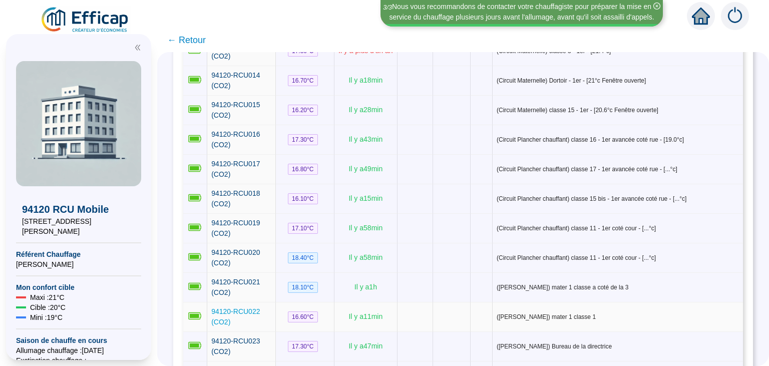
click at [236, 308] on span "94120-RCU022 (CO2)" at bounding box center [235, 317] width 49 height 19
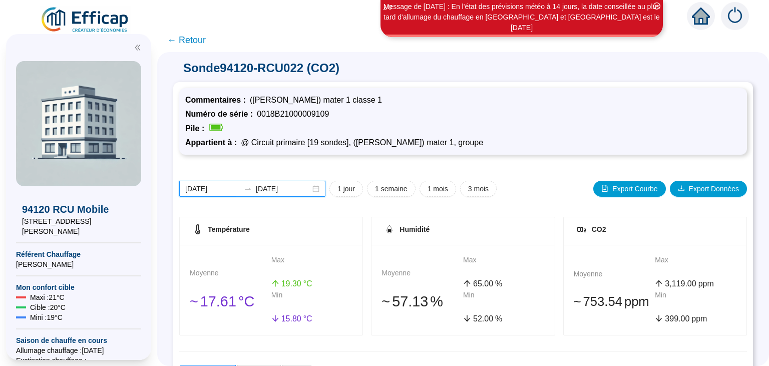
click at [213, 188] on input "[DATE]" at bounding box center [212, 189] width 55 height 11
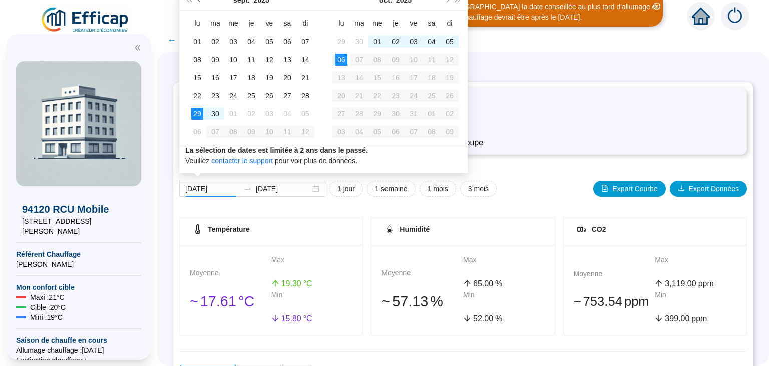
click at [199, 1] on span "Mois précédent (PageUp)" at bounding box center [200, -1] width 5 height 5
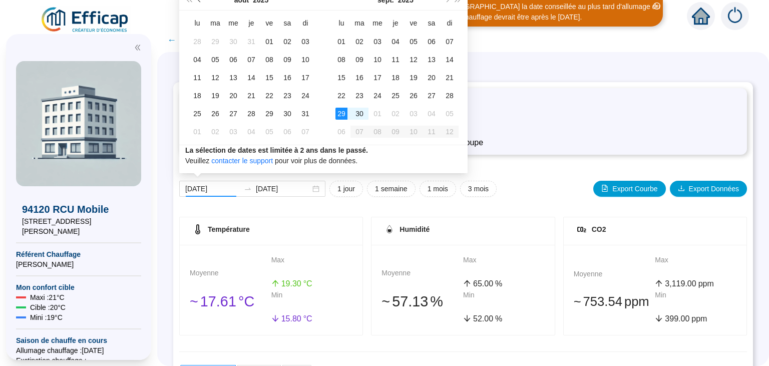
click at [199, 1] on span "Mois précédent (PageUp)" at bounding box center [200, -1] width 5 height 5
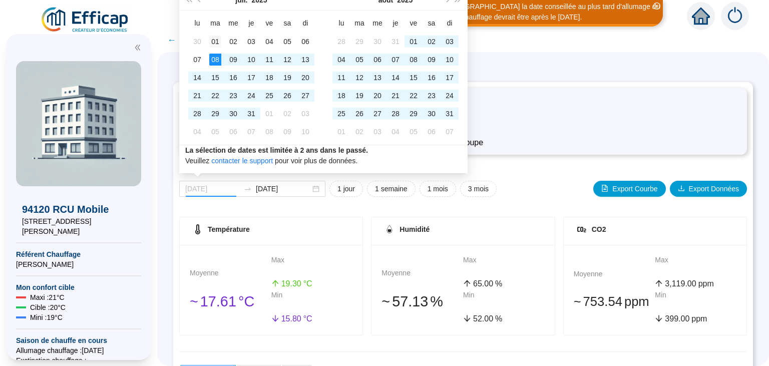
type input "[DATE]"
click at [213, 42] on div "01" at bounding box center [215, 42] width 12 height 12
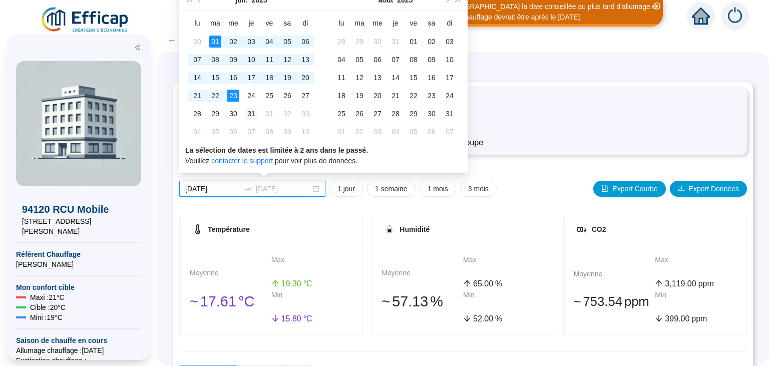
type input "[DATE]"
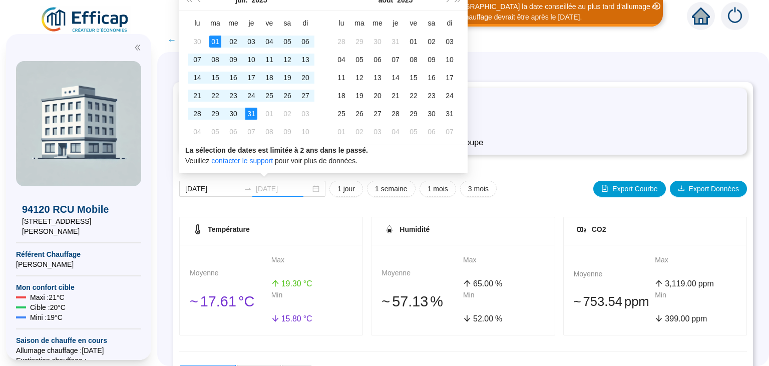
click at [248, 113] on div "31" at bounding box center [251, 114] width 12 height 12
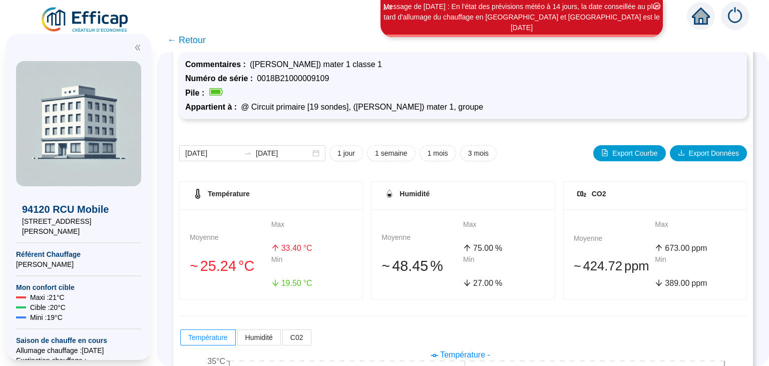
scroll to position [19, 0]
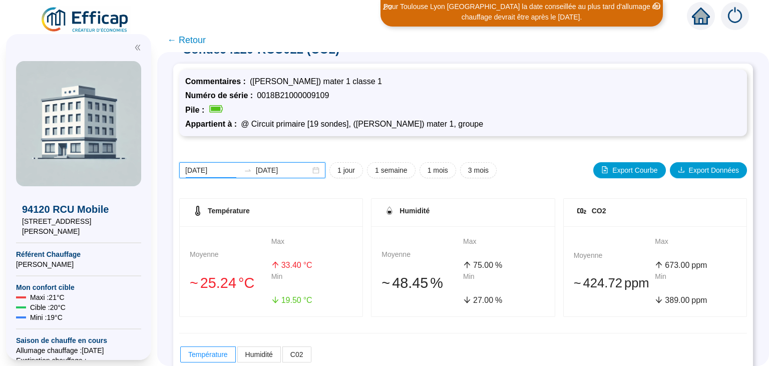
click at [219, 168] on input "[DATE]" at bounding box center [212, 170] width 55 height 11
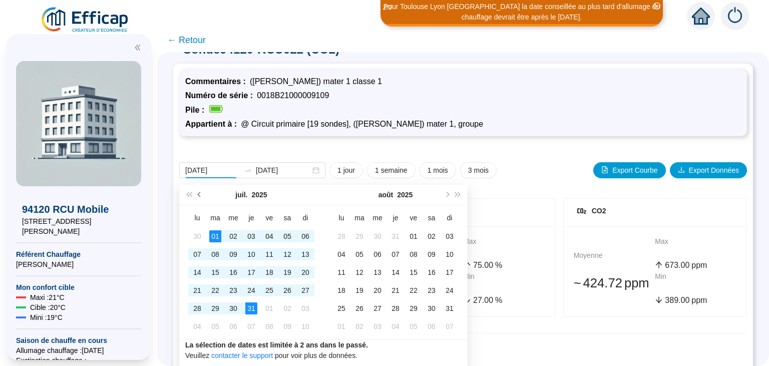
click at [200, 195] on span "Mois précédent (PageUp)" at bounding box center [200, 194] width 5 height 5
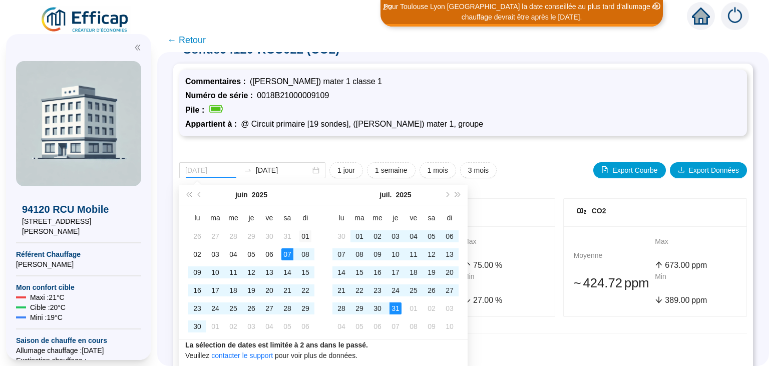
type input "[DATE]"
click at [311, 233] on div "01" at bounding box center [306, 236] width 12 height 12
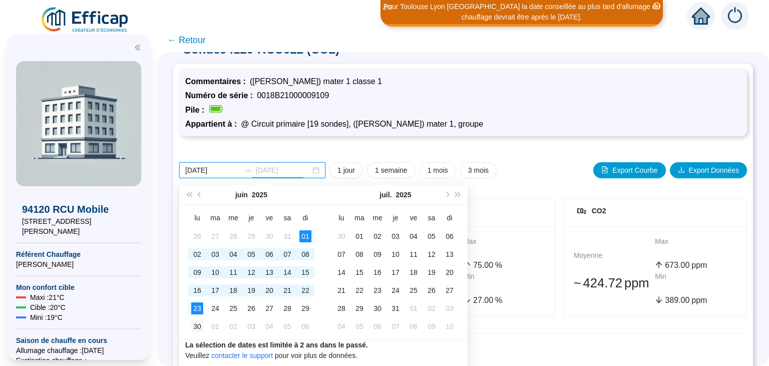
type input "[DATE]"
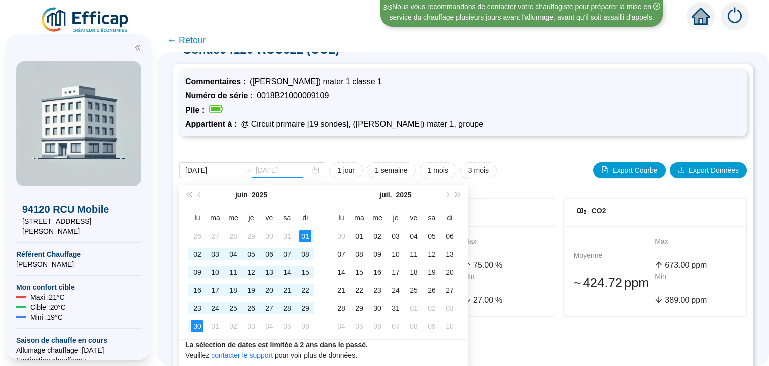
click at [200, 326] on div "30" at bounding box center [197, 327] width 12 height 12
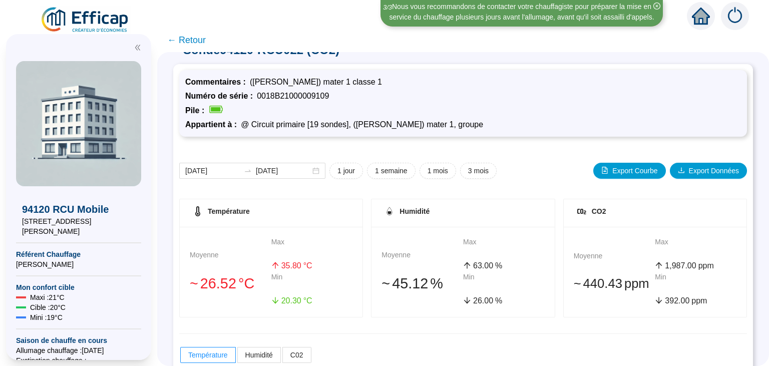
scroll to position [18, 0]
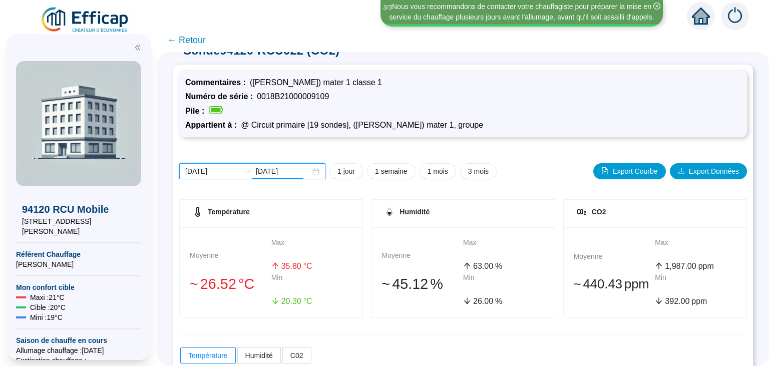
click at [200, 173] on input "[DATE]" at bounding box center [212, 171] width 55 height 11
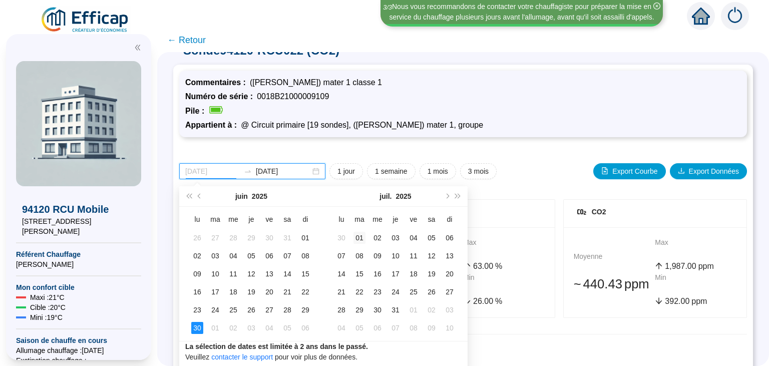
type input "[DATE]"
click at [357, 235] on div "01" at bounding box center [360, 238] width 12 height 12
type input "[DATE]"
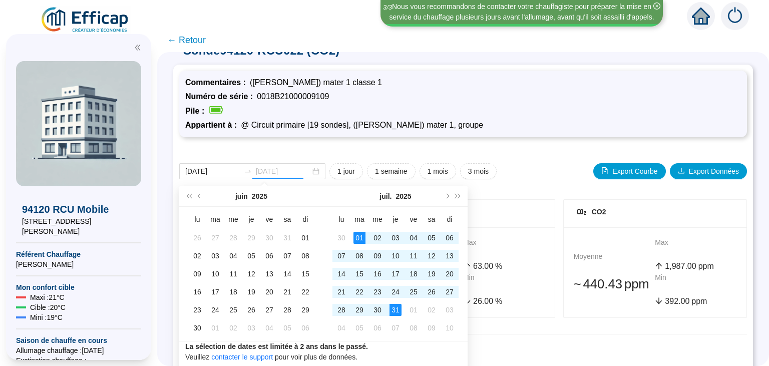
click at [391, 308] on div "31" at bounding box center [396, 310] width 12 height 12
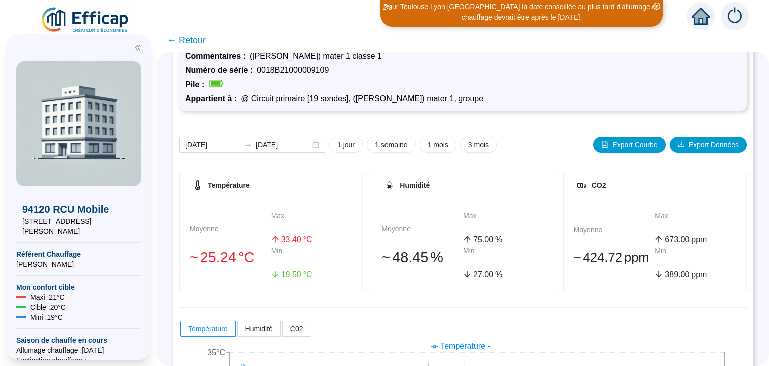
scroll to position [42, 0]
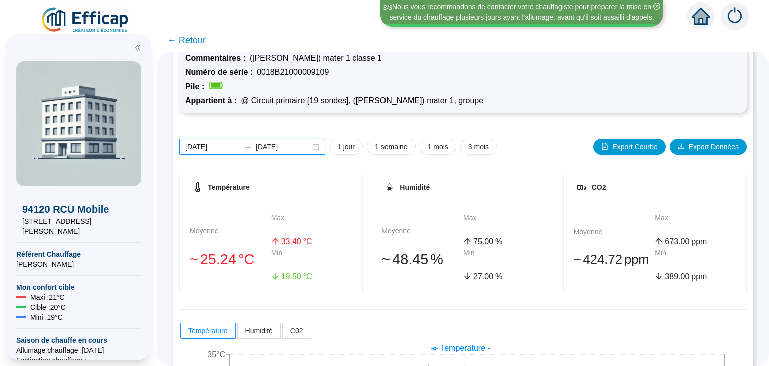
click at [207, 147] on input "[DATE]" at bounding box center [212, 147] width 55 height 11
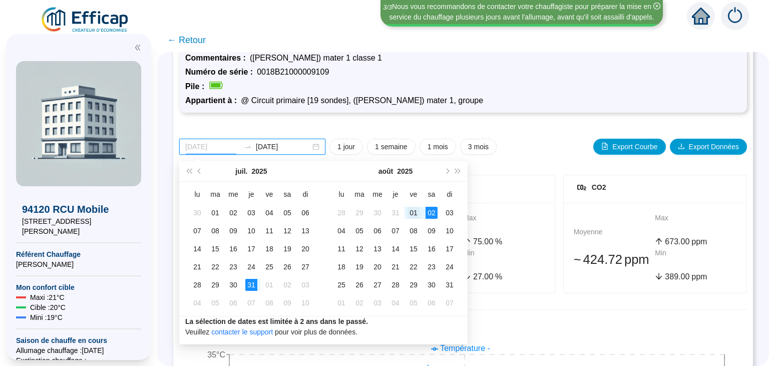
type input "[DATE]"
click at [416, 209] on div "01" at bounding box center [414, 213] width 12 height 12
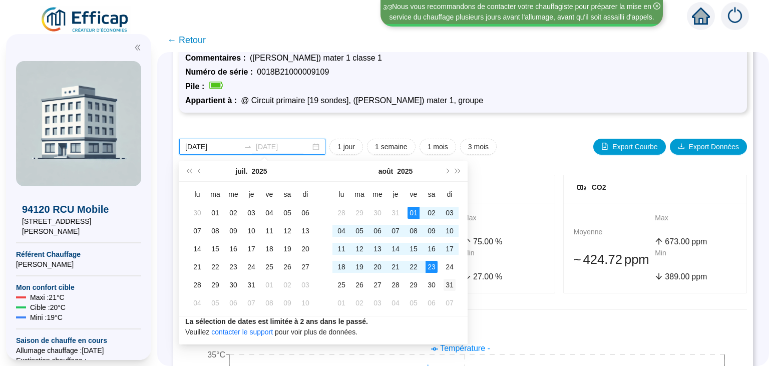
type input "[DATE]"
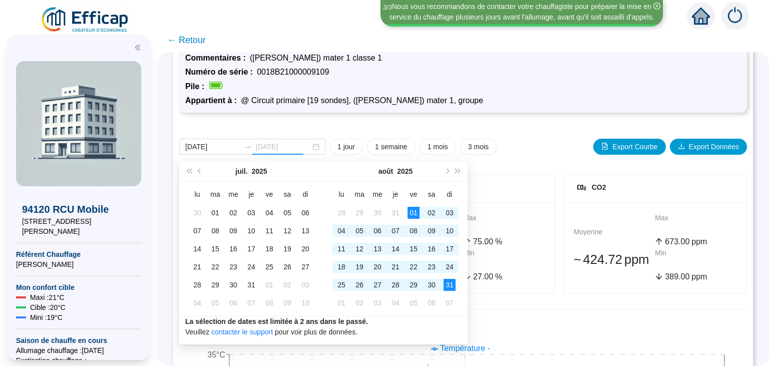
click at [450, 287] on div "31" at bounding box center [450, 285] width 12 height 12
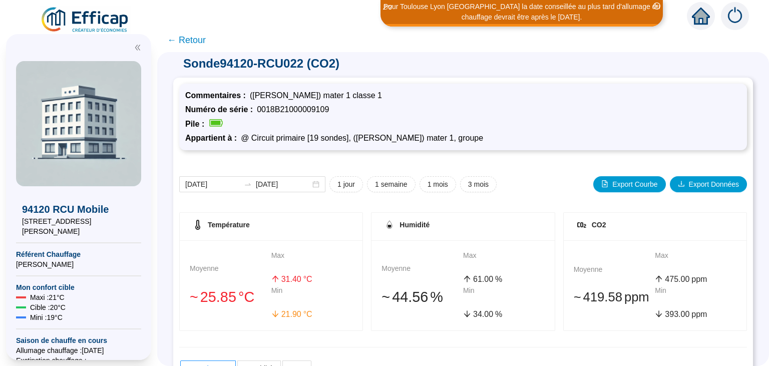
scroll to position [4, 0]
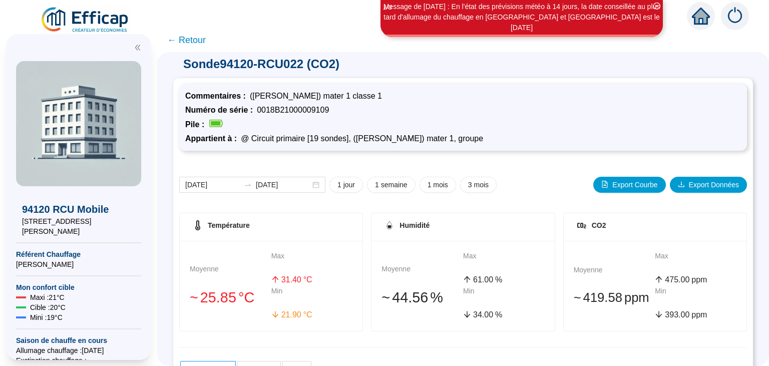
click at [187, 41] on span "← Retour" at bounding box center [186, 40] width 39 height 14
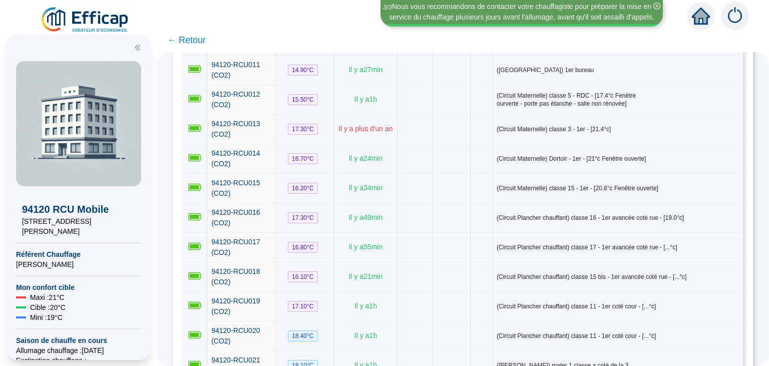
scroll to position [450, 0]
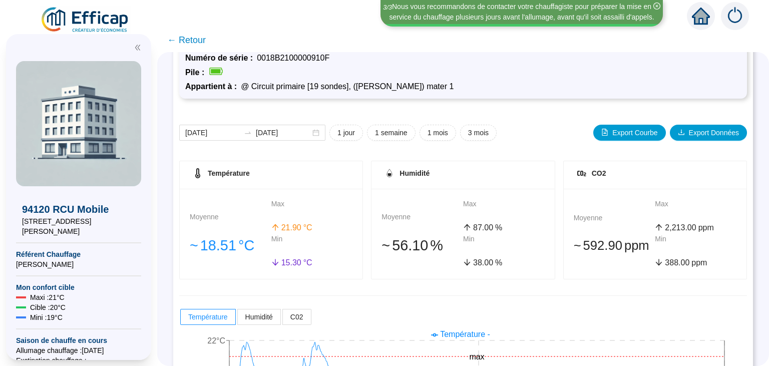
scroll to position [15, 0]
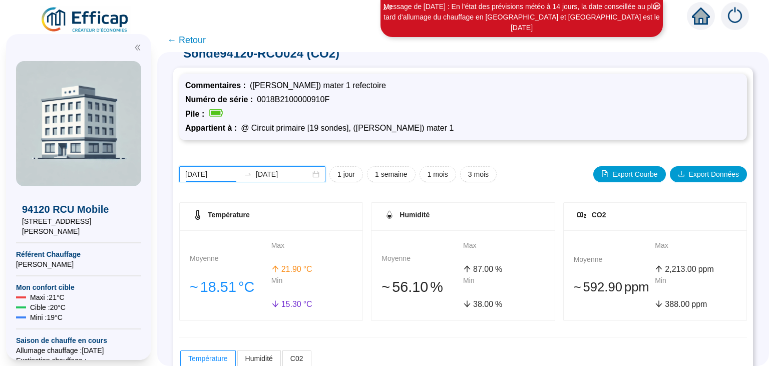
click at [205, 177] on input "[DATE]" at bounding box center [212, 174] width 55 height 11
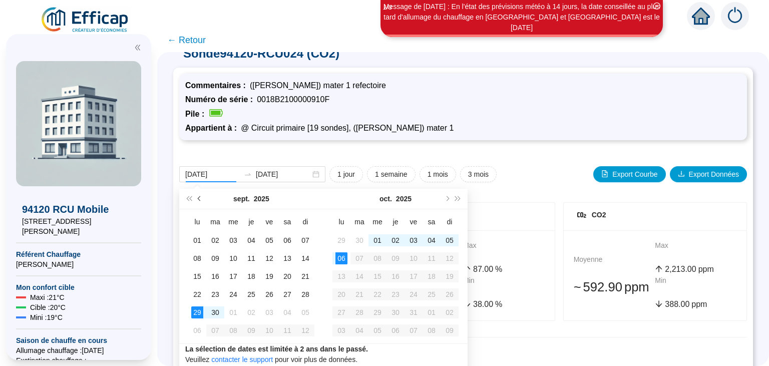
click at [201, 199] on span "Mois précédent (PageUp)" at bounding box center [200, 198] width 5 height 5
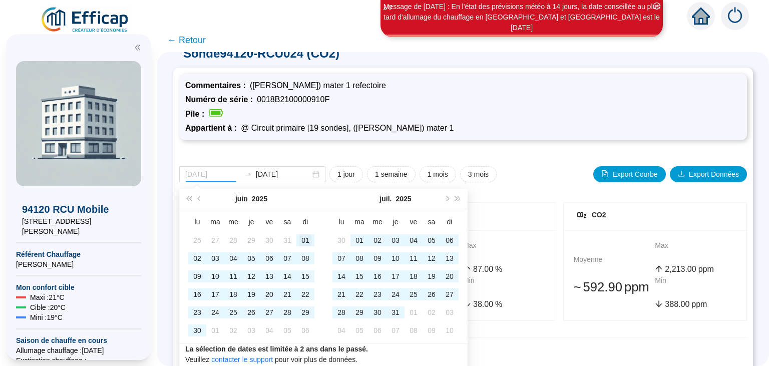
type input "[DATE]"
click at [303, 239] on div "01" at bounding box center [306, 240] width 12 height 12
type input "[DATE]"
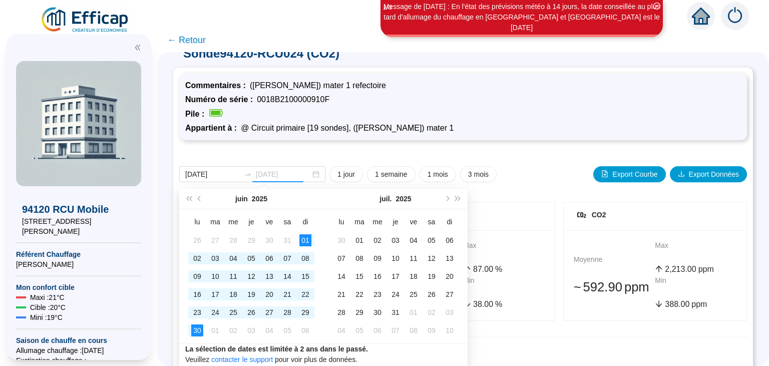
click at [201, 332] on div "30" at bounding box center [197, 331] width 12 height 12
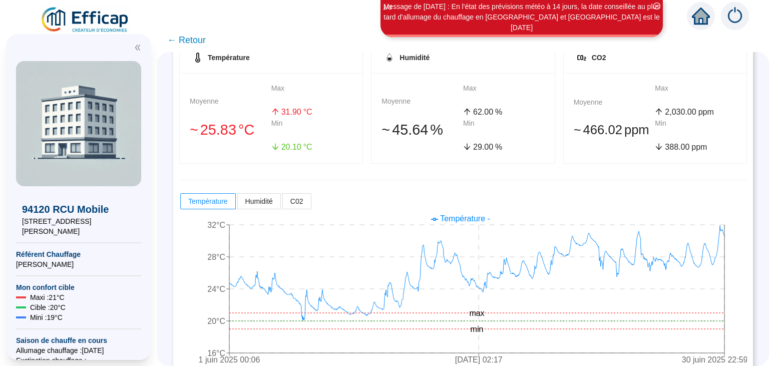
scroll to position [172, 0]
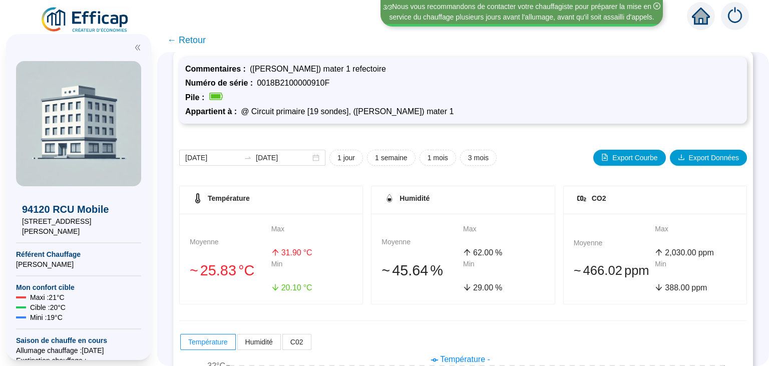
scroll to position [29, 0]
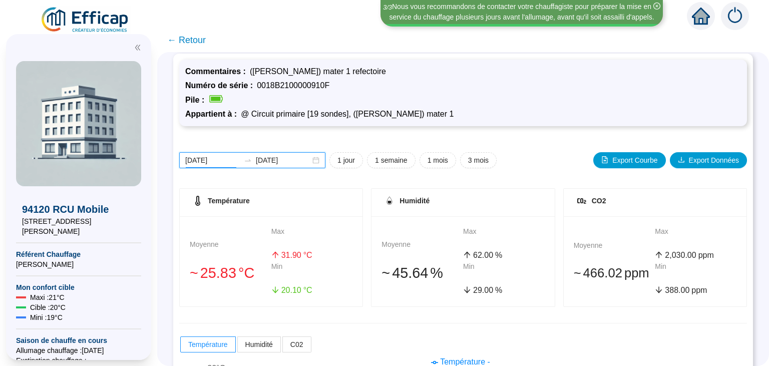
click at [215, 162] on input "[DATE]" at bounding box center [212, 160] width 55 height 11
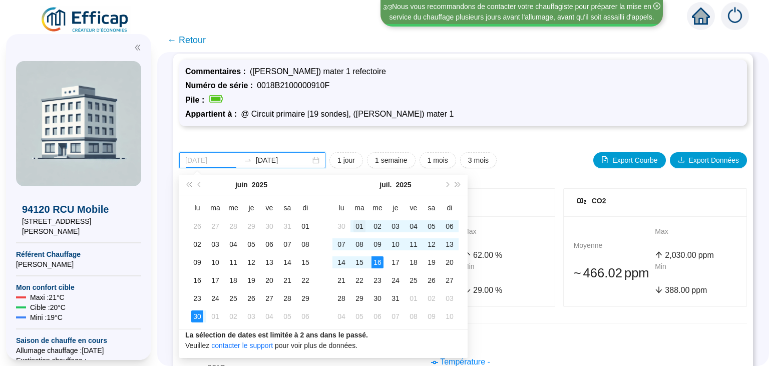
type input "[DATE]"
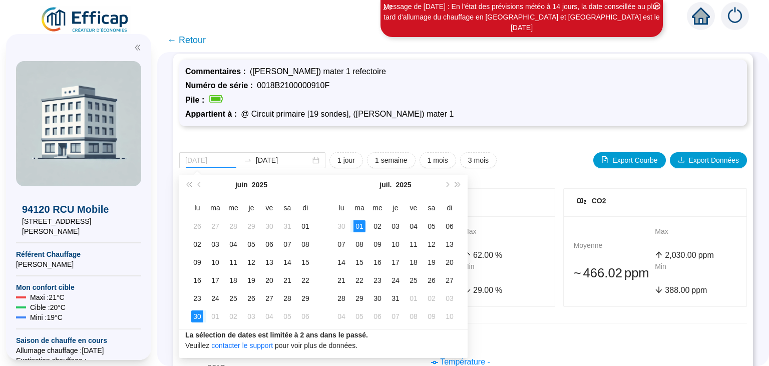
click at [358, 224] on div "01" at bounding box center [360, 226] width 12 height 12
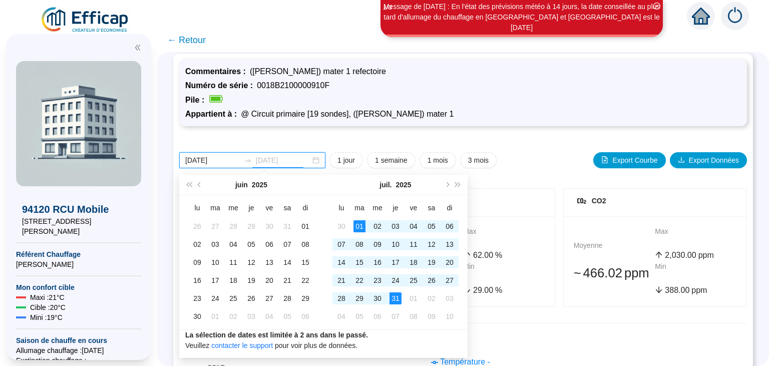
type input "[DATE]"
click at [394, 304] on div "31" at bounding box center [396, 299] width 12 height 12
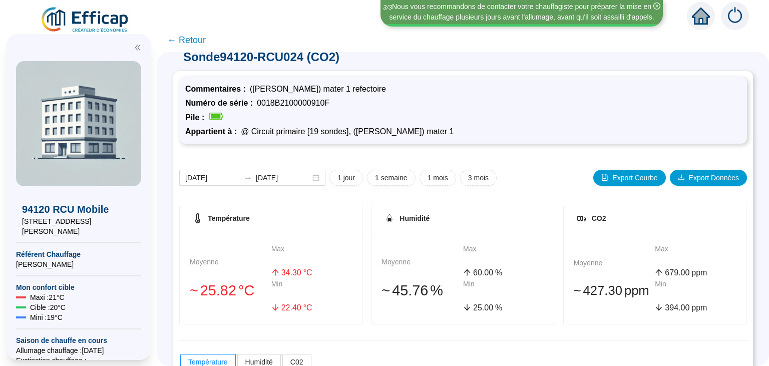
scroll to position [8, 0]
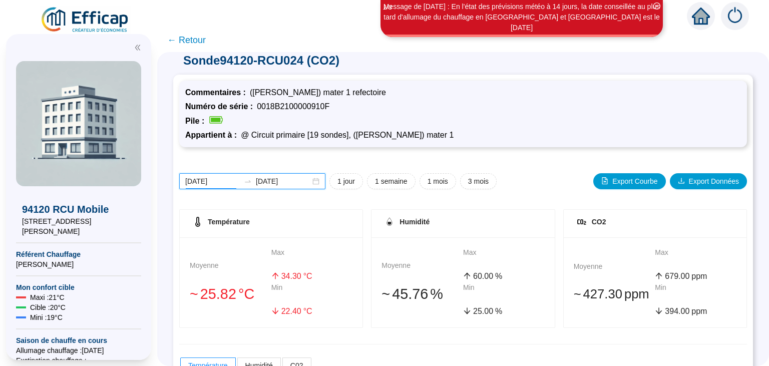
click at [215, 184] on input "[DATE]" at bounding box center [212, 181] width 55 height 11
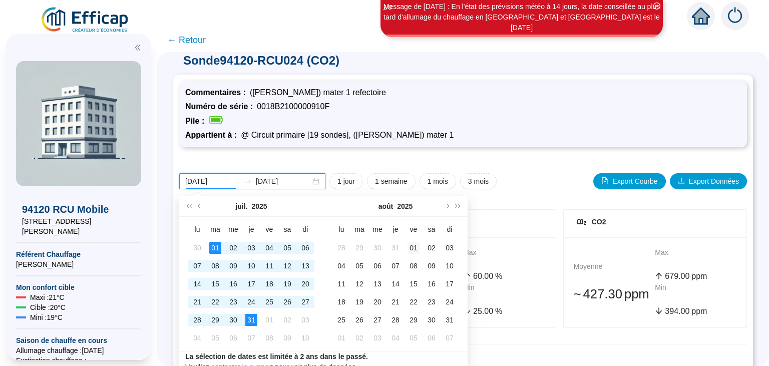
type input "[DATE]"
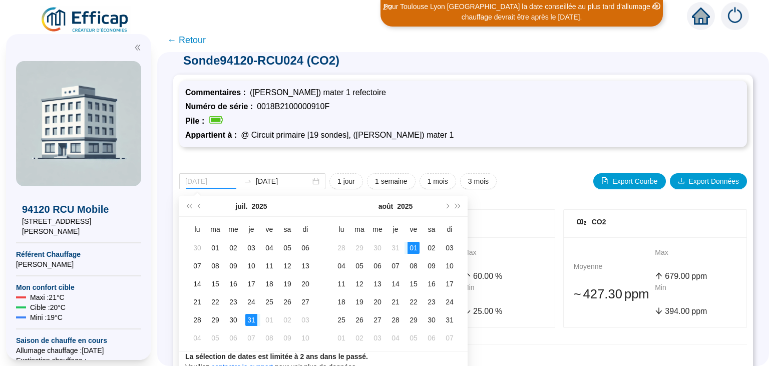
click at [412, 247] on div "01" at bounding box center [414, 248] width 12 height 12
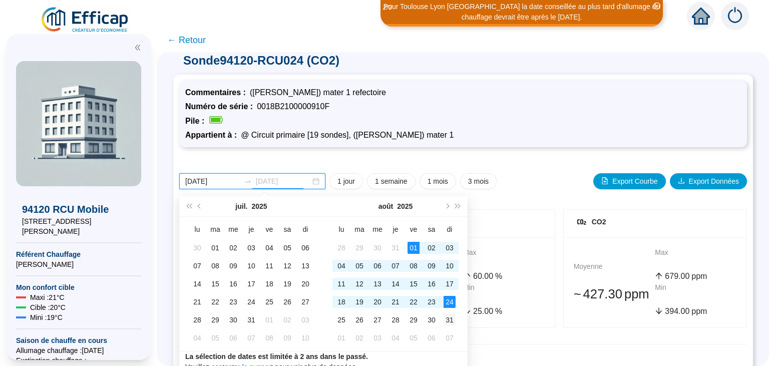
type input "[DATE]"
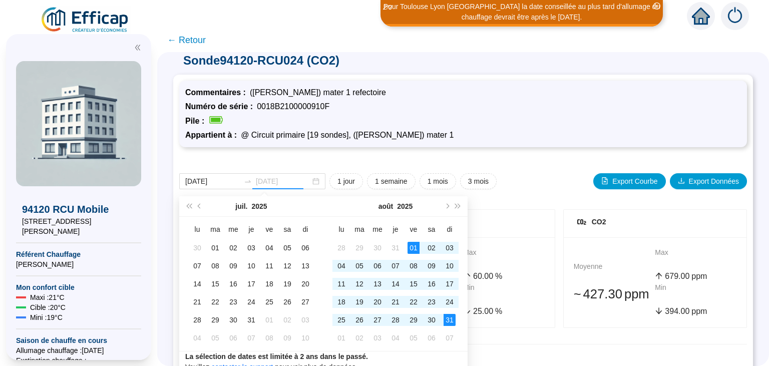
click at [449, 320] on div "31" at bounding box center [450, 320] width 12 height 12
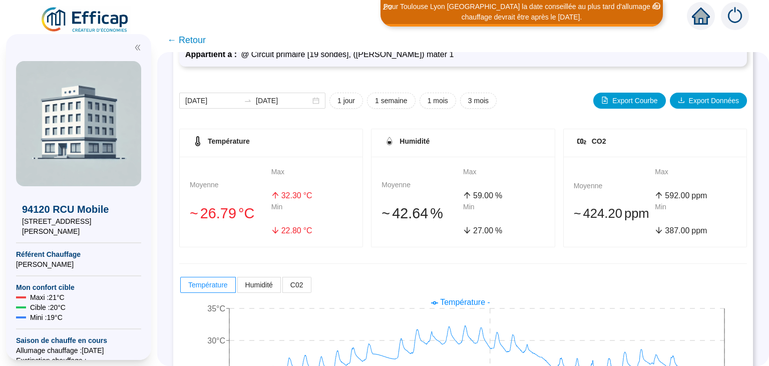
scroll to position [0, 0]
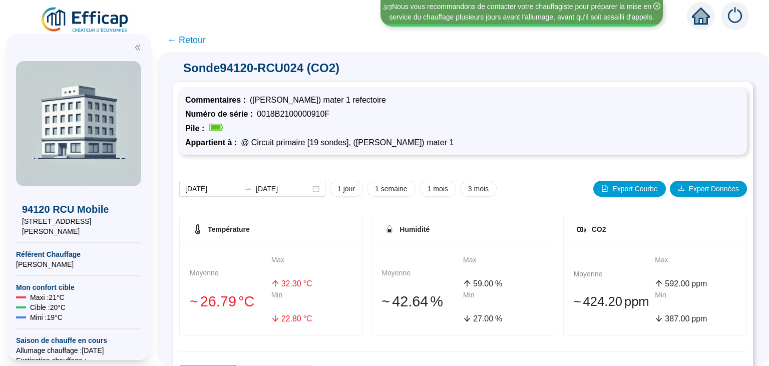
click at [184, 44] on span "← Retour" at bounding box center [186, 40] width 39 height 14
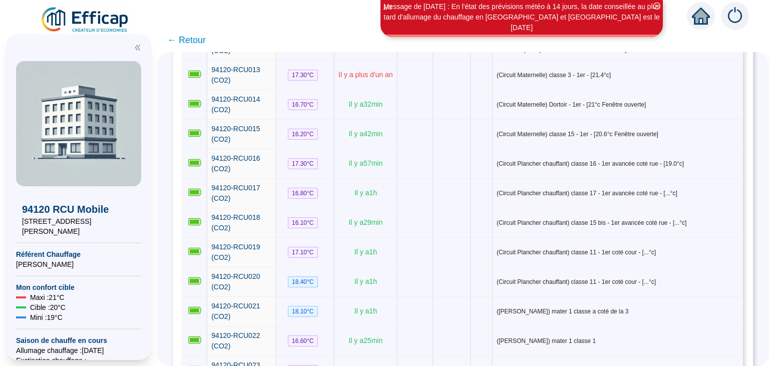
scroll to position [501, 0]
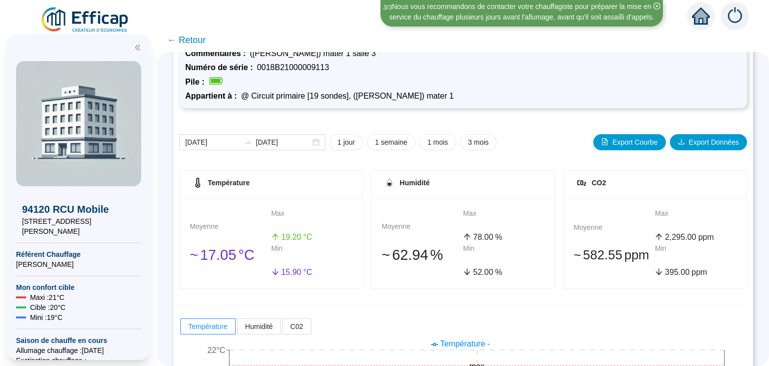
scroll to position [49, 0]
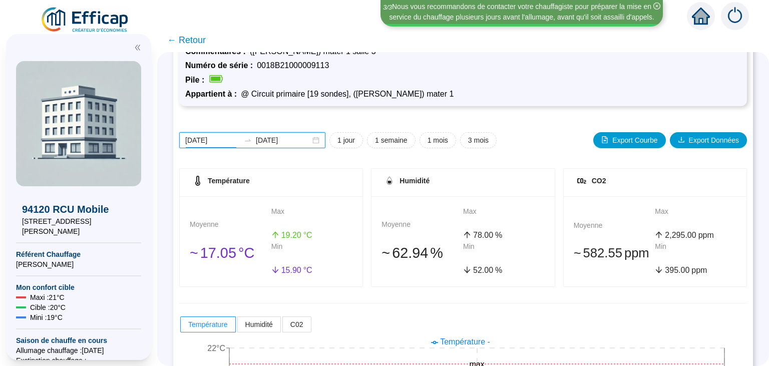
click at [214, 135] on input "[DATE]" at bounding box center [212, 140] width 55 height 11
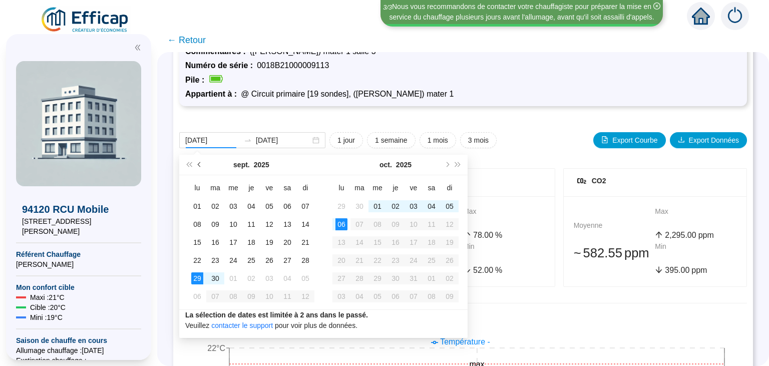
click at [200, 165] on span "Mois précédent (PageUp)" at bounding box center [200, 164] width 5 height 5
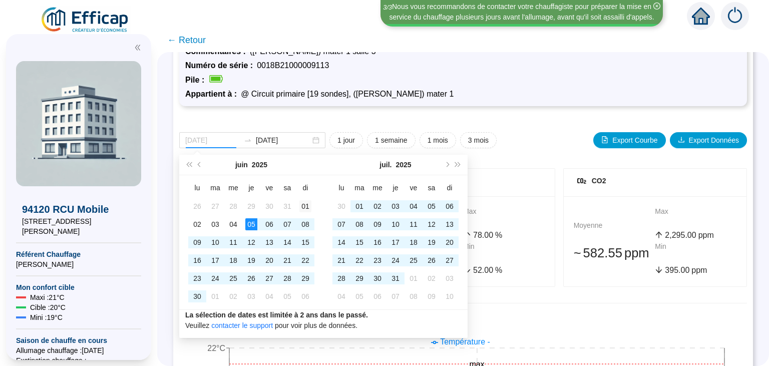
type input "[DATE]"
click at [308, 206] on div "01" at bounding box center [306, 206] width 12 height 12
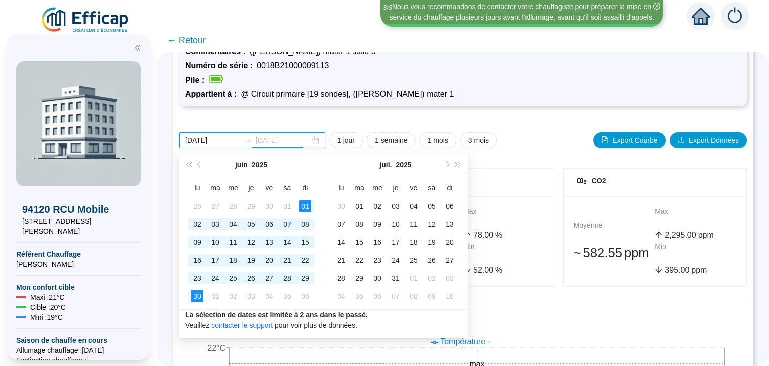
type input "[DATE]"
click at [195, 300] on div "30" at bounding box center [197, 297] width 12 height 12
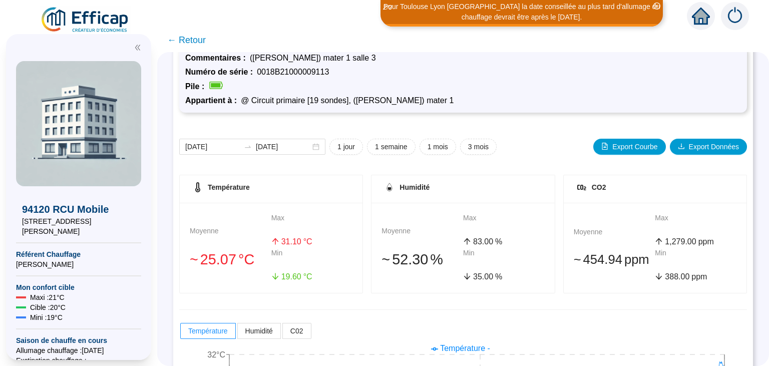
scroll to position [26, 0]
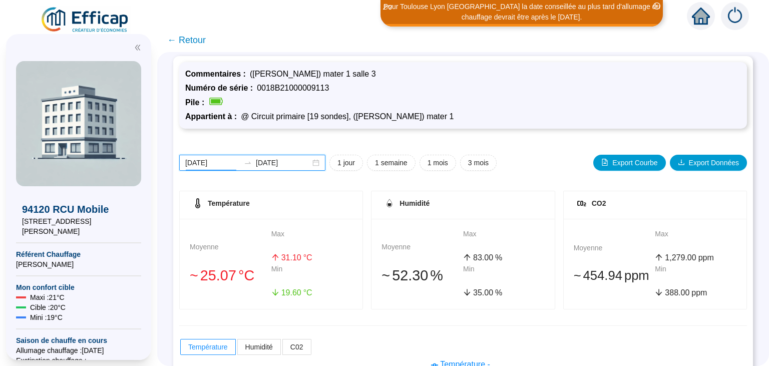
click at [218, 163] on input "[DATE]" at bounding box center [212, 163] width 55 height 11
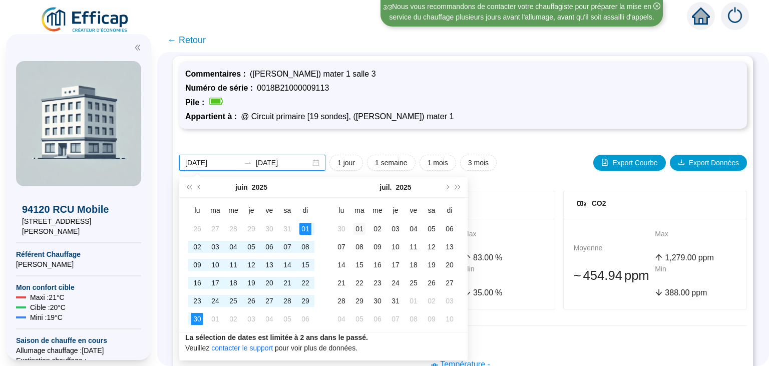
type input "[DATE]"
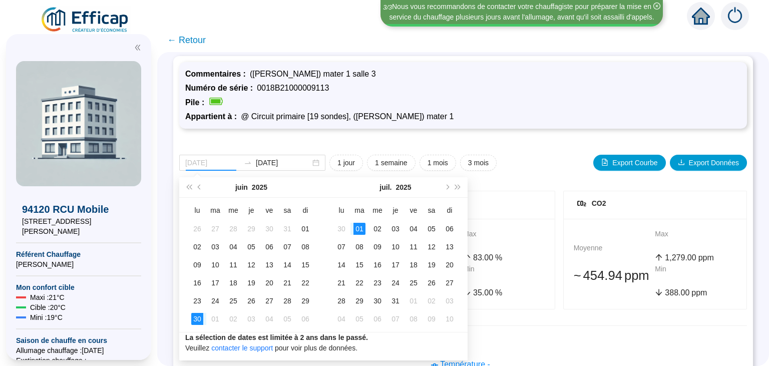
click at [356, 226] on div "01" at bounding box center [360, 229] width 12 height 12
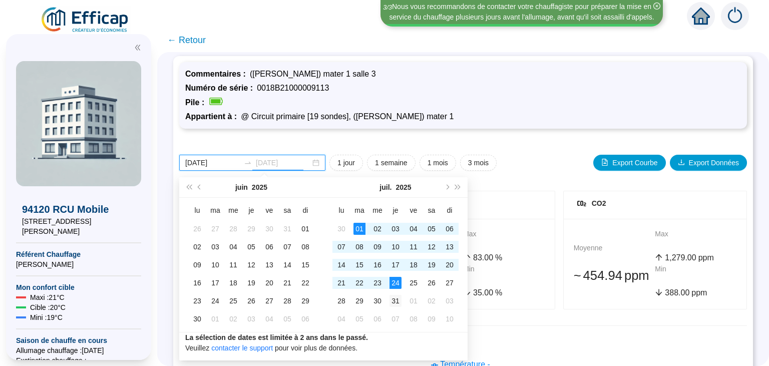
type input "[DATE]"
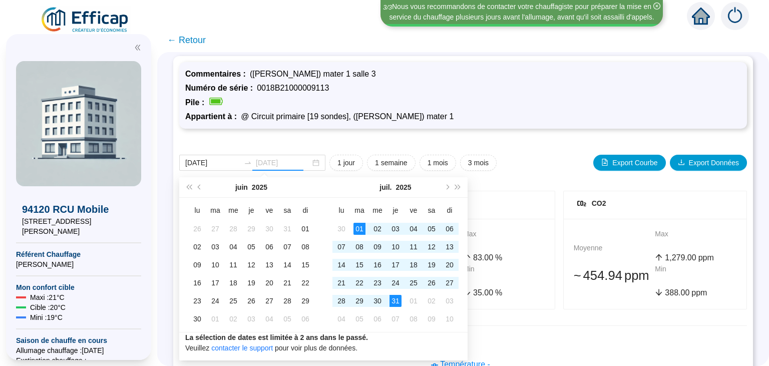
click at [396, 300] on div "31" at bounding box center [396, 301] width 12 height 12
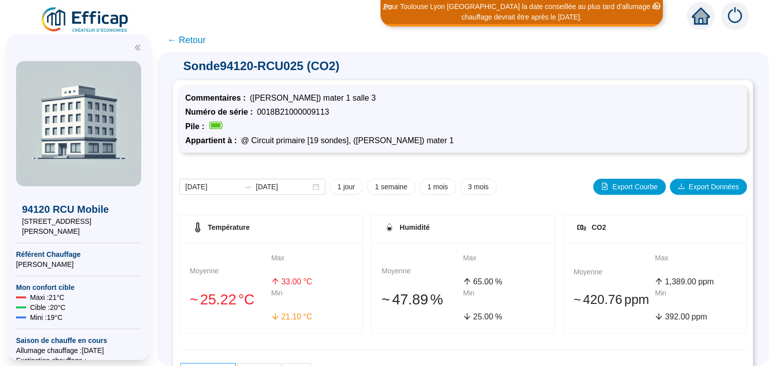
scroll to position [0, 0]
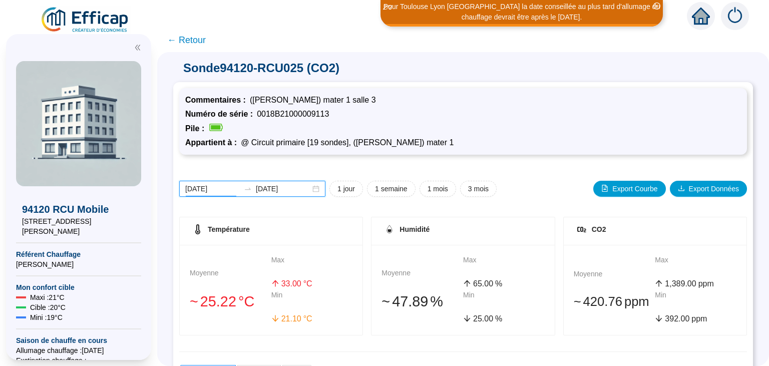
click at [215, 190] on input "[DATE]" at bounding box center [212, 189] width 55 height 11
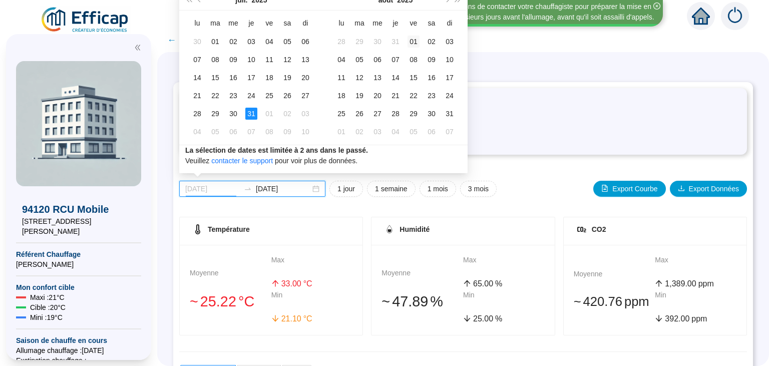
type input "[DATE]"
click at [414, 39] on div "01" at bounding box center [414, 42] width 12 height 12
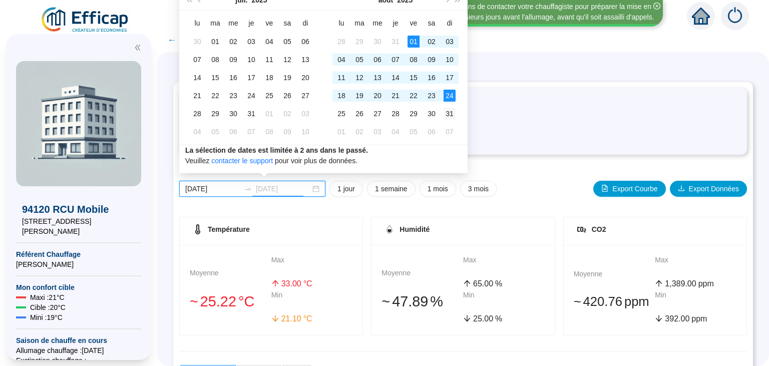
type input "[DATE]"
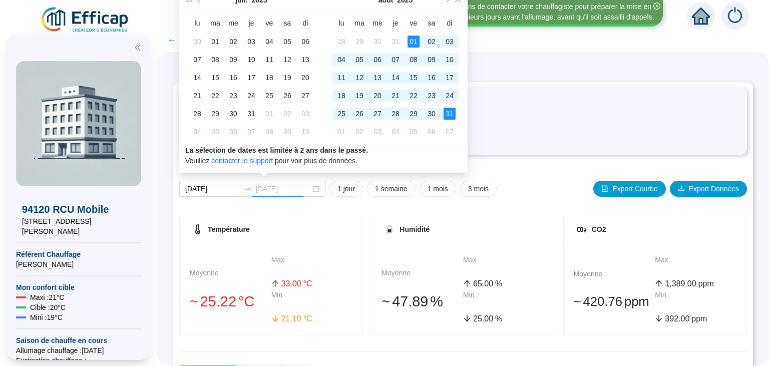
click at [450, 117] on div "31" at bounding box center [450, 114] width 12 height 12
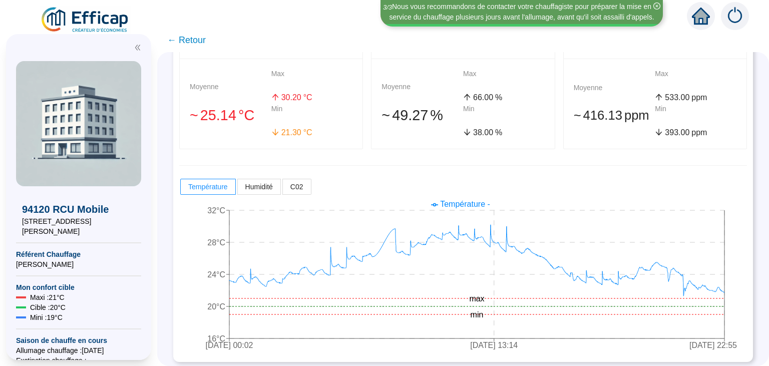
scroll to position [189, 0]
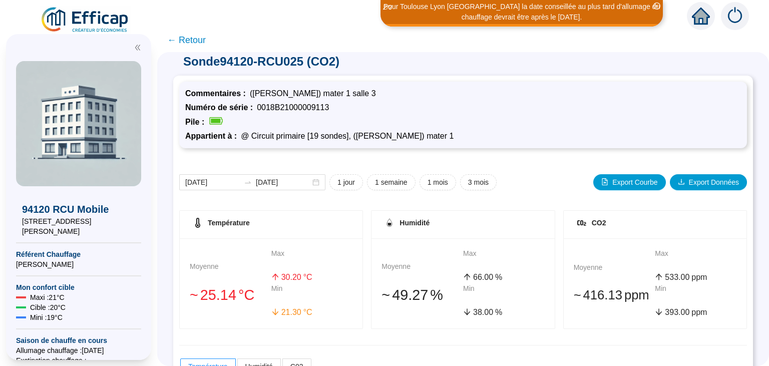
scroll to position [6, 0]
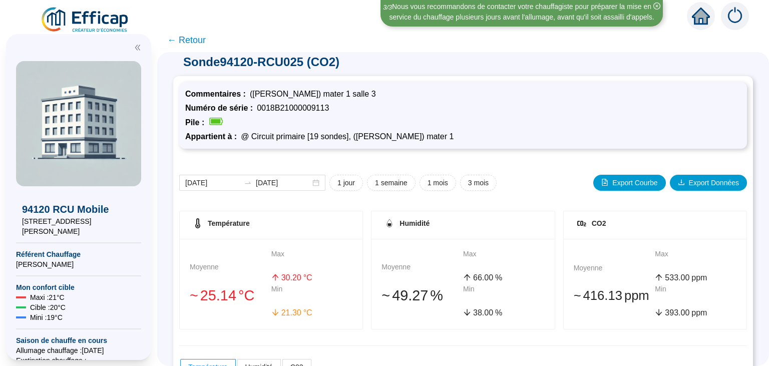
click at [191, 37] on span "← Retour" at bounding box center [186, 40] width 39 height 14
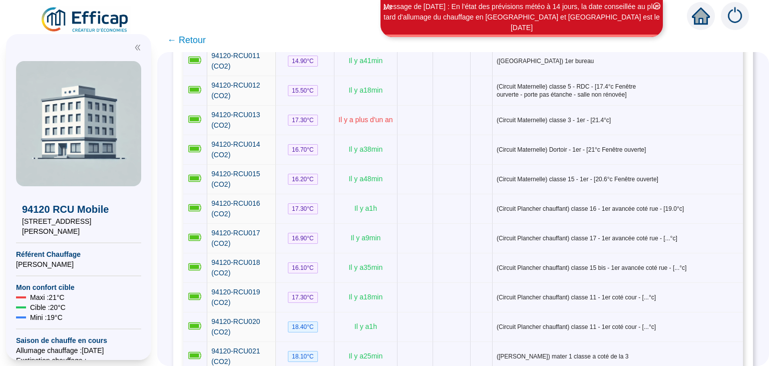
scroll to position [453, 0]
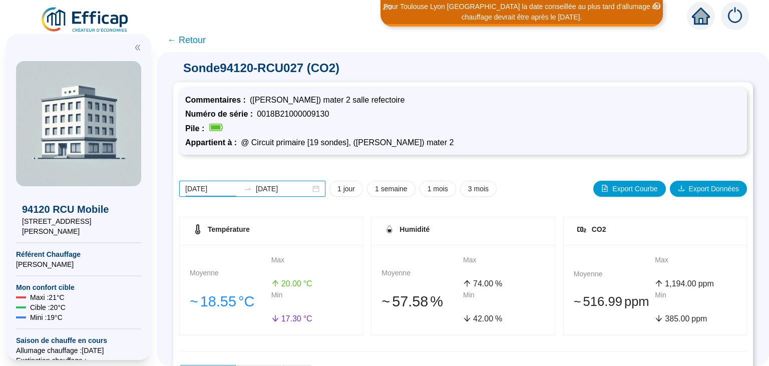
click at [225, 188] on input "[DATE]" at bounding box center [212, 189] width 55 height 11
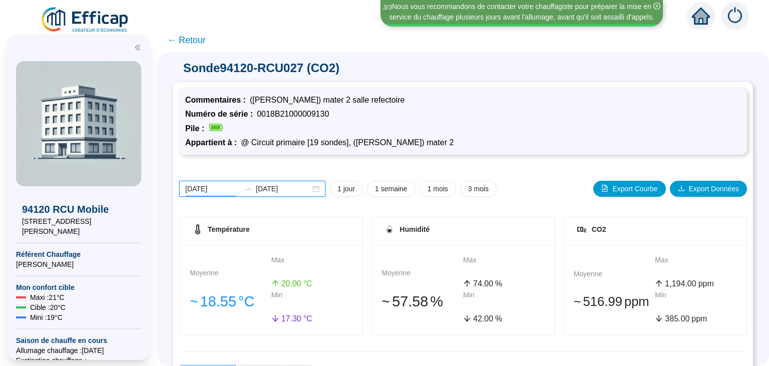
click at [218, 191] on input "[DATE]" at bounding box center [212, 189] width 55 height 11
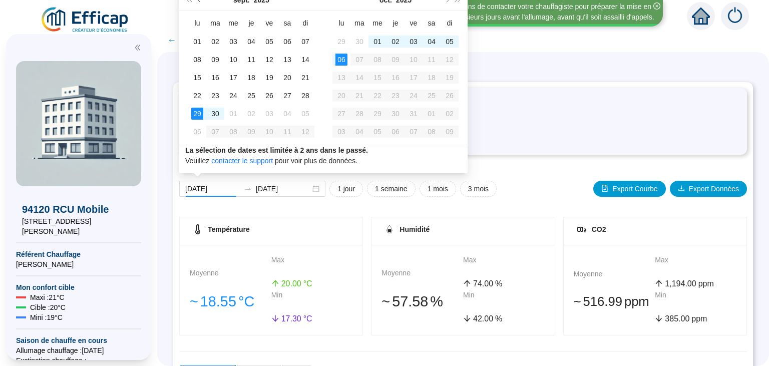
click at [200, 3] on button "Mois précédent (PageUp)" at bounding box center [199, 0] width 11 height 20
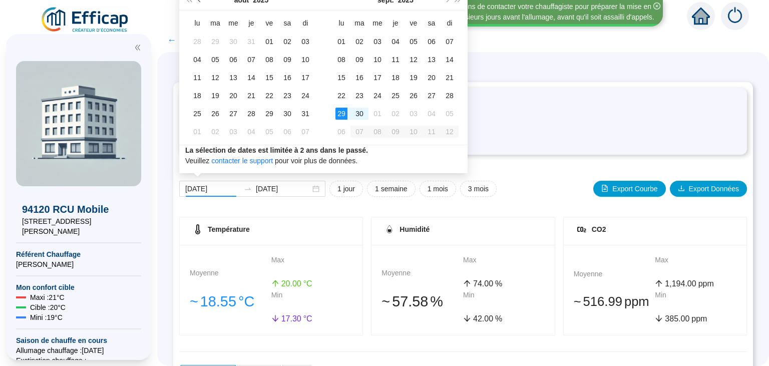
click at [200, 3] on button "Mois précédent (PageUp)" at bounding box center [199, 0] width 11 height 20
type input "[DATE]"
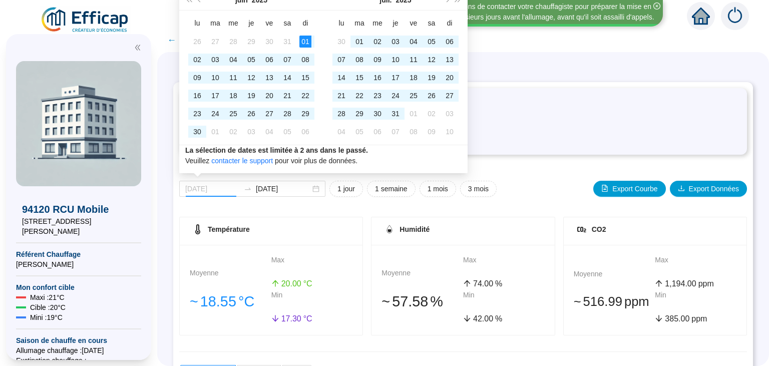
click at [305, 38] on div "01" at bounding box center [306, 42] width 12 height 12
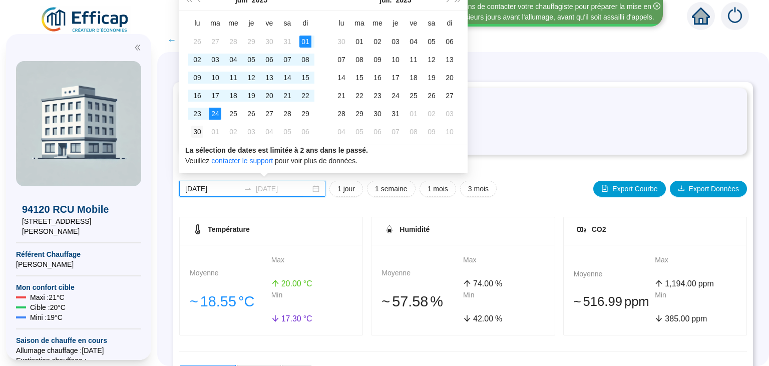
type input "[DATE]"
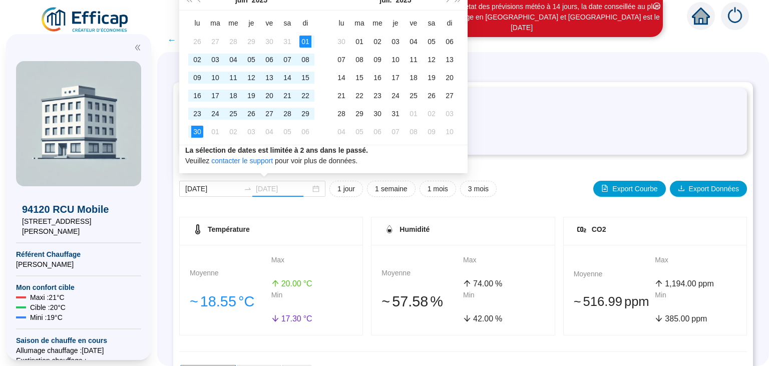
click at [200, 130] on div "30" at bounding box center [197, 132] width 12 height 12
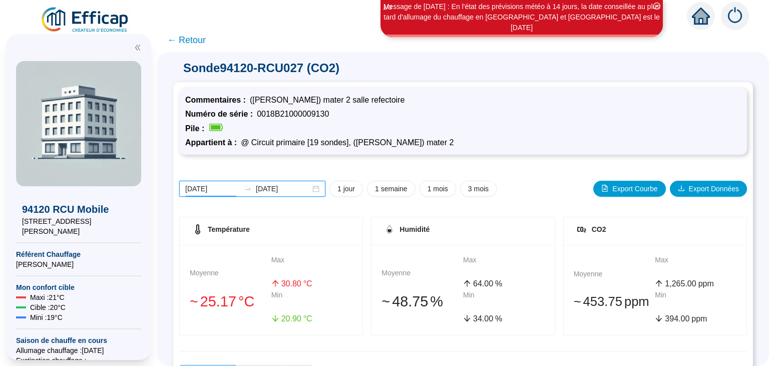
click at [220, 190] on input "[DATE]" at bounding box center [212, 189] width 55 height 11
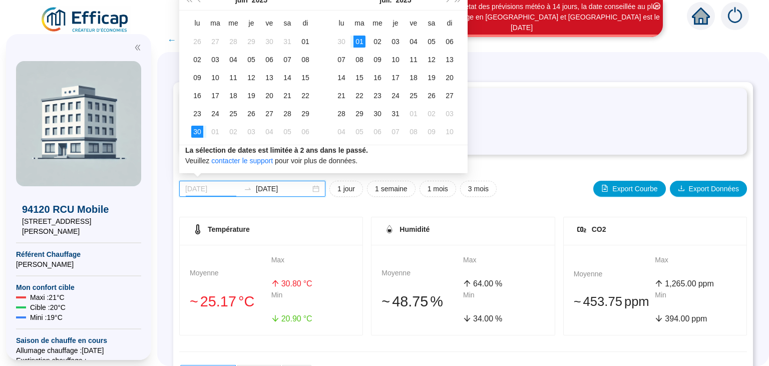
type input "[DATE]"
click at [360, 43] on div "01" at bounding box center [360, 42] width 12 height 12
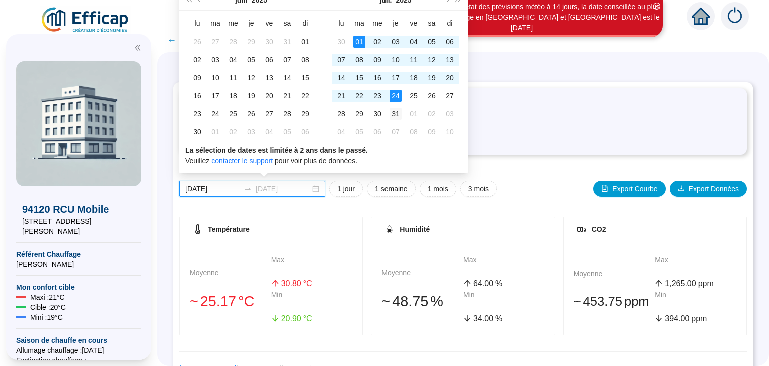
type input "[DATE]"
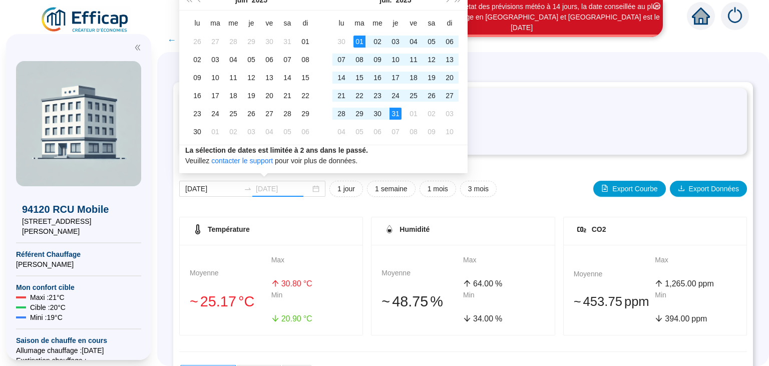
click at [392, 111] on div "31" at bounding box center [396, 114] width 12 height 12
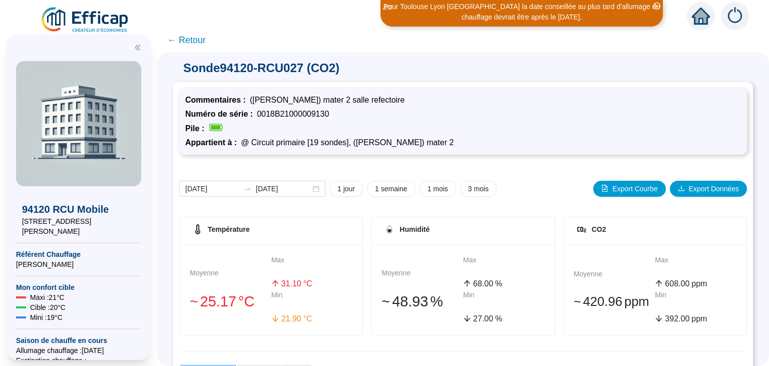
click at [392, 111] on div "Numéro de série : 0018B21000009130" at bounding box center [463, 114] width 556 height 12
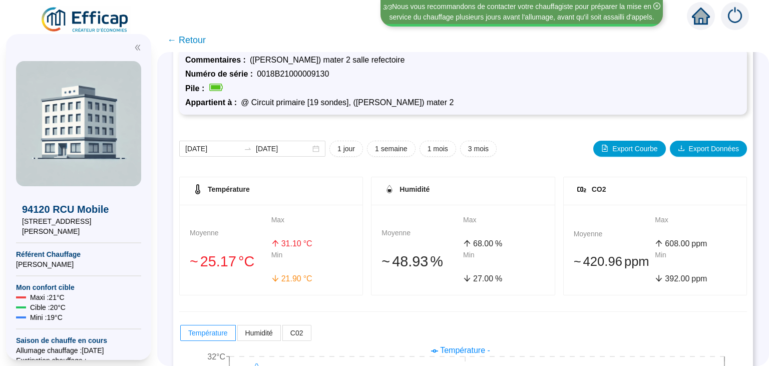
scroll to position [6, 0]
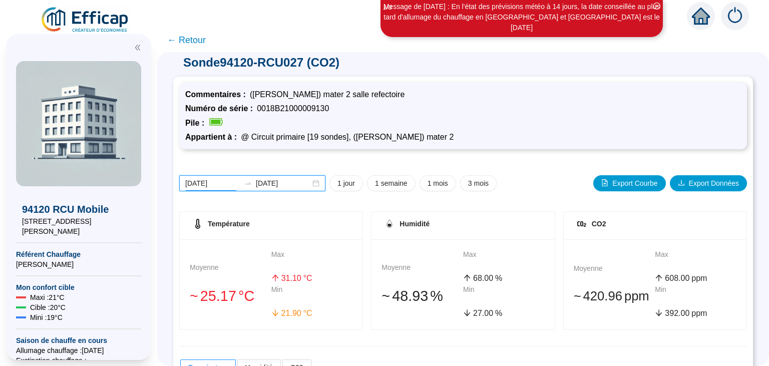
click at [220, 185] on input "[DATE]" at bounding box center [212, 183] width 55 height 11
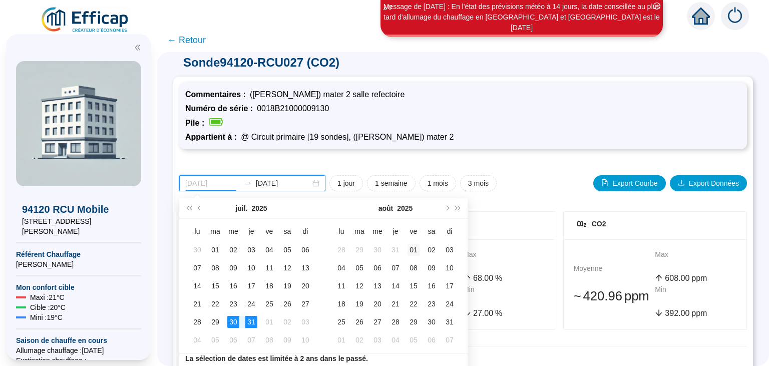
type input "[DATE]"
click at [418, 245] on div "01" at bounding box center [414, 250] width 12 height 12
type input "[DATE]"
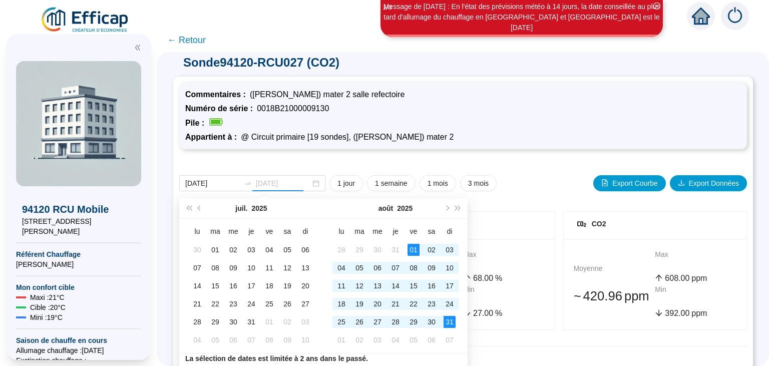
click at [452, 322] on div "31" at bounding box center [450, 322] width 12 height 12
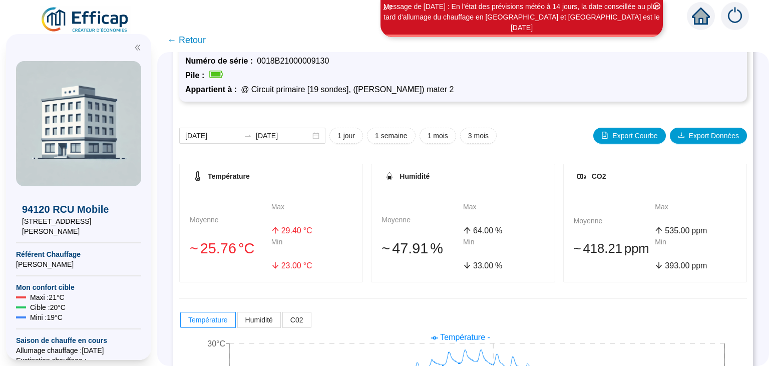
scroll to position [0, 0]
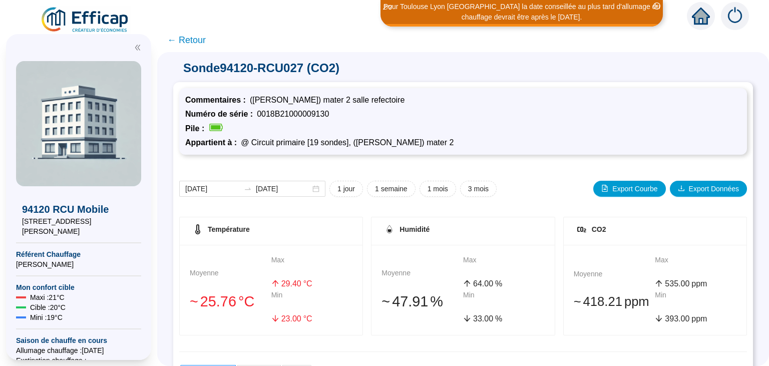
click at [179, 41] on span "← Retour" at bounding box center [186, 40] width 39 height 14
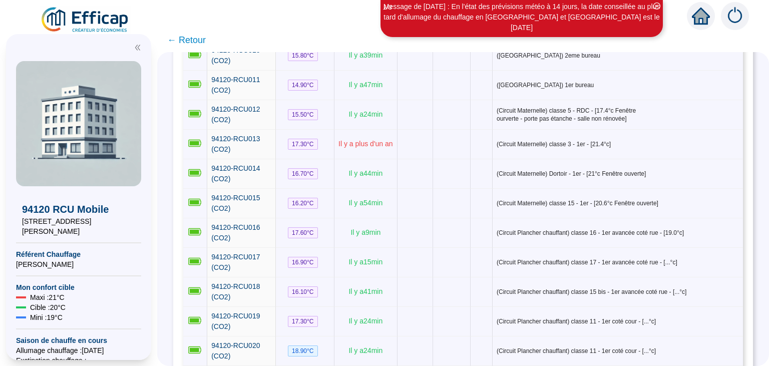
scroll to position [462, 0]
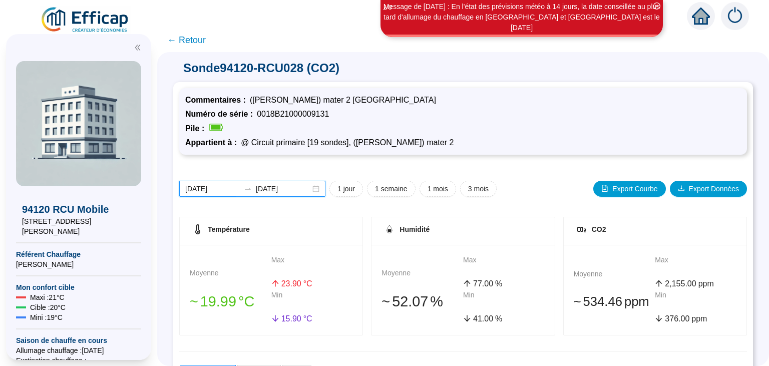
click at [223, 189] on input "[DATE]" at bounding box center [212, 189] width 55 height 11
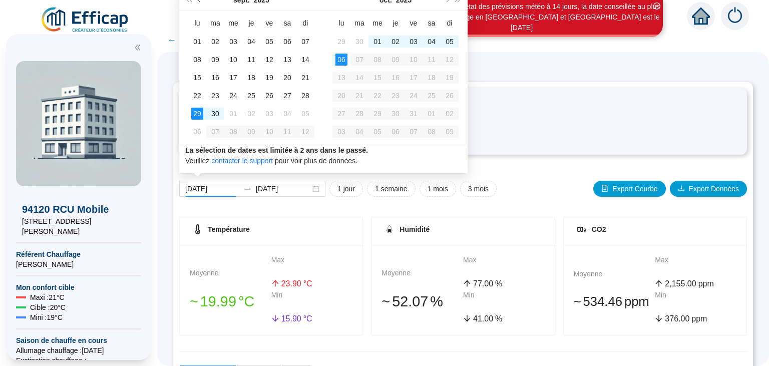
click at [198, 2] on button "Mois précédent (PageUp)" at bounding box center [199, 0] width 11 height 20
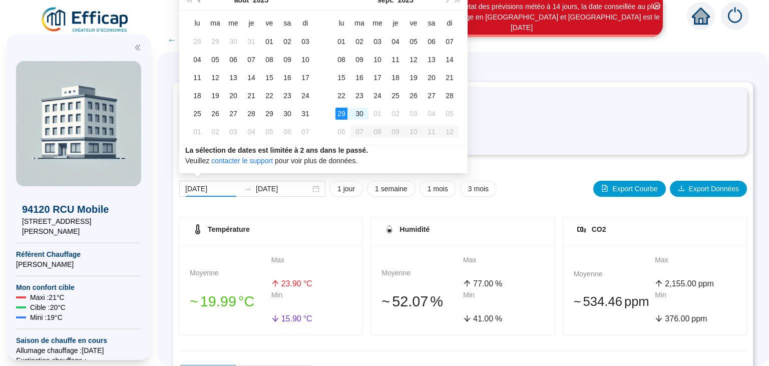
click at [198, 2] on button "Mois précédent (PageUp)" at bounding box center [199, 0] width 11 height 20
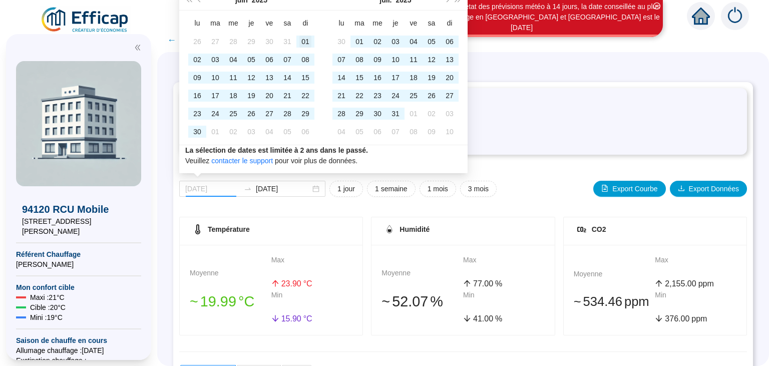
type input "[DATE]"
click at [304, 41] on div "01" at bounding box center [306, 42] width 12 height 12
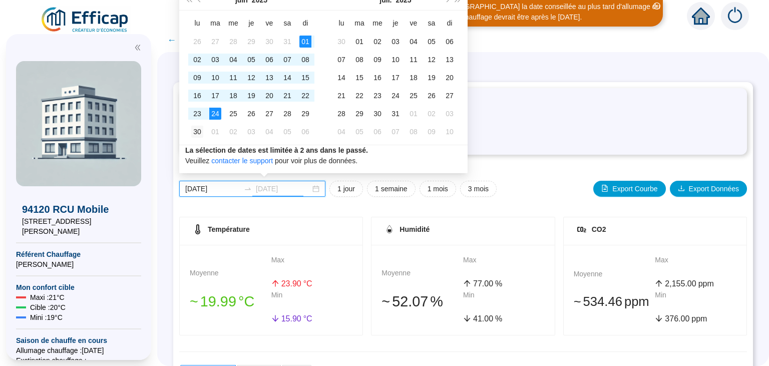
type input "[DATE]"
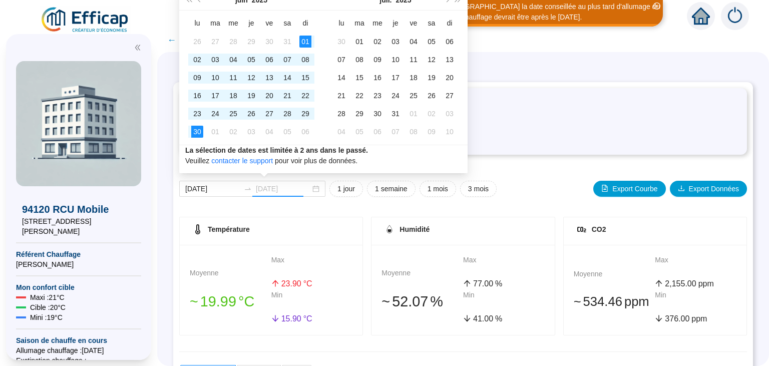
click at [191, 135] on td "30" at bounding box center [197, 132] width 18 height 18
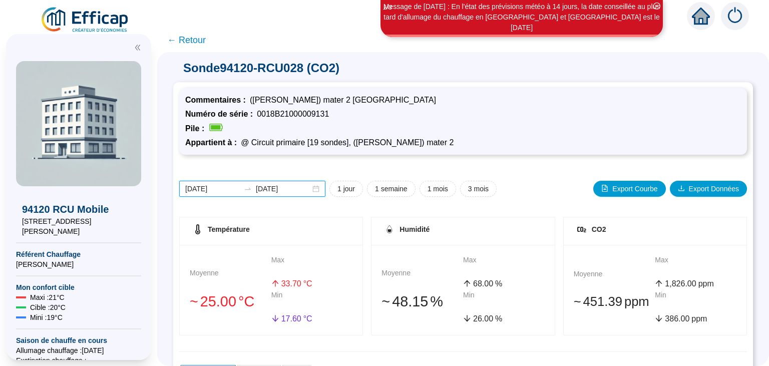
click at [217, 189] on input "[DATE]" at bounding box center [212, 189] width 55 height 11
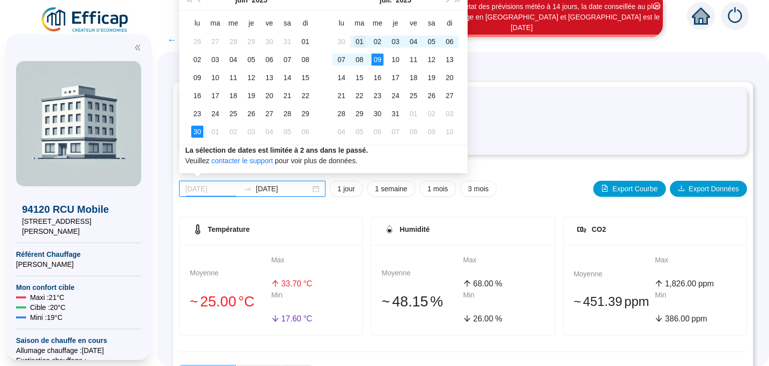
type input "[DATE]"
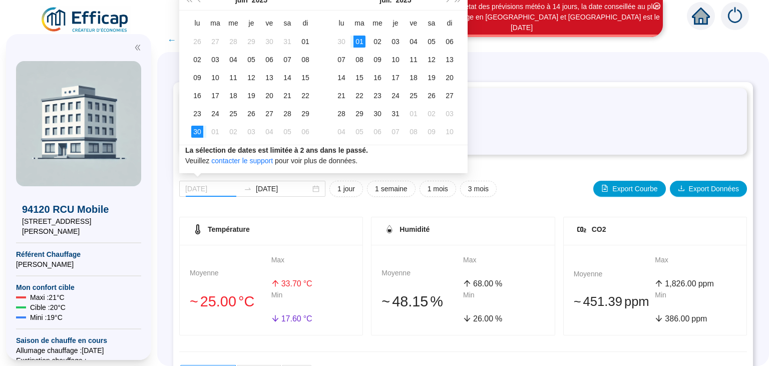
click at [358, 44] on div "01" at bounding box center [360, 42] width 12 height 12
type input "[DATE]"
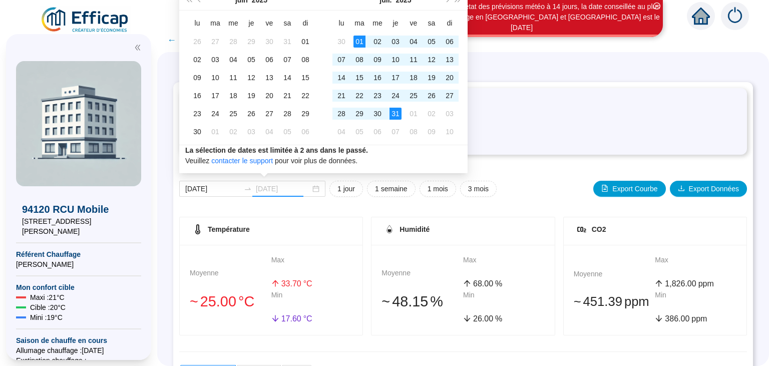
click at [394, 115] on div "31" at bounding box center [396, 114] width 12 height 12
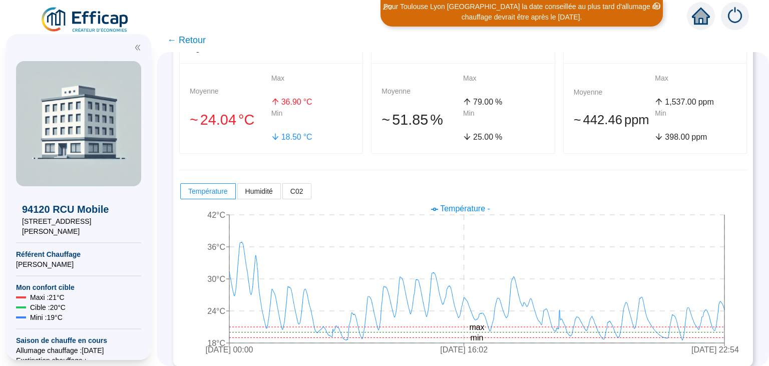
scroll to position [189, 0]
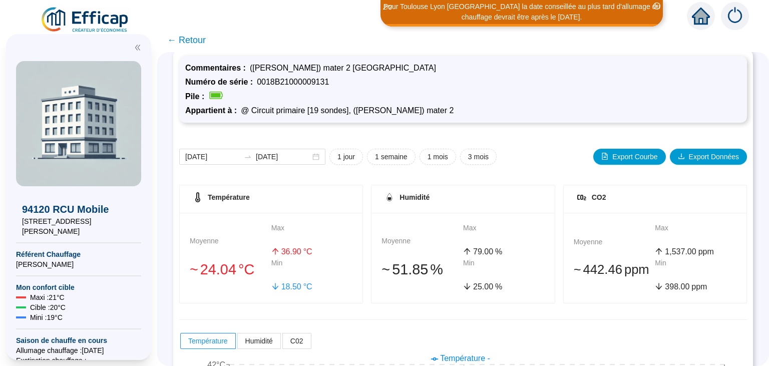
scroll to position [35, 0]
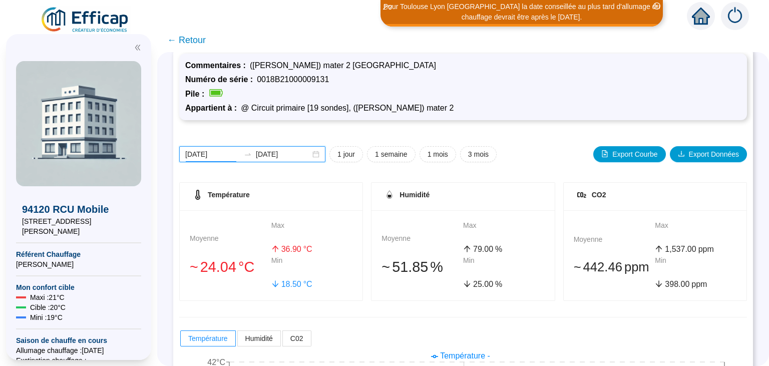
click at [212, 154] on input "[DATE]" at bounding box center [212, 154] width 55 height 11
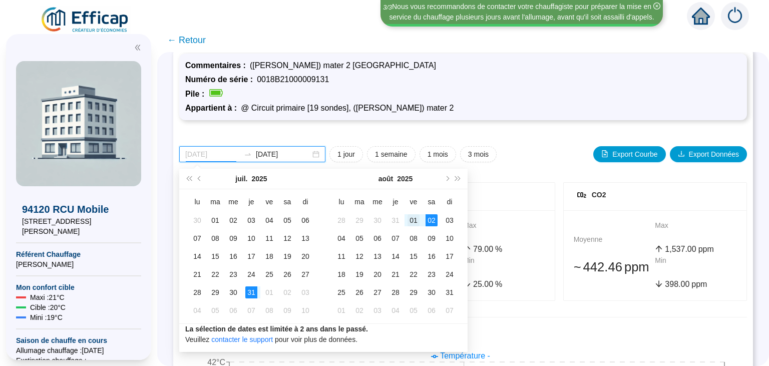
type input "[DATE]"
click at [414, 222] on div "01" at bounding box center [414, 220] width 12 height 12
type input "[DATE]"
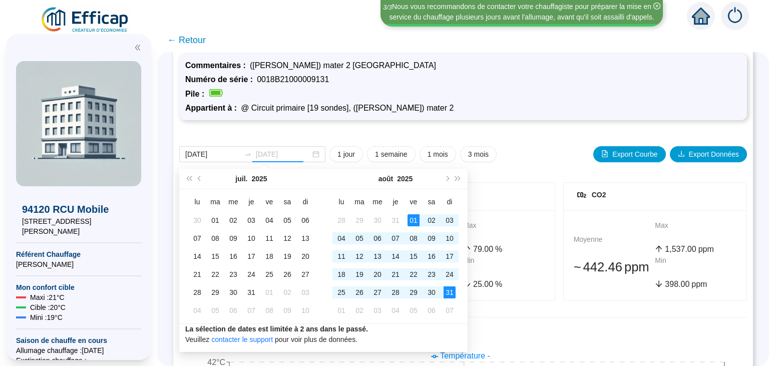
click at [448, 293] on div "31" at bounding box center [450, 293] width 12 height 12
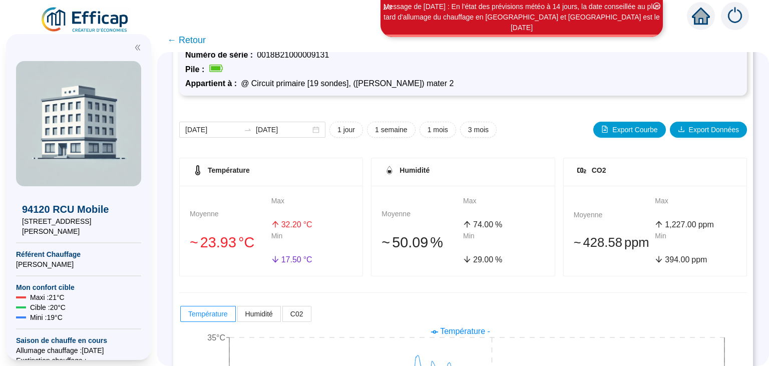
scroll to position [44, 0]
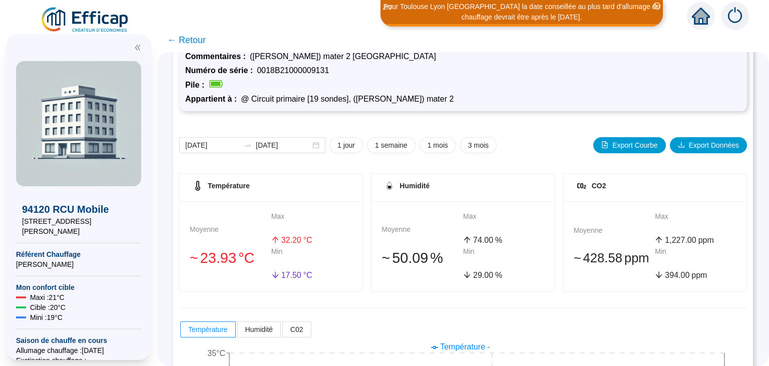
click at [191, 46] on span "← Retour" at bounding box center [186, 40] width 39 height 14
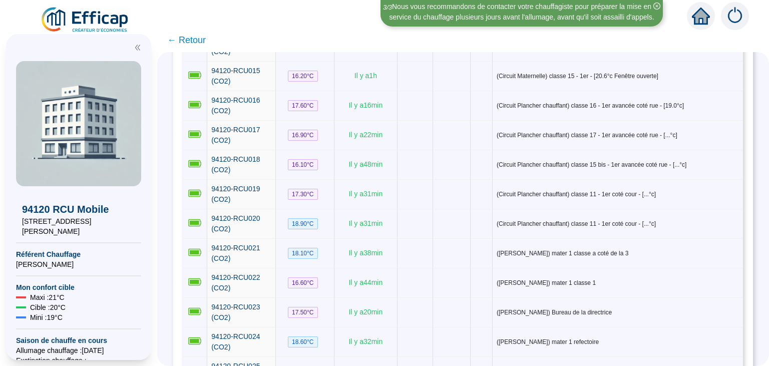
scroll to position [566, 0]
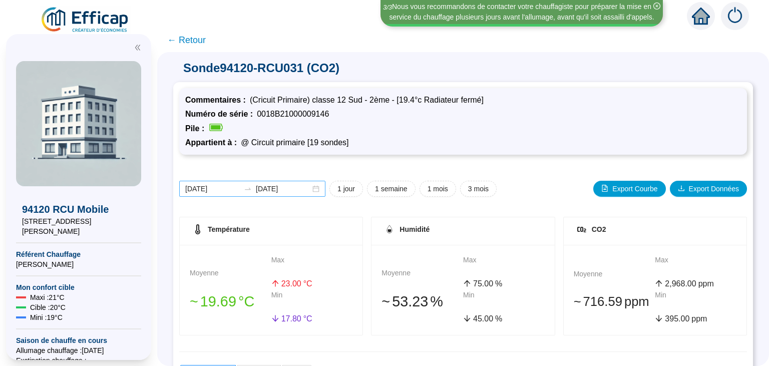
click at [206, 194] on div "[DATE] [DATE]" at bounding box center [252, 189] width 146 height 16
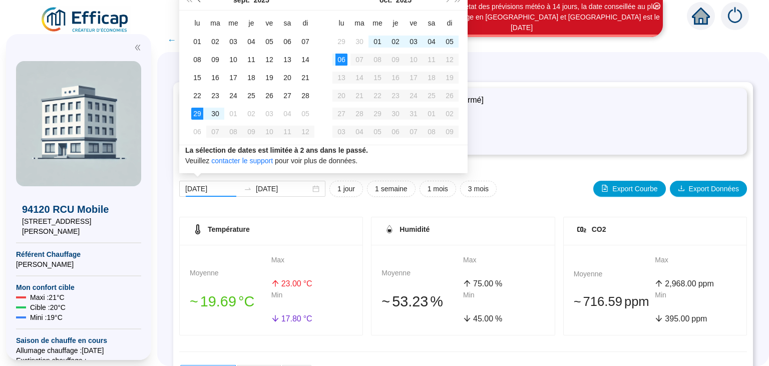
click at [201, 1] on span "Mois précédent (PageUp)" at bounding box center [200, -1] width 5 height 5
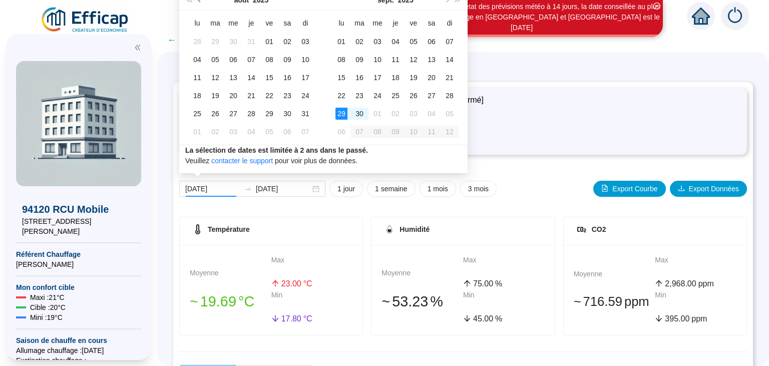
click at [201, 1] on span "Mois précédent (PageUp)" at bounding box center [200, -1] width 5 height 5
click at [450, 1] on button "Mois suivant (PageDown)" at bounding box center [446, 0] width 11 height 20
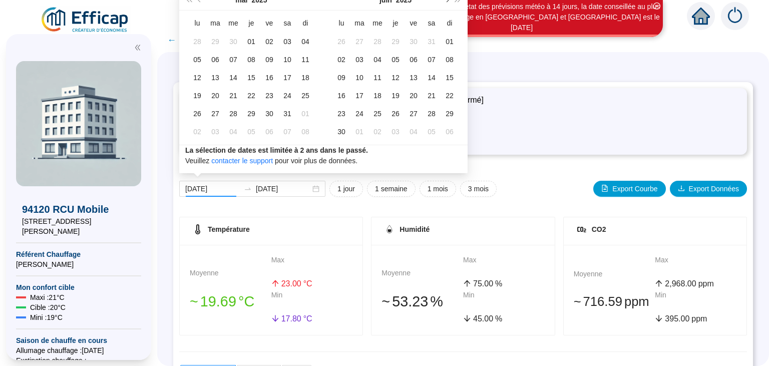
click at [450, 1] on button "Mois suivant (PageDown)" at bounding box center [446, 0] width 11 height 20
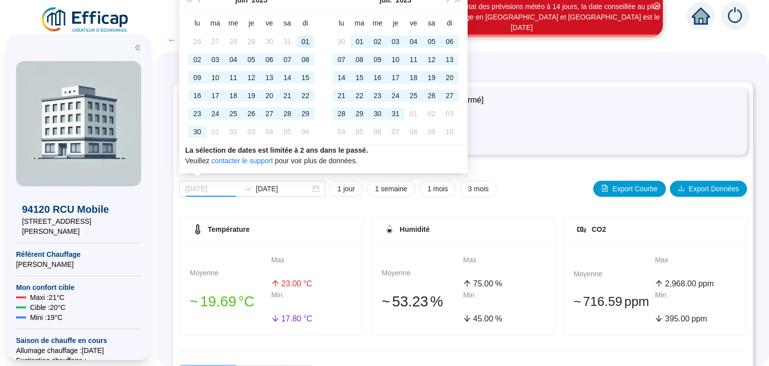
type input "[DATE]"
click at [304, 41] on div "01" at bounding box center [306, 42] width 12 height 12
type input "[DATE]"
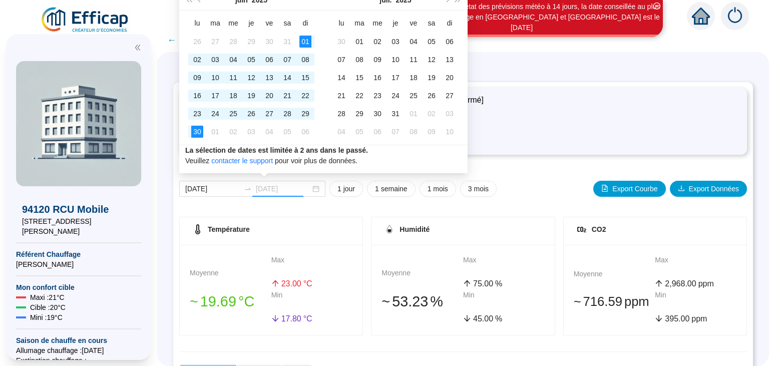
click at [205, 124] on td "30" at bounding box center [197, 132] width 18 height 18
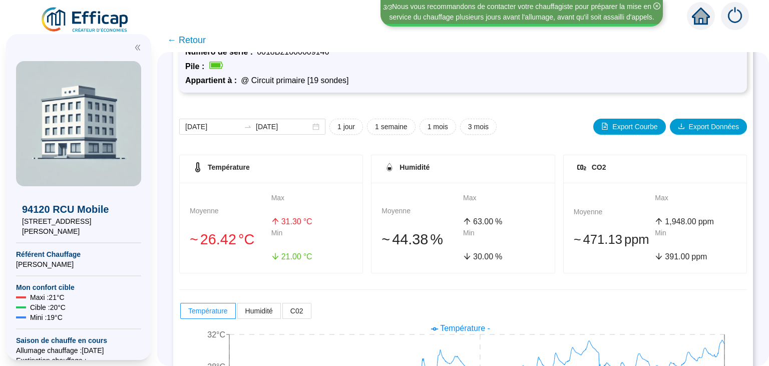
scroll to position [64, 0]
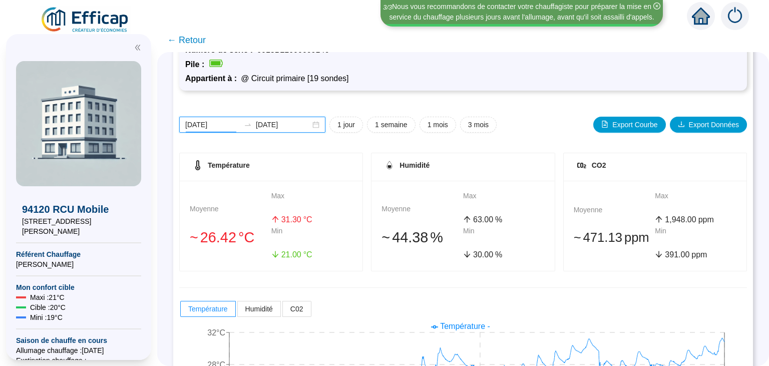
click at [213, 125] on input "[DATE]" at bounding box center [212, 125] width 55 height 11
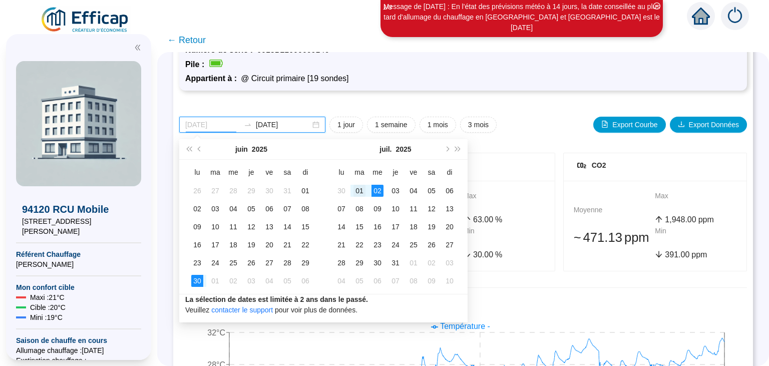
type input "[DATE]"
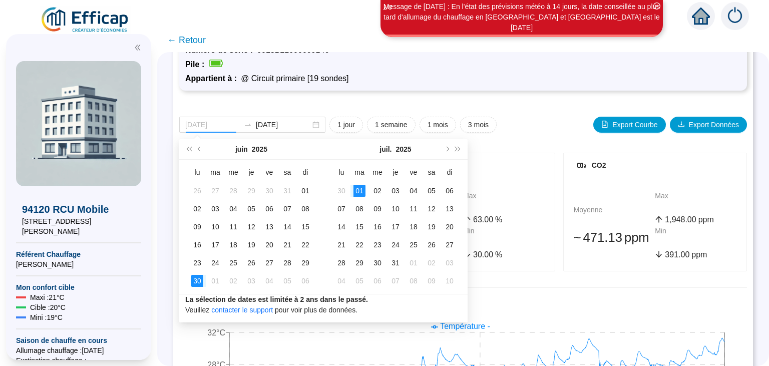
click at [366, 191] on div "01" at bounding box center [360, 191] width 12 height 12
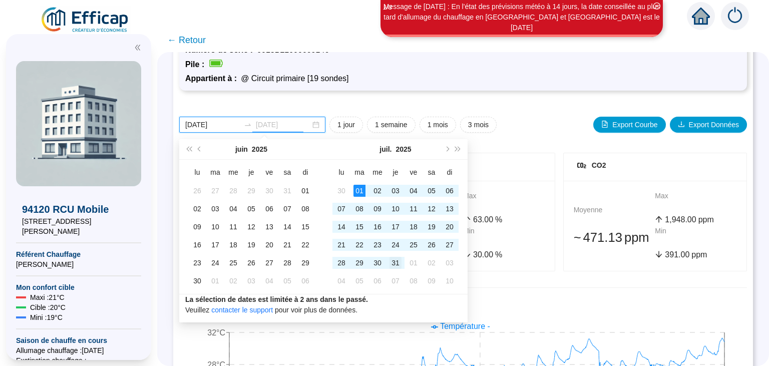
type input "[DATE]"
click at [398, 266] on div "31" at bounding box center [396, 263] width 12 height 12
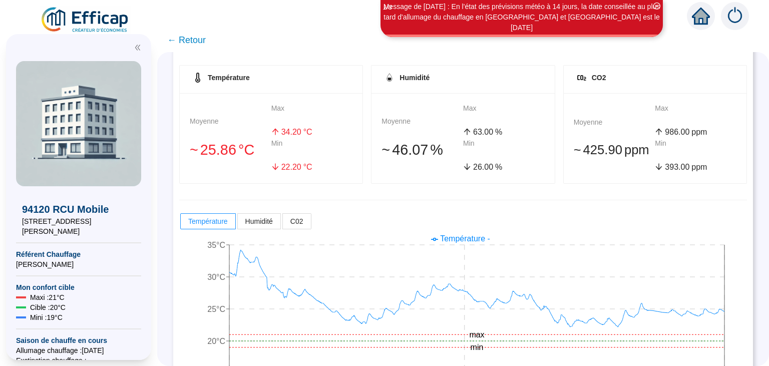
scroll to position [189, 0]
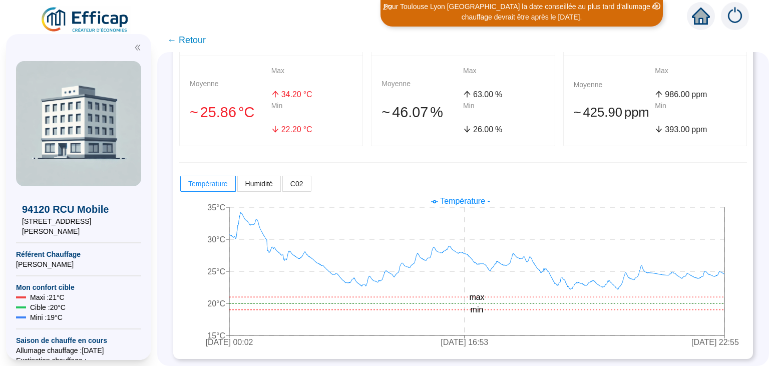
drag, startPoint x: 762, startPoint y: 340, endPoint x: 769, endPoint y: 340, distance: 6.5
click at [769, 340] on div "Sonde 94120-RCU031 (CO2) Commentaires : (Cricuit Primaire) classe 12 Sud - 2ème…" at bounding box center [463, 209] width 612 height 314
click at [754, 317] on div "Sonde 94120-RCU031 (CO2) Commentaires : (Cricuit Primaire) classe 12 Sud - 2ème…" at bounding box center [463, 209] width 612 height 314
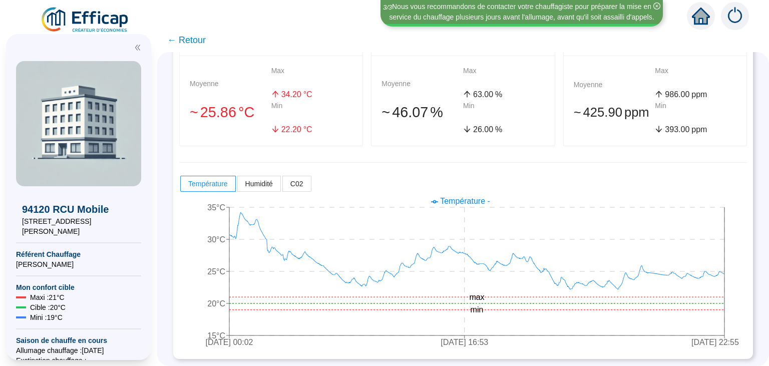
scroll to position [0, 0]
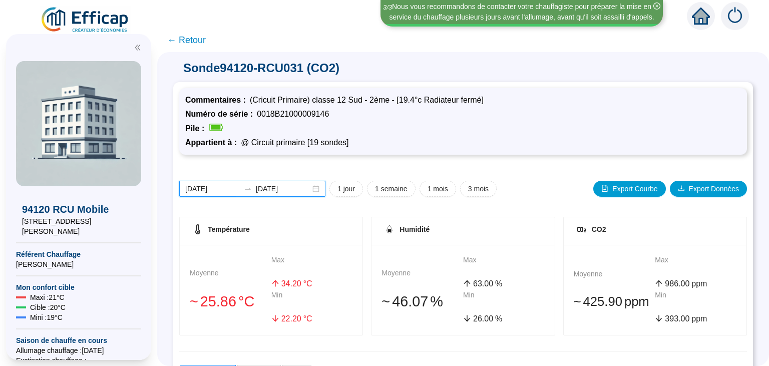
click at [214, 188] on input "[DATE]" at bounding box center [212, 189] width 55 height 11
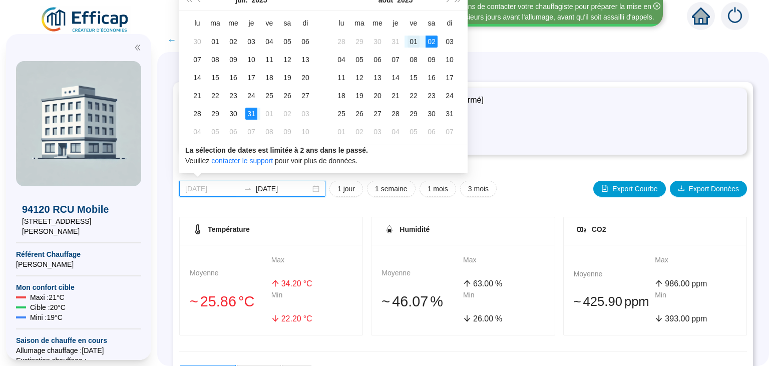
type input "[DATE]"
click at [414, 42] on div "01" at bounding box center [414, 42] width 12 height 12
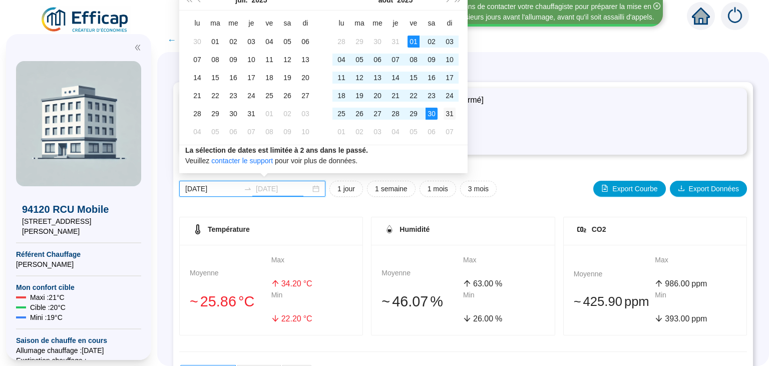
type input "[DATE]"
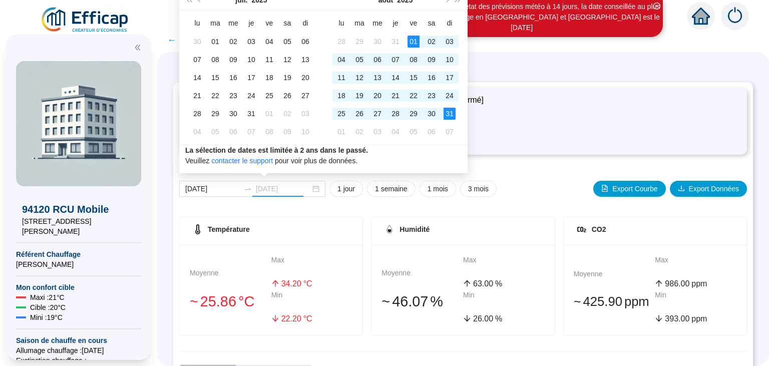
click at [451, 113] on div "31" at bounding box center [450, 114] width 12 height 12
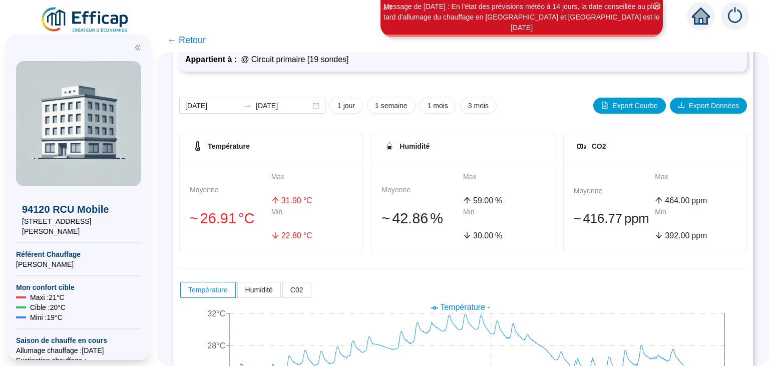
scroll to position [189, 0]
